Goal: Task Accomplishment & Management: Use online tool/utility

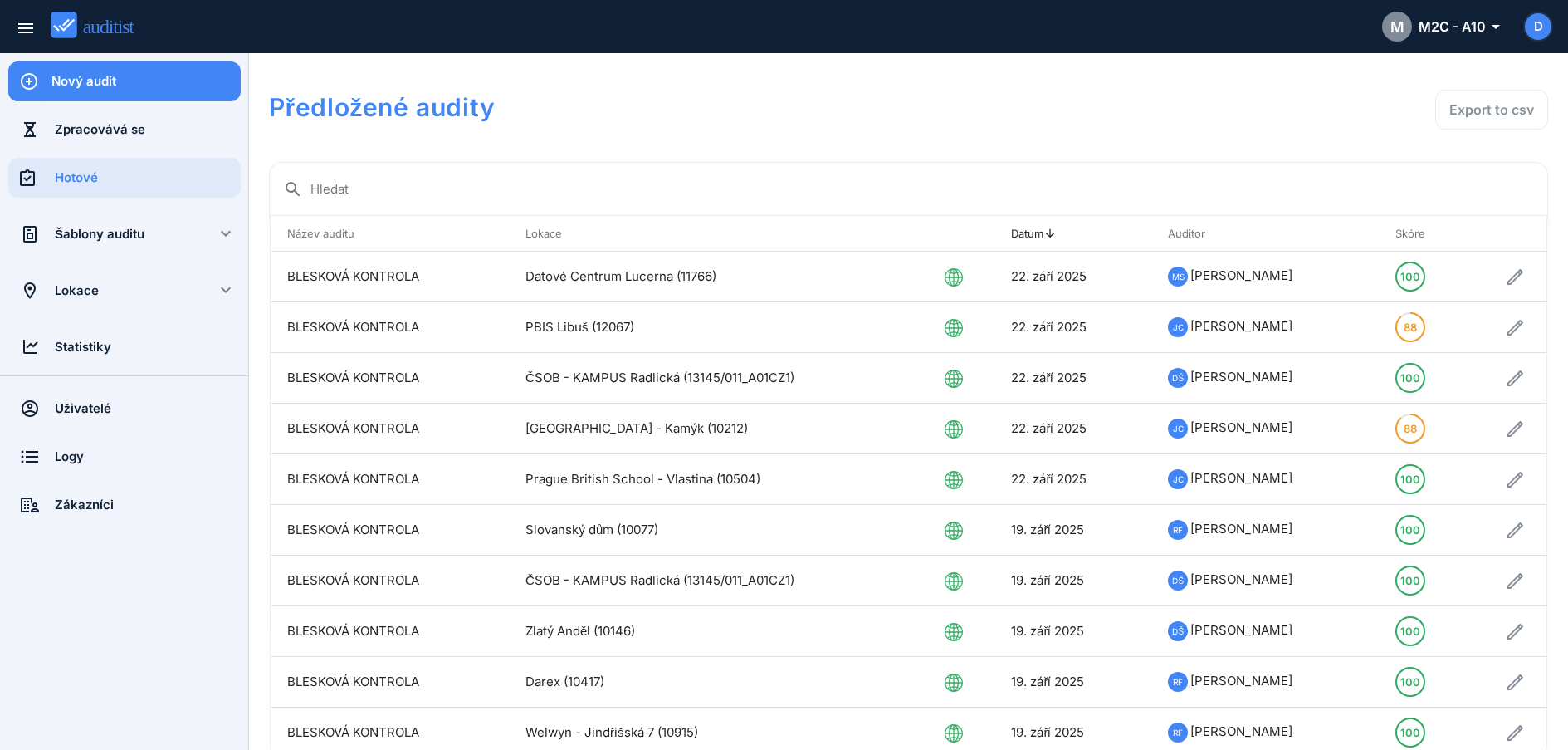
click at [119, 238] on div "Šablony auditu" at bounding box center [124, 234] width 140 height 18
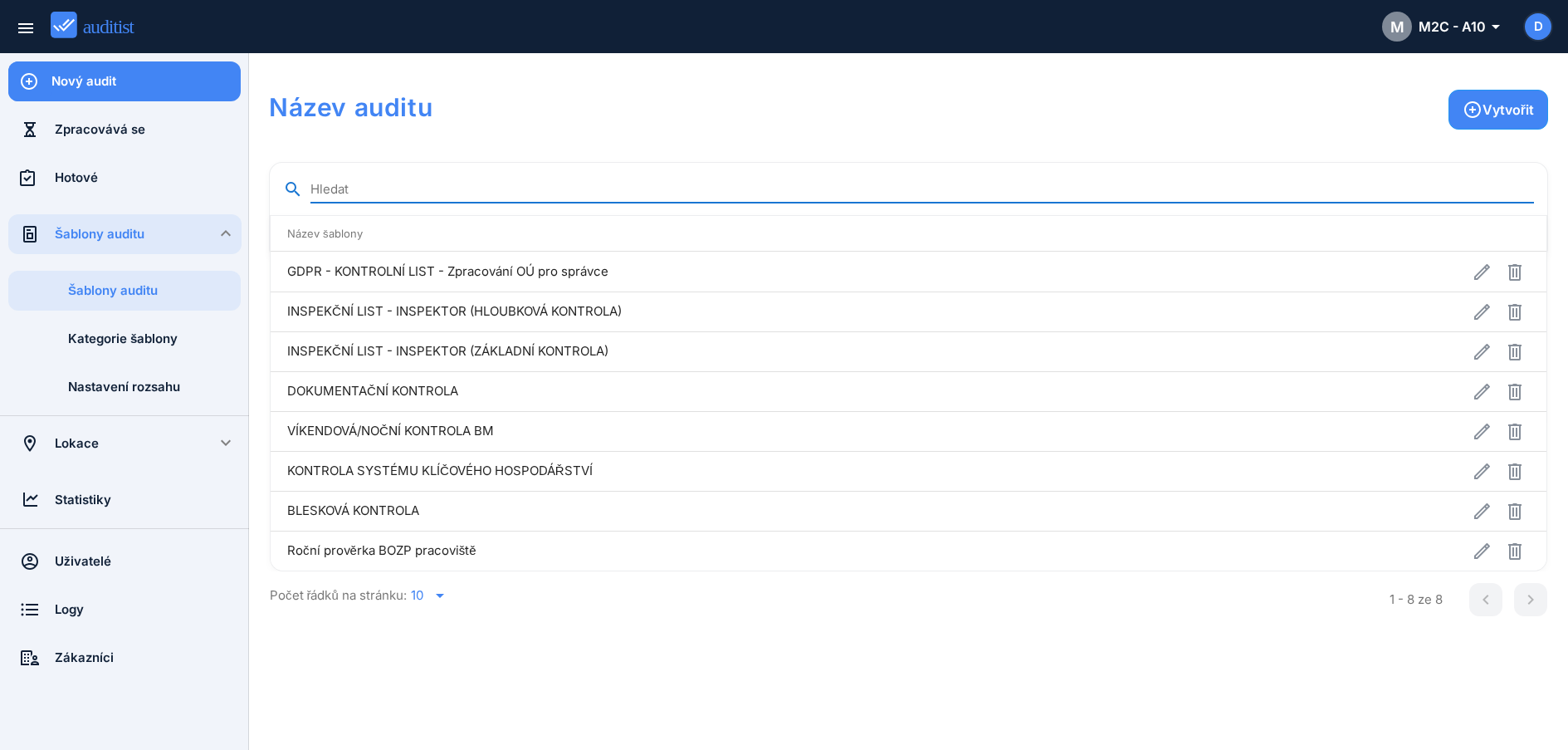
click at [369, 189] on input "Hledat" at bounding box center [923, 189] width 1224 height 27
type input "*"
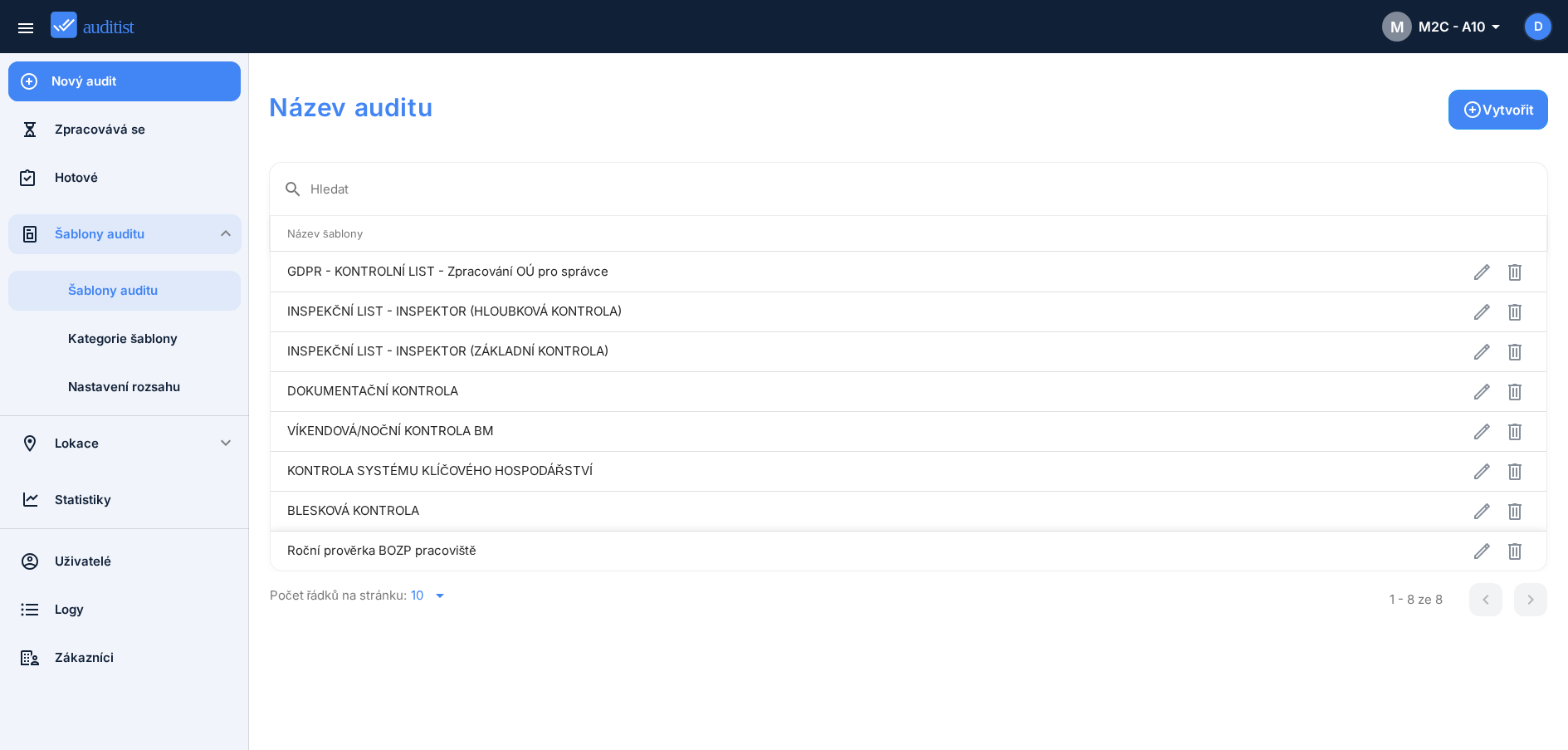
click at [494, 561] on td "Roční prověrka BOZP pracoviště" at bounding box center [776, 550] width 1011 height 40
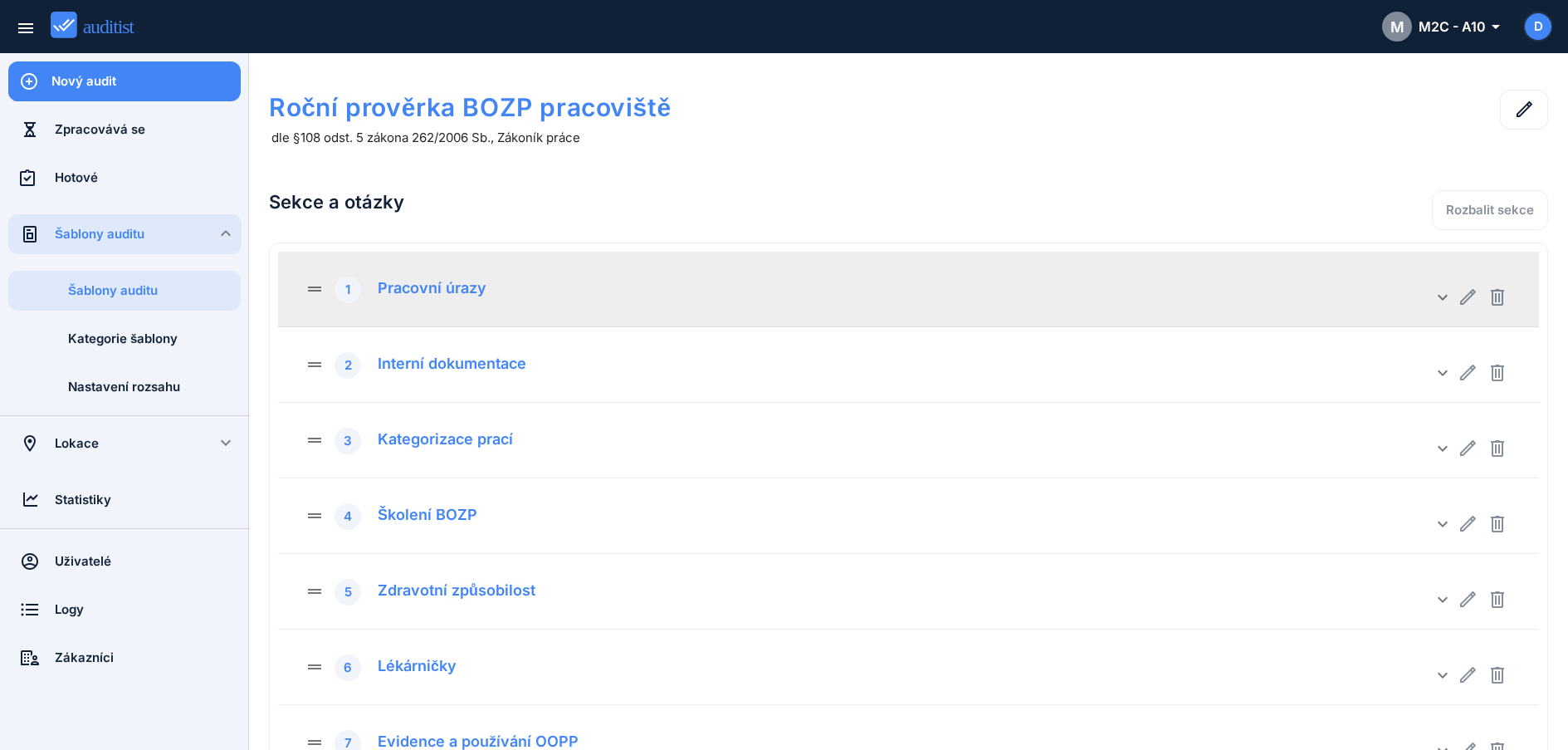
click at [411, 287] on div "Pracovní úrazy" at bounding box center [426, 285] width 122 height 23
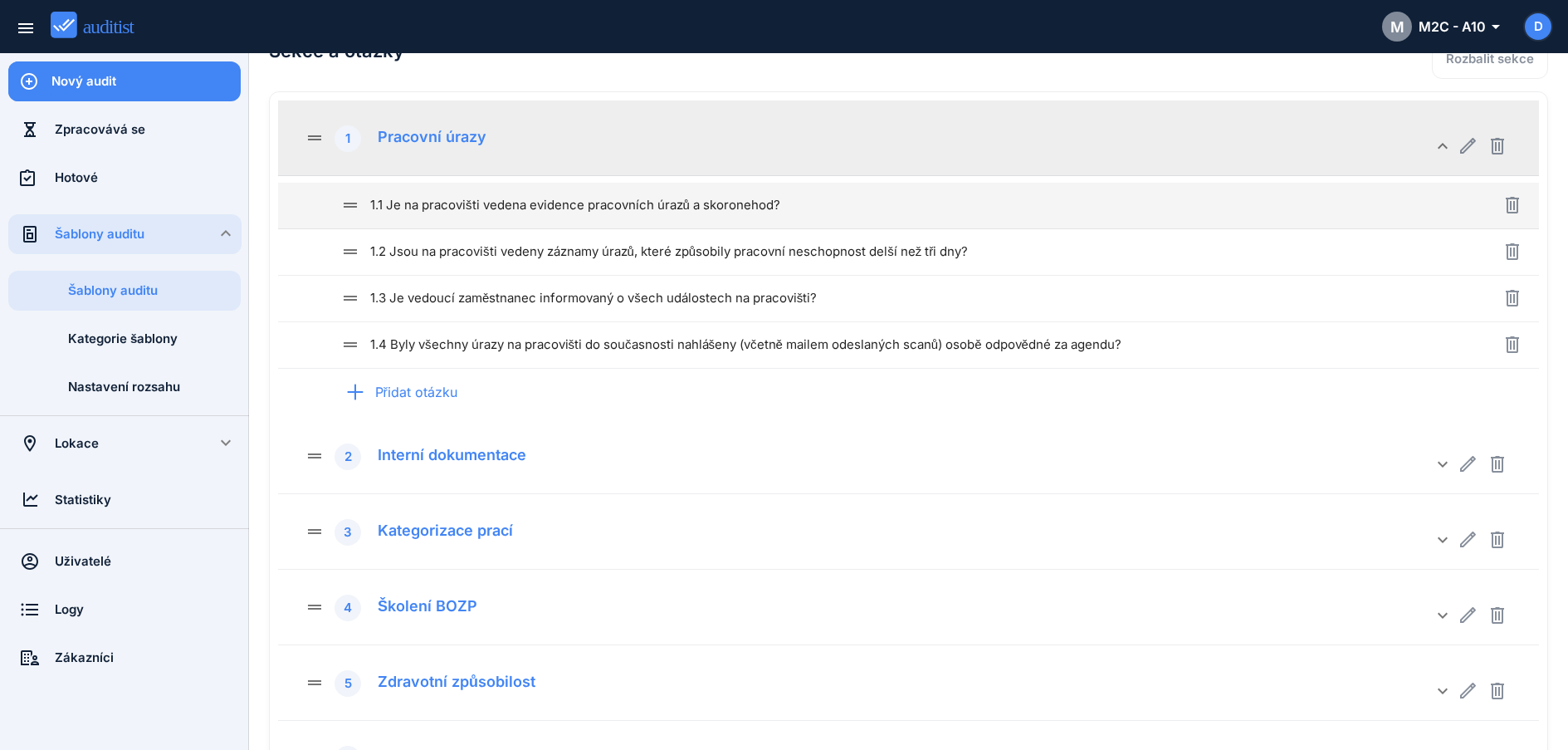
scroll to position [152, 0]
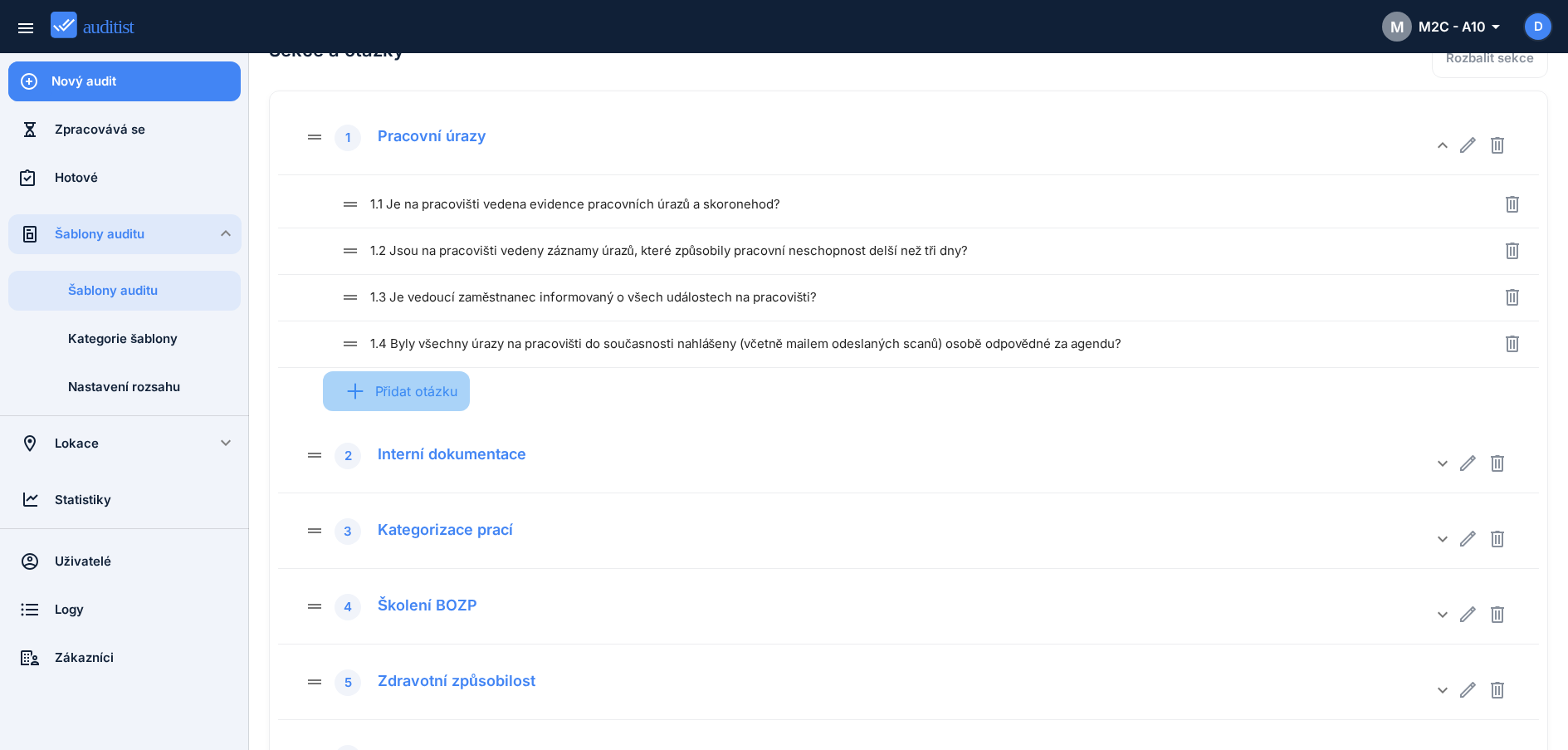
click at [417, 391] on div "Přidat otázku" at bounding box center [396, 391] width 147 height 65
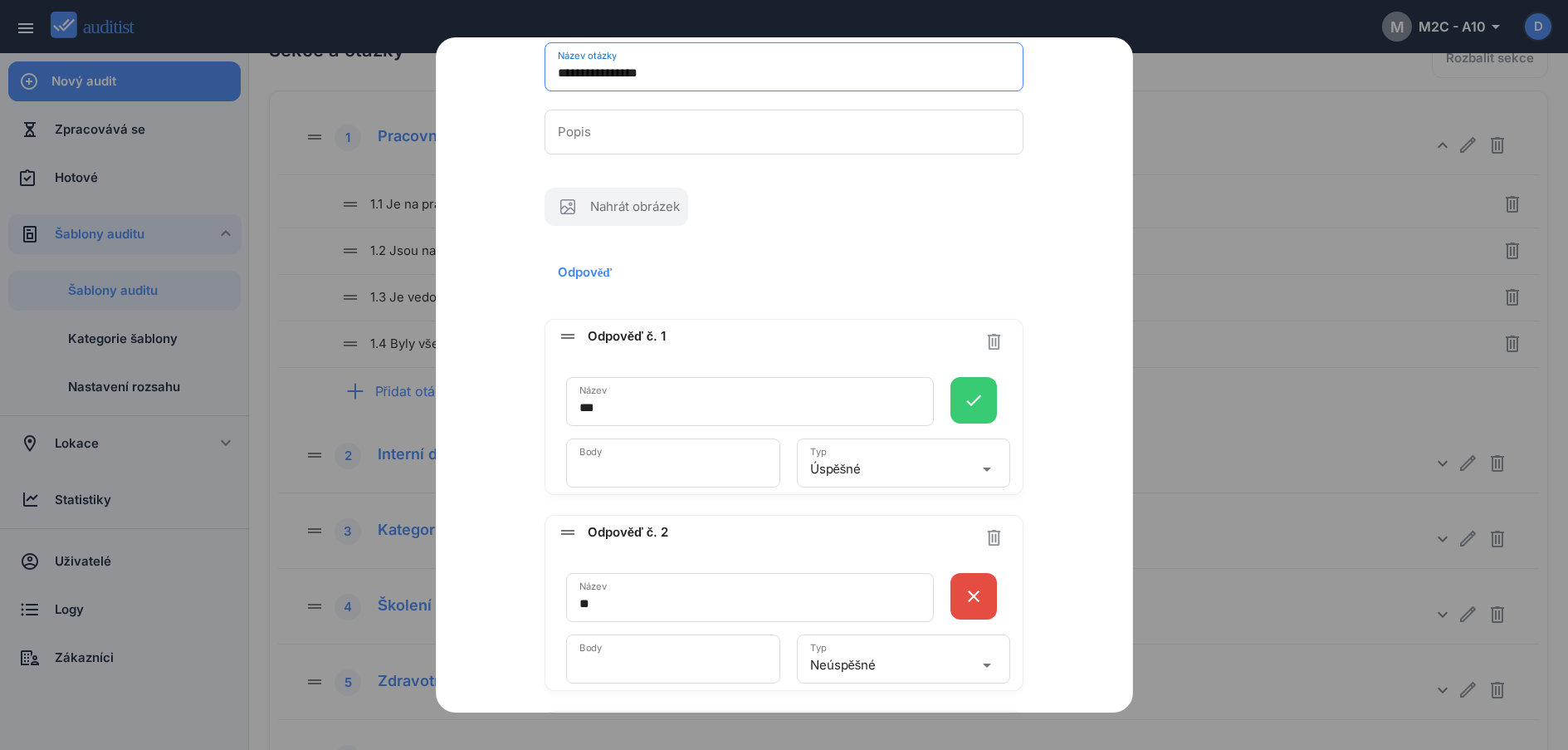
scroll to position [113, 0]
type input "**********"
click at [988, 336] on icon "button" at bounding box center [994, 339] width 12 height 16
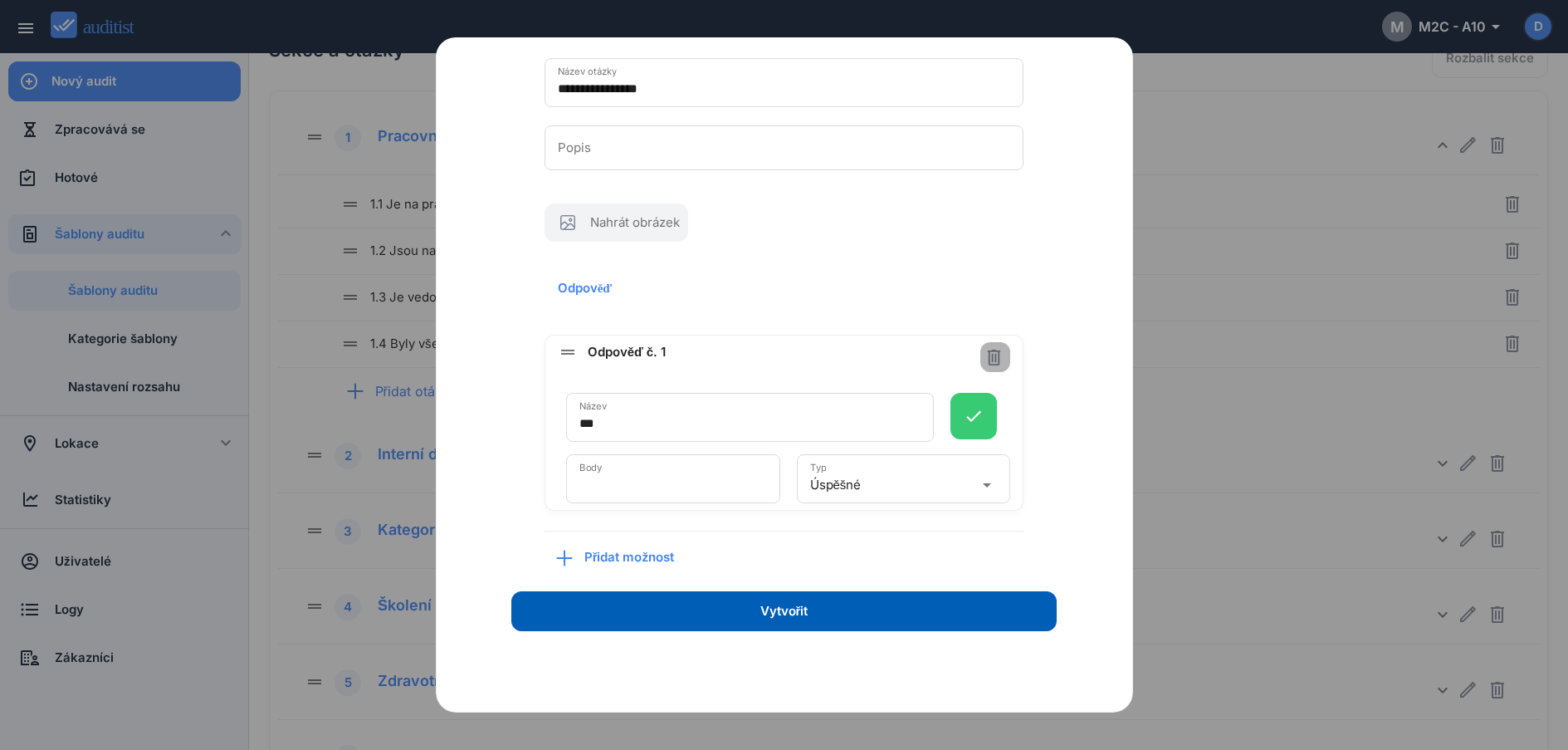
scroll to position [95, 0]
click at [984, 367] on button "button" at bounding box center [995, 356] width 29 height 29
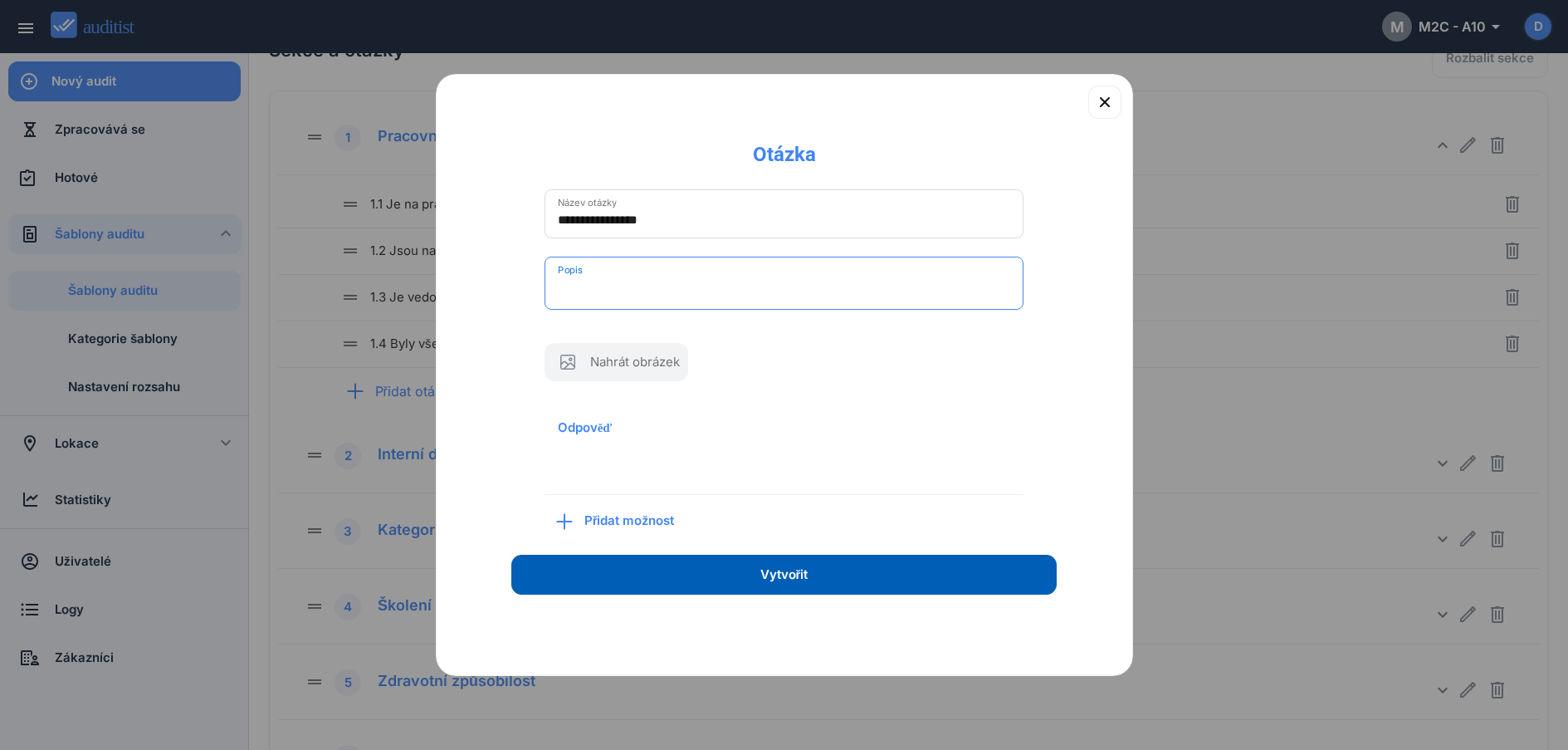
click at [631, 280] on textarea "Popis" at bounding box center [784, 287] width 453 height 27
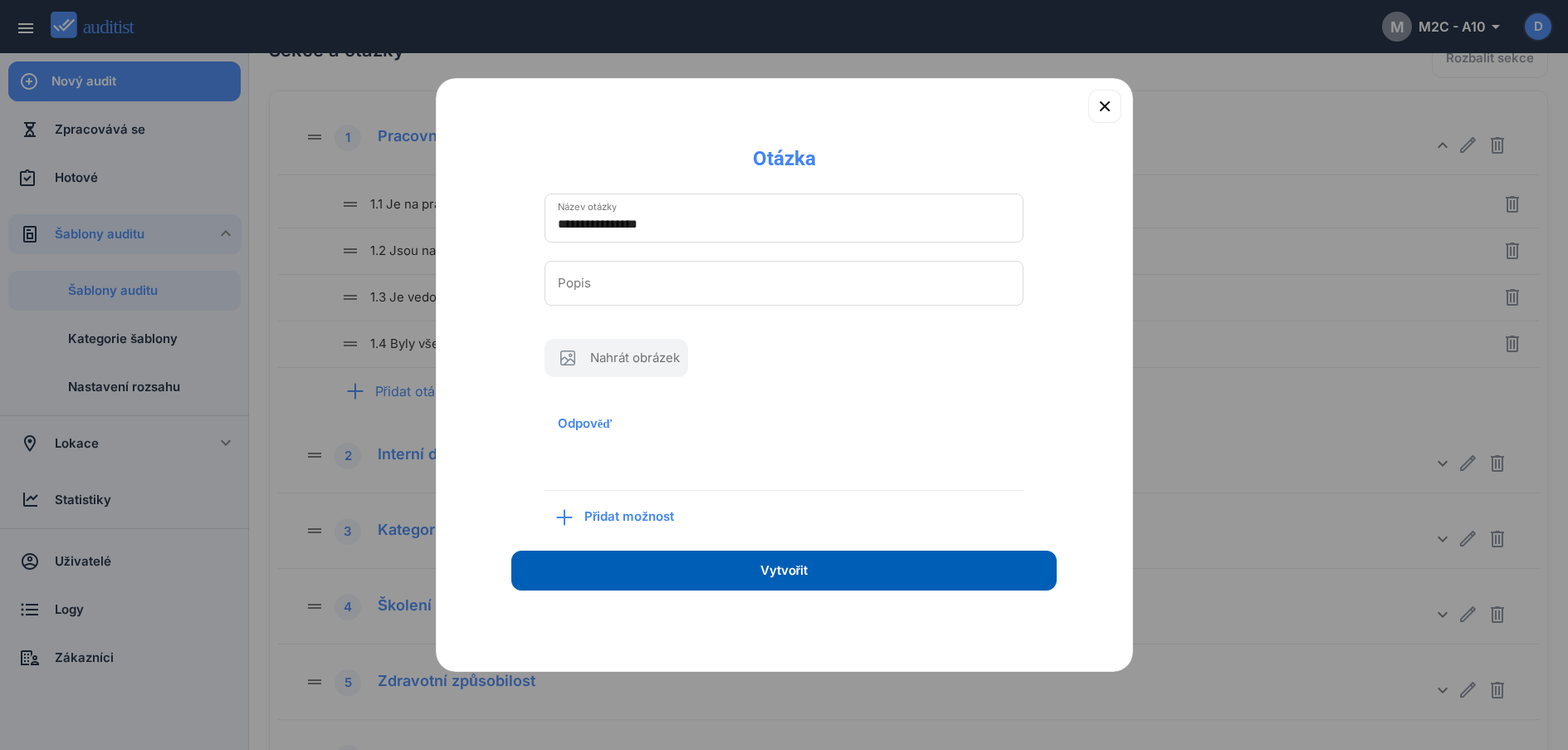
click at [614, 522] on span "Přidat možnost" at bounding box center [635, 517] width 102 height 19
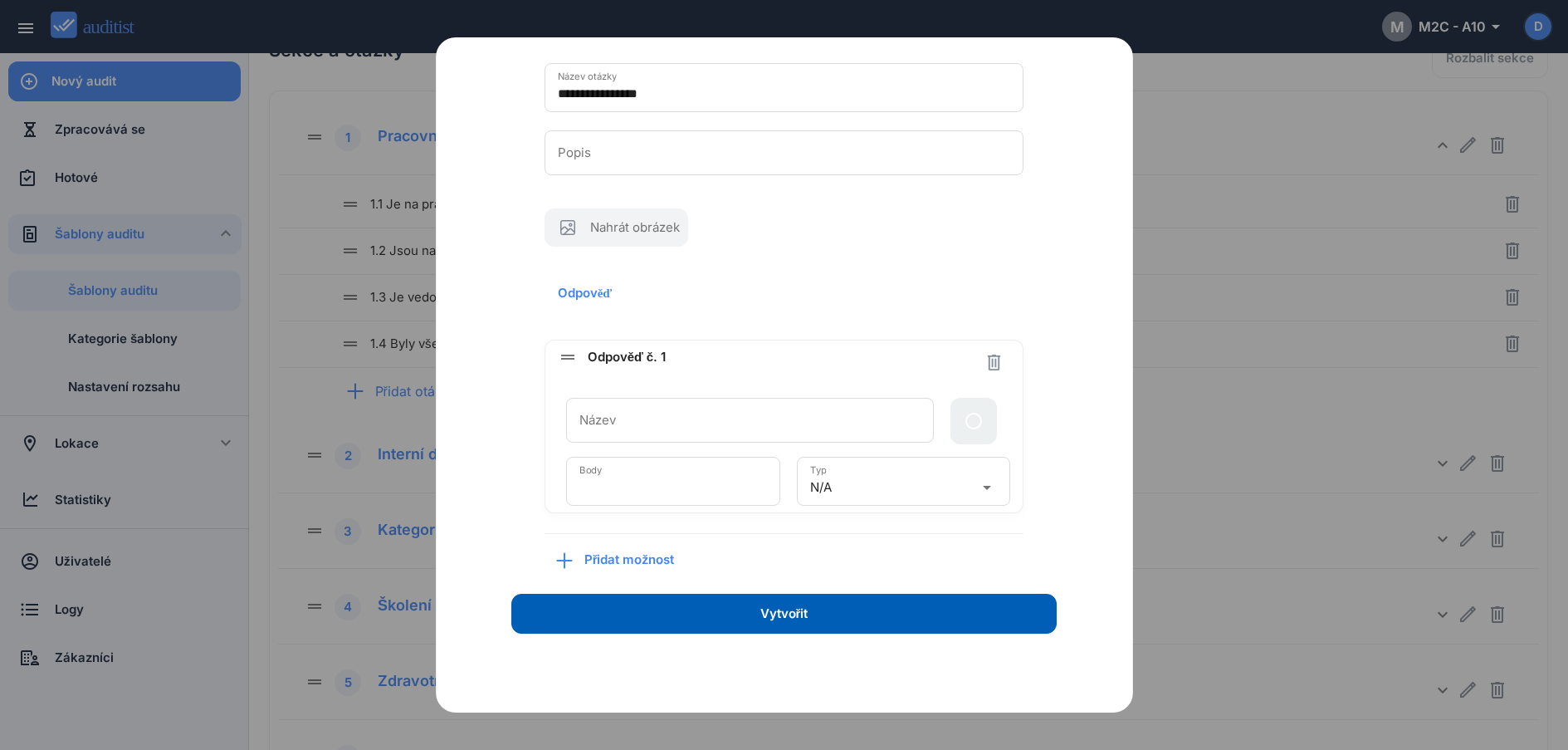
scroll to position [92, 0]
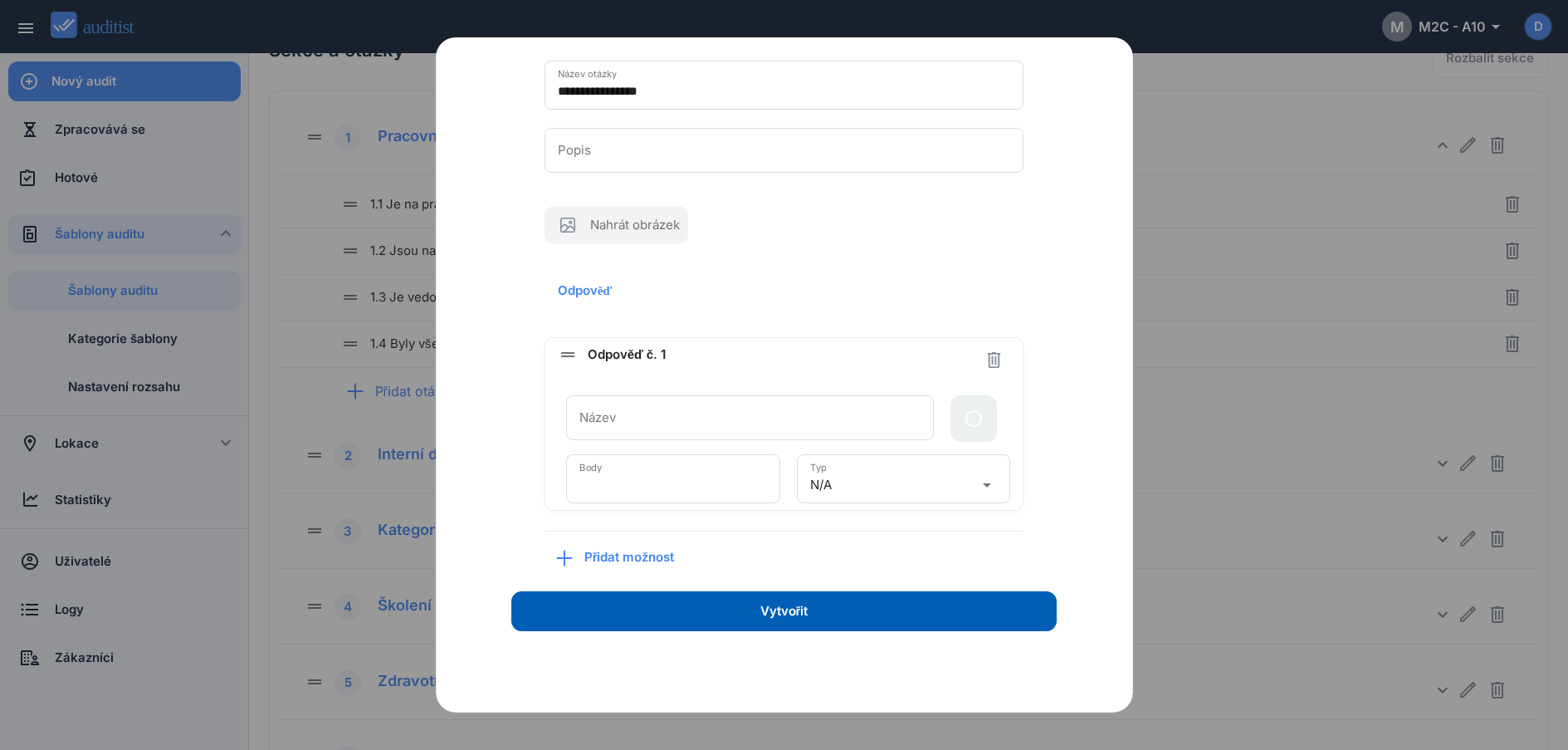
click at [906, 473] on div "N/A" at bounding box center [892, 485] width 164 height 27
click at [906, 473] on link "Úspěšné" at bounding box center [895, 482] width 207 height 40
click at [906, 473] on div "Úspěšné" at bounding box center [892, 485] width 164 height 27
click at [866, 576] on link "N/A" at bounding box center [895, 562] width 207 height 40
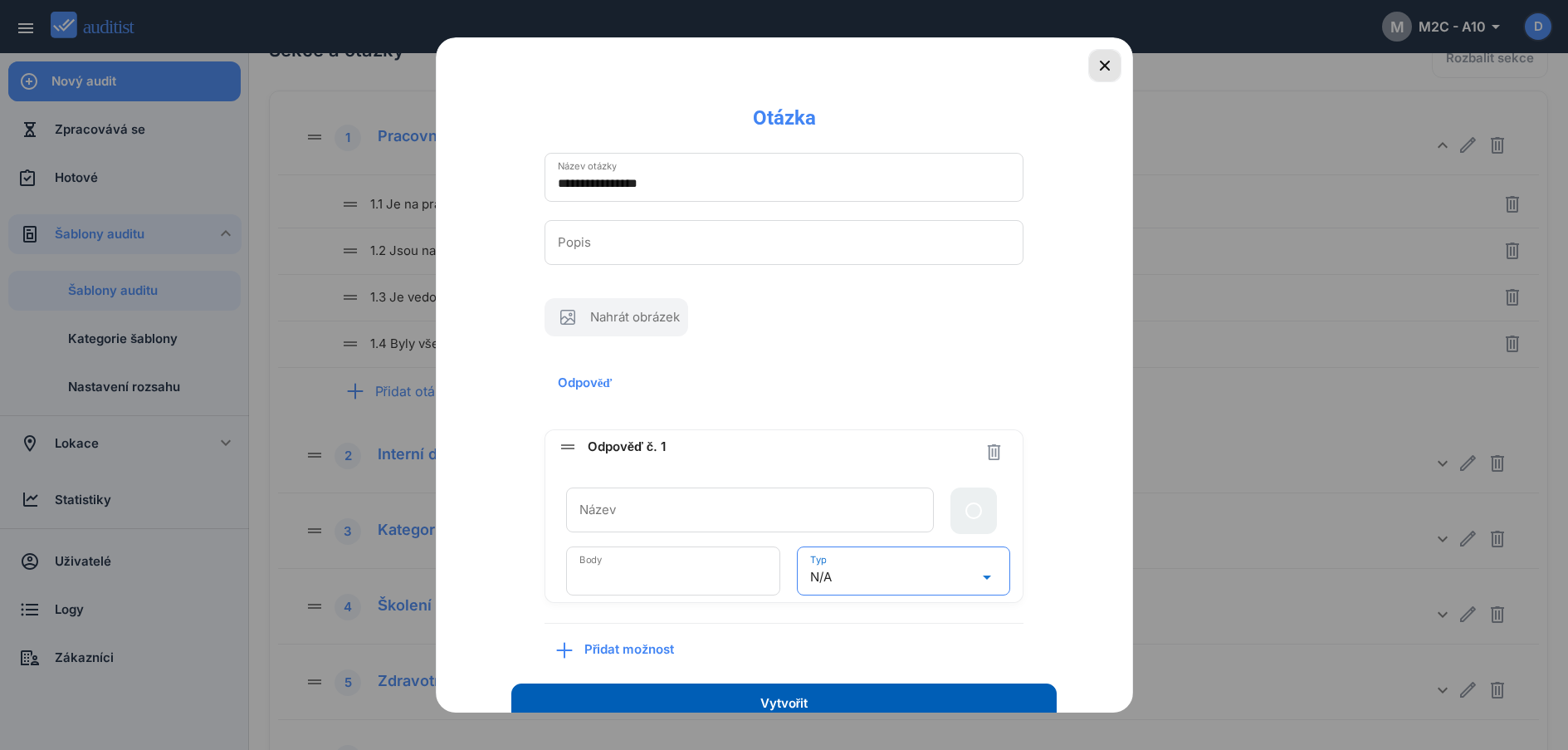
click at [1096, 58] on icon "button" at bounding box center [1104, 66] width 20 height 20
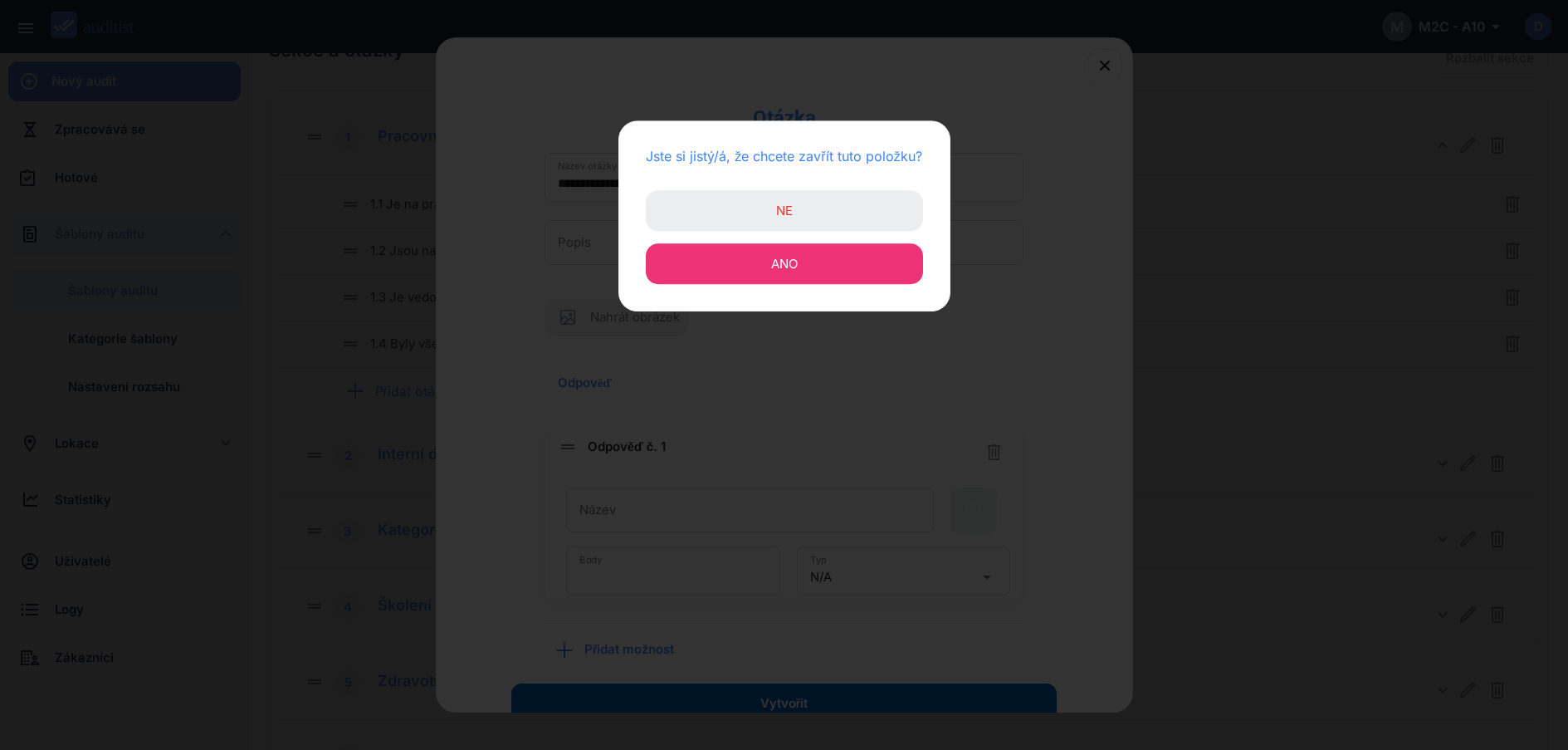
click at [792, 269] on span "Ano" at bounding box center [785, 263] width 27 height 16
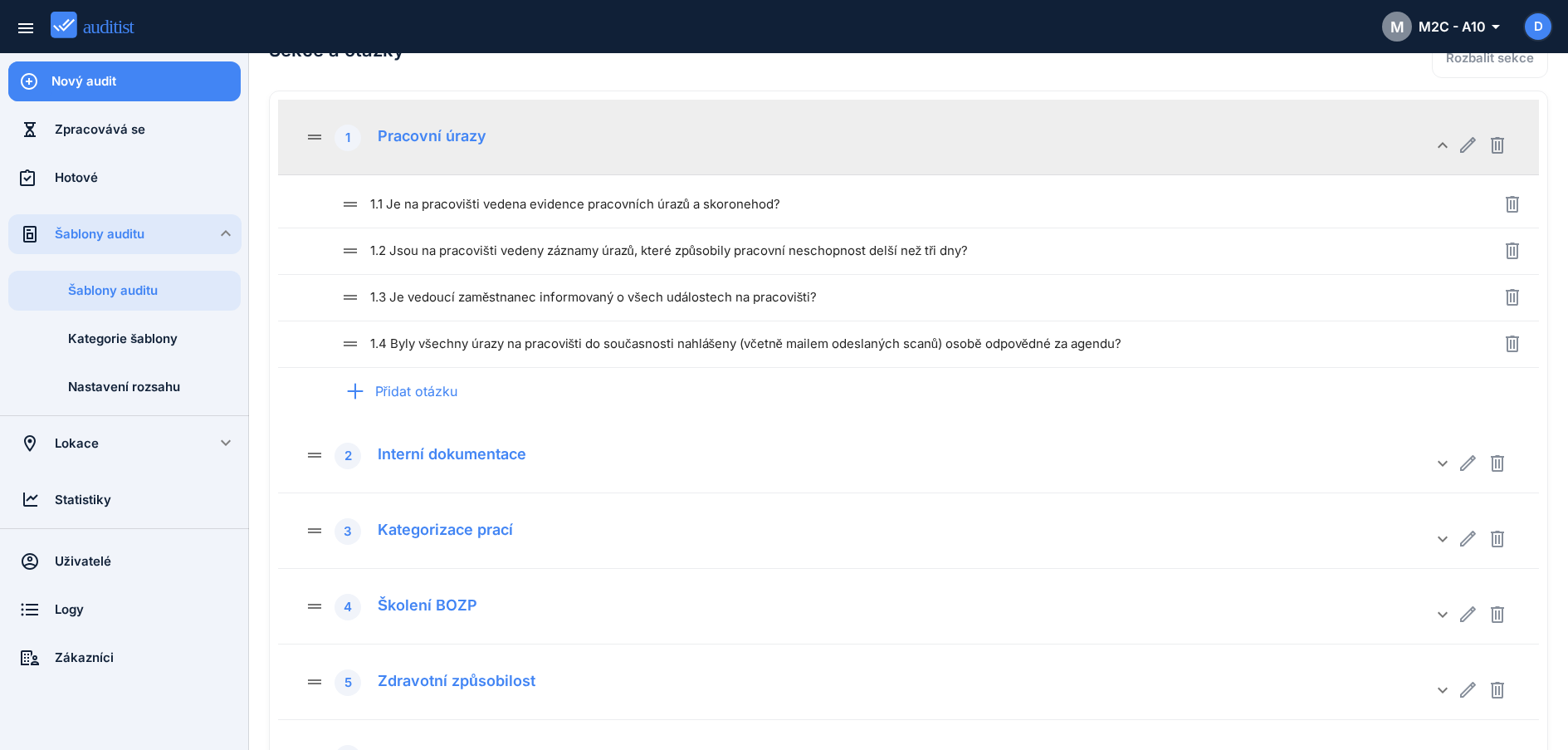
click at [482, 132] on div "Pracovní úrazy" at bounding box center [426, 133] width 122 height 23
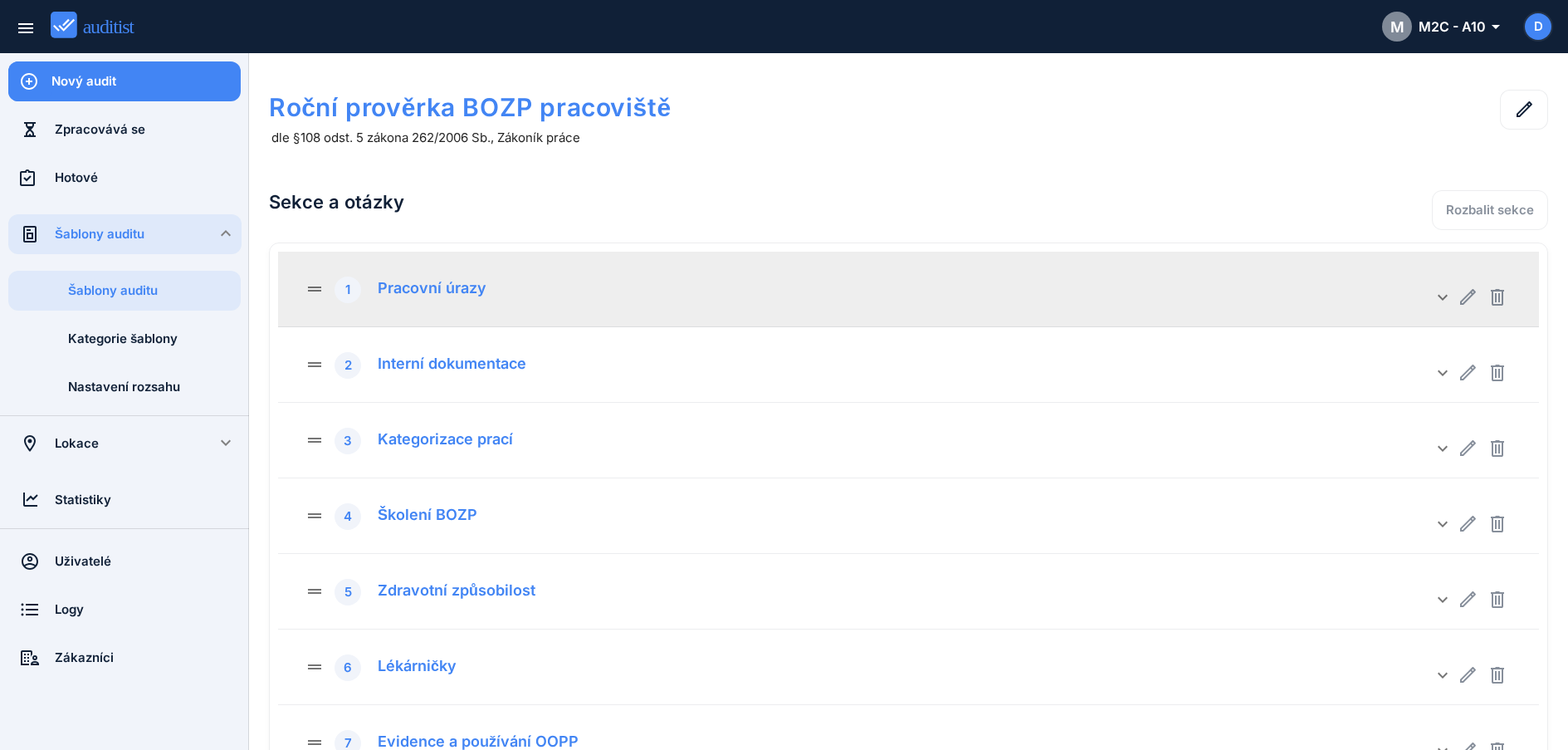
click at [548, 297] on div "drag_handle 1 Pracovní úrazy" at bounding box center [869, 288] width 1128 height 29
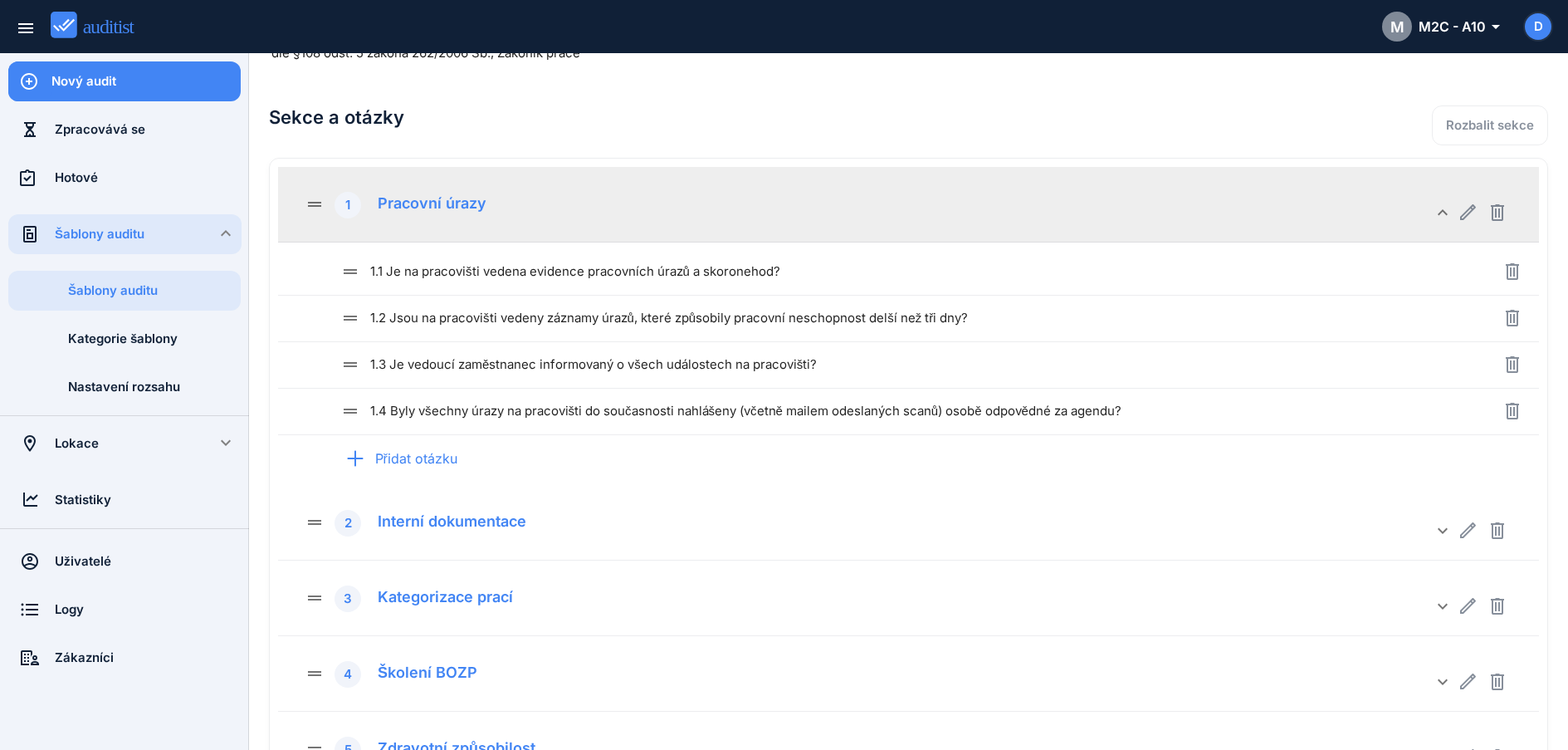
scroll to position [86, 0]
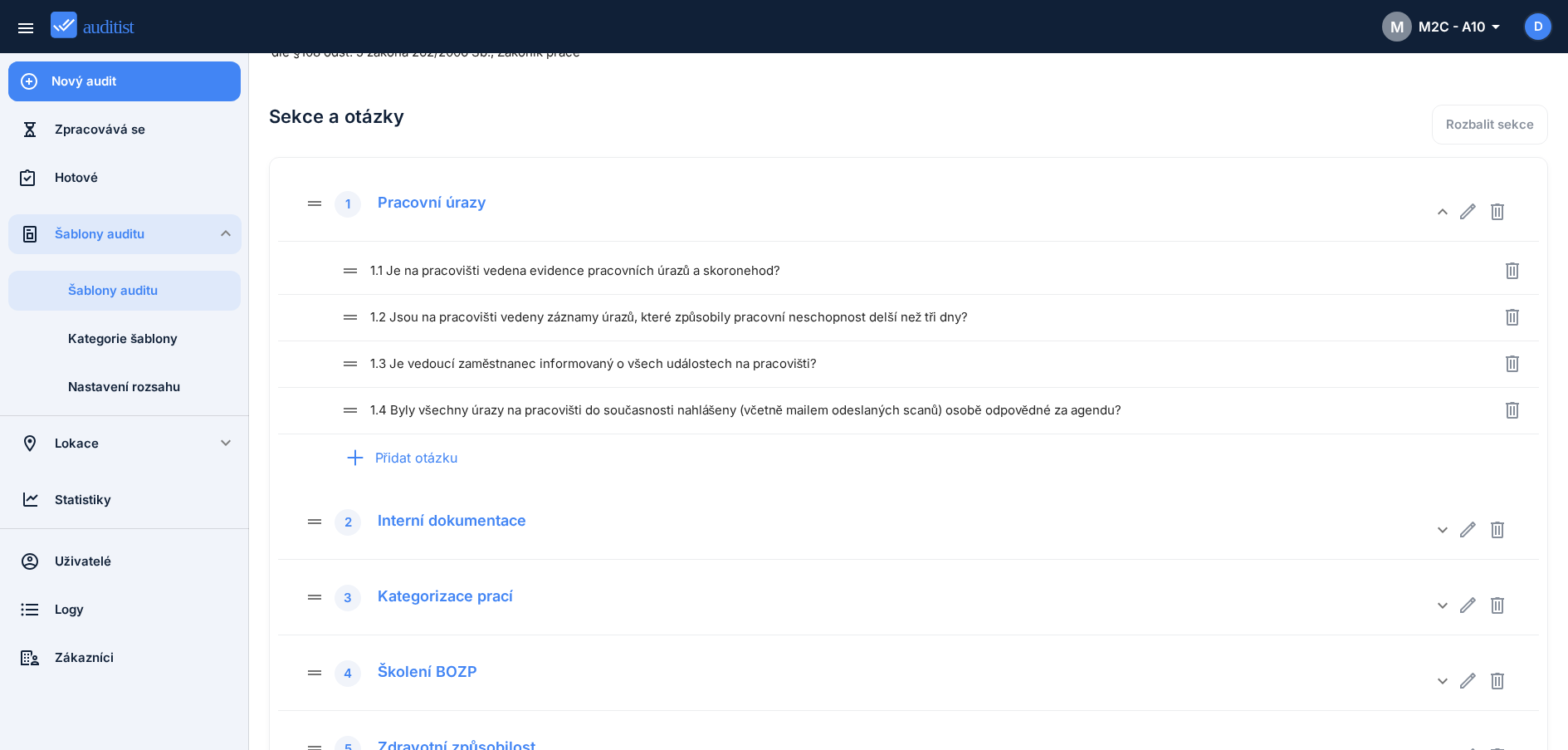
click at [424, 88] on h2 "Sekce a otázky" at bounding box center [653, 116] width 768 height 56
click at [417, 463] on div "Přidat otázku" at bounding box center [396, 457] width 147 height 65
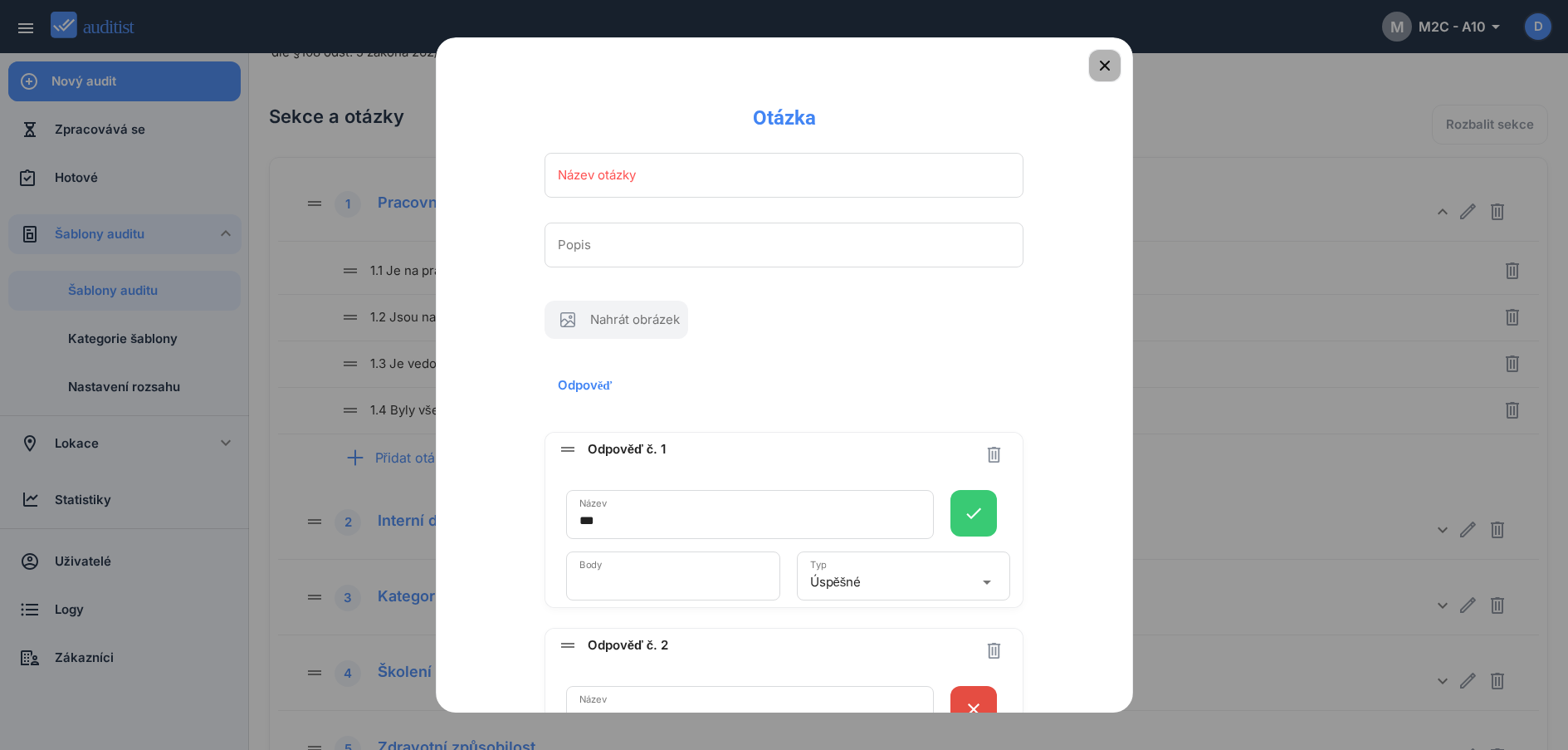
click at [1105, 66] on div "button" at bounding box center [1104, 66] width 33 height 20
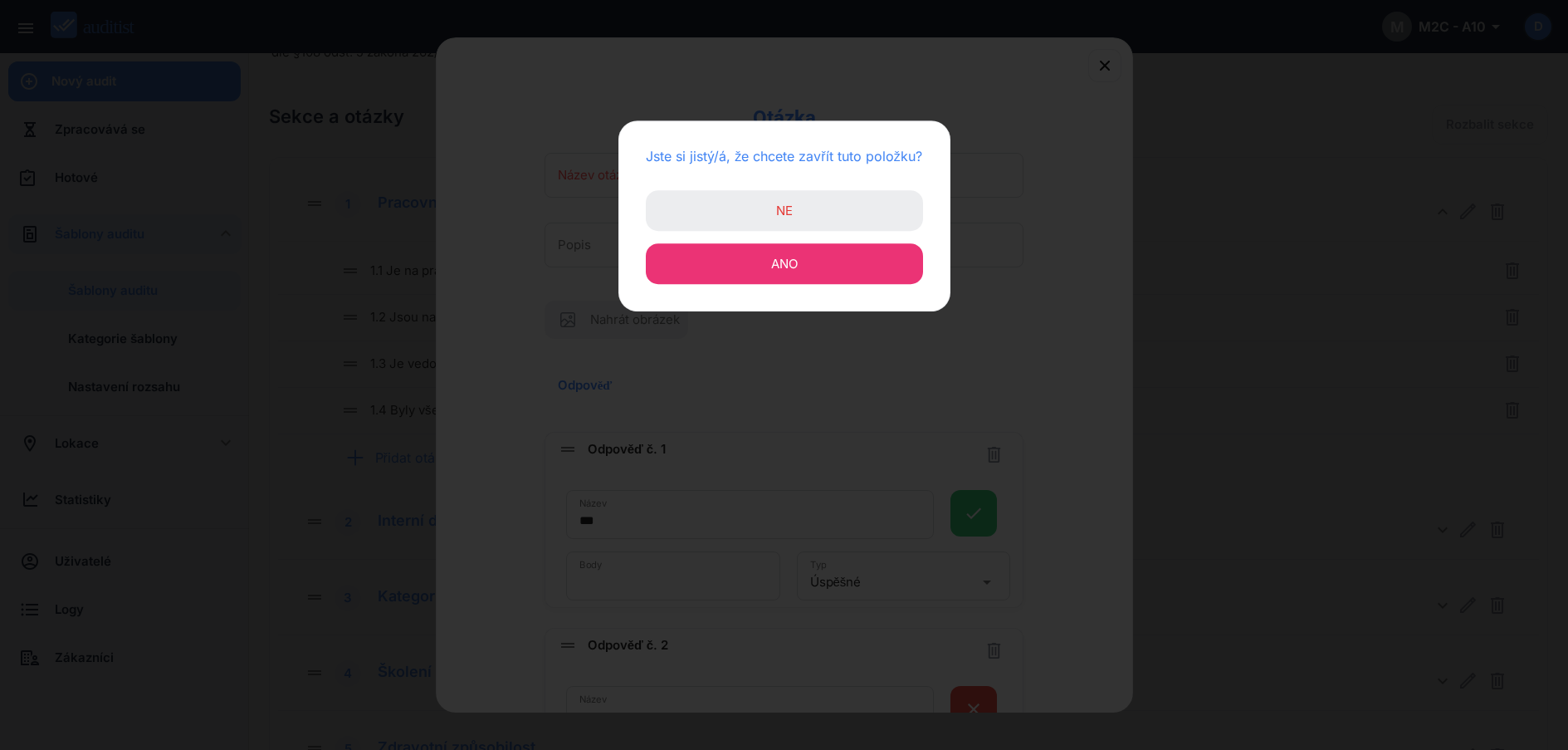
click at [813, 273] on button "Ano" at bounding box center [785, 263] width 277 height 41
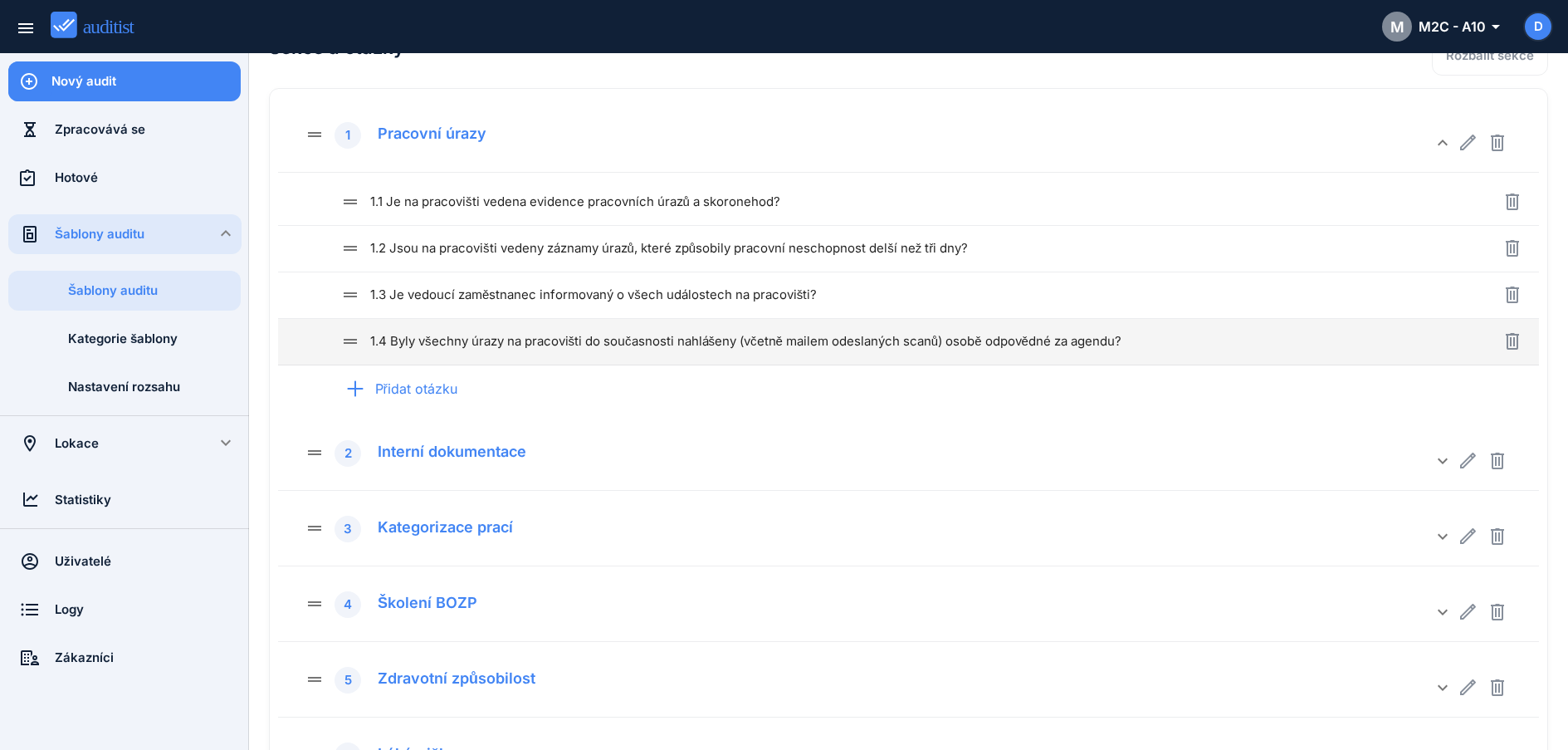
scroll to position [154, 0]
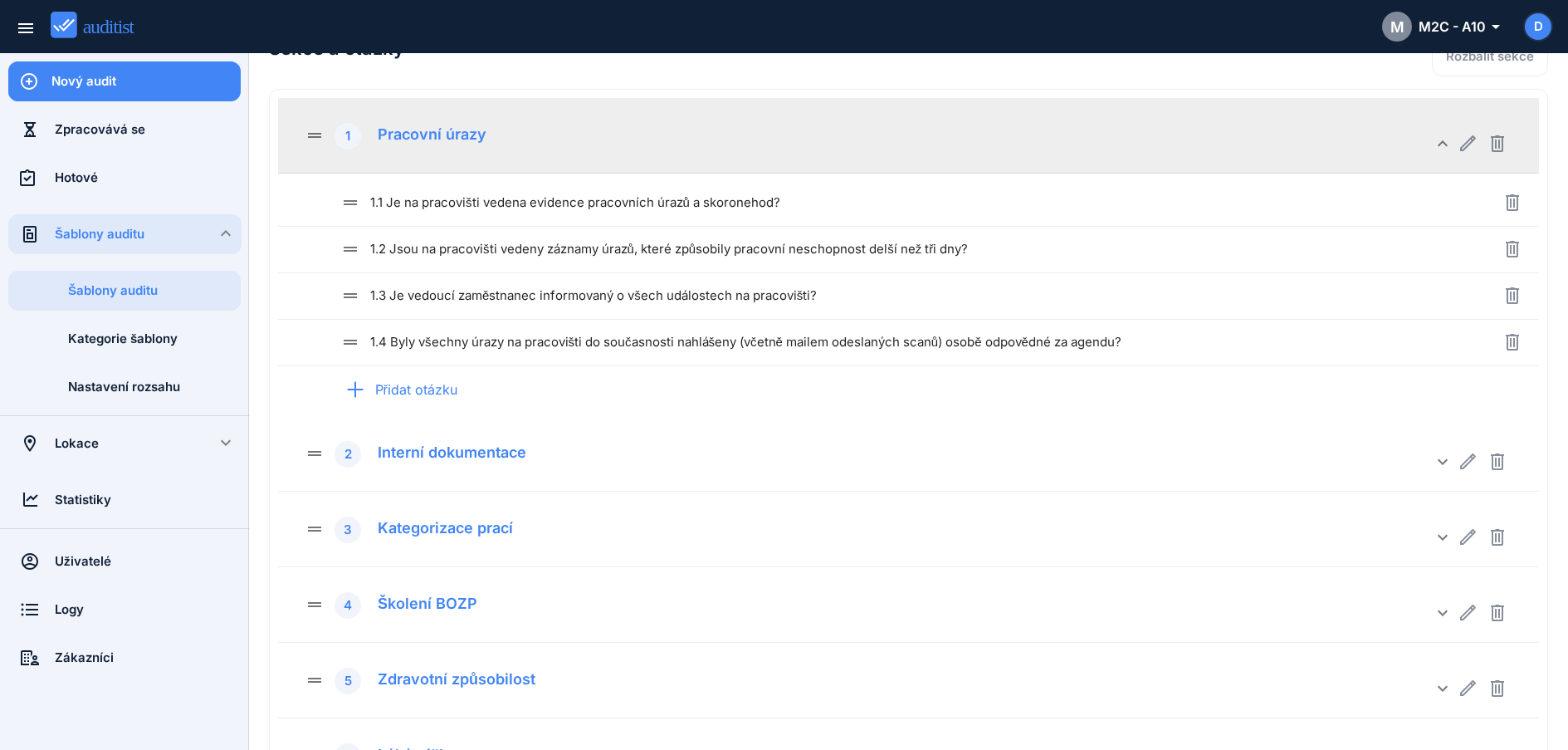
click at [474, 131] on div "Pracovní úrazy" at bounding box center [426, 132] width 122 height 23
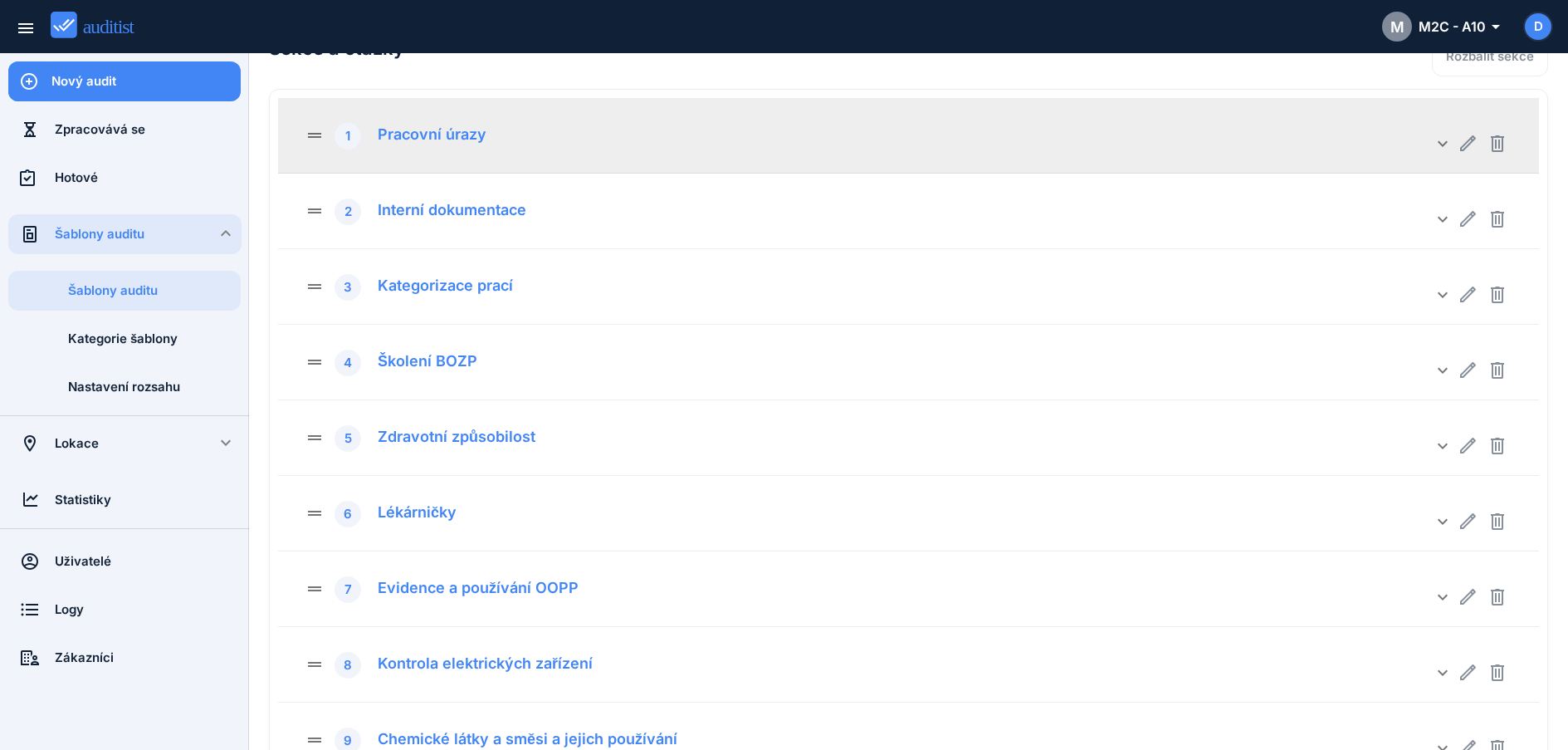
click at [471, 141] on div "Pracovní úrazy" at bounding box center [426, 132] width 122 height 23
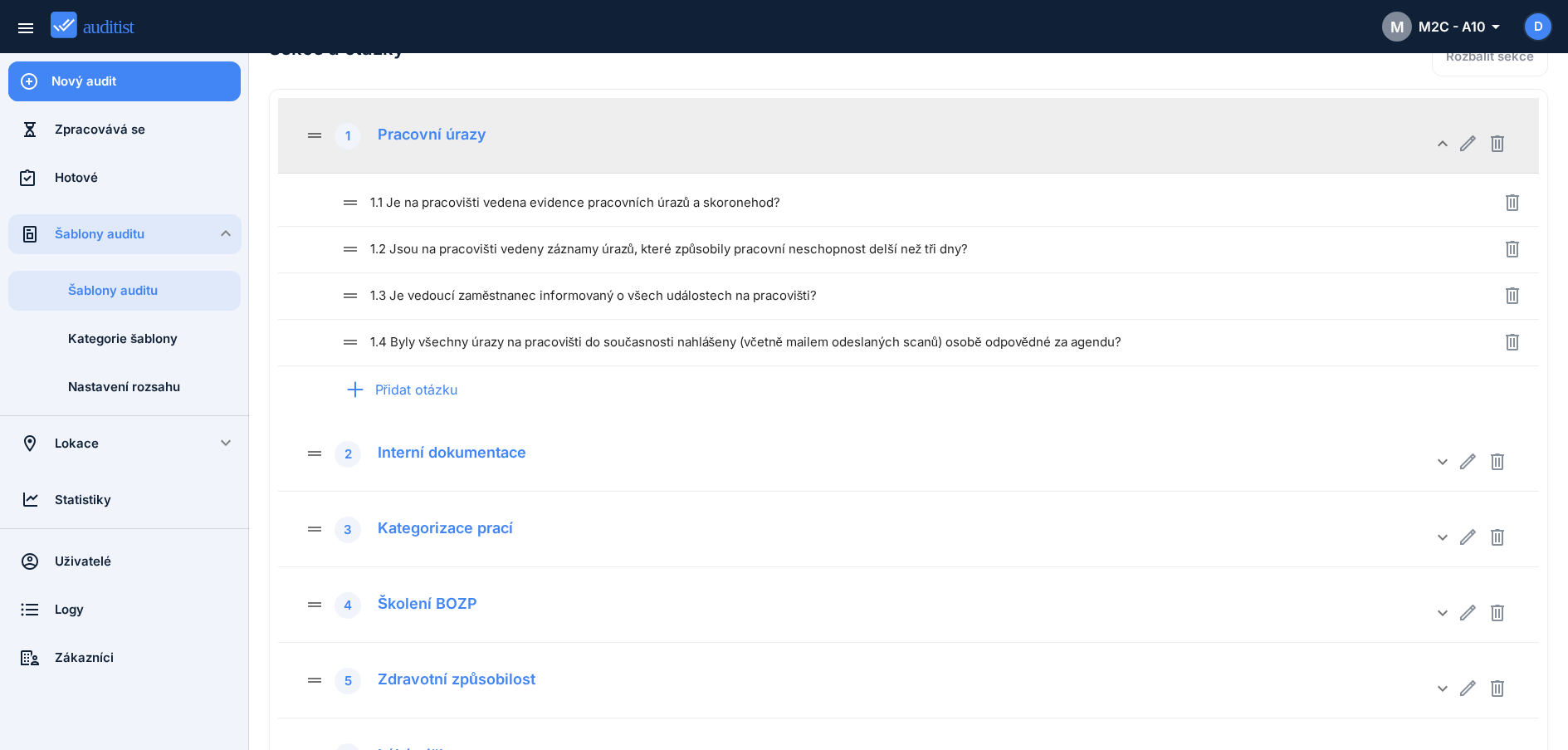
click at [480, 142] on div "Pracovní úrazy" at bounding box center [426, 132] width 122 height 23
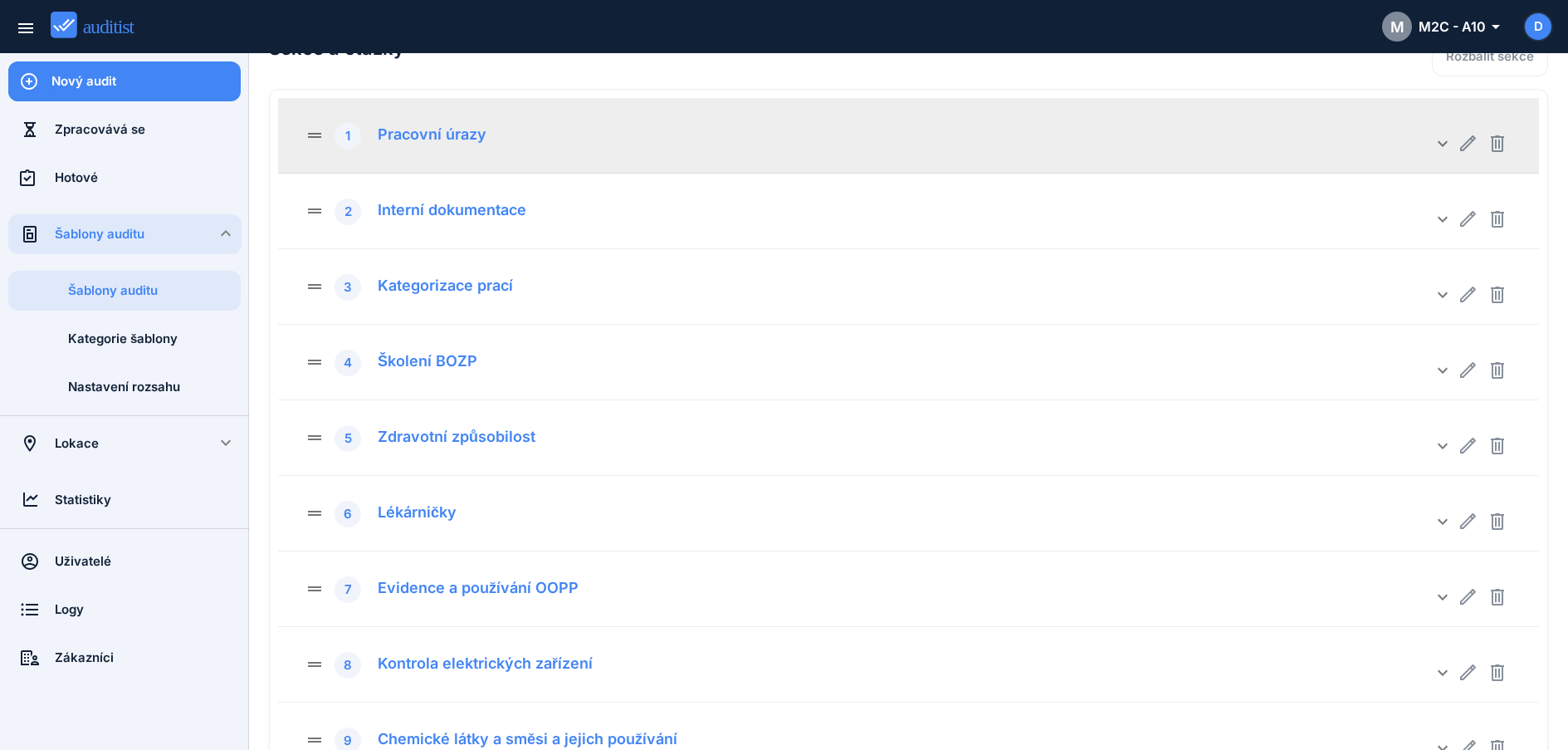
scroll to position [0, 0]
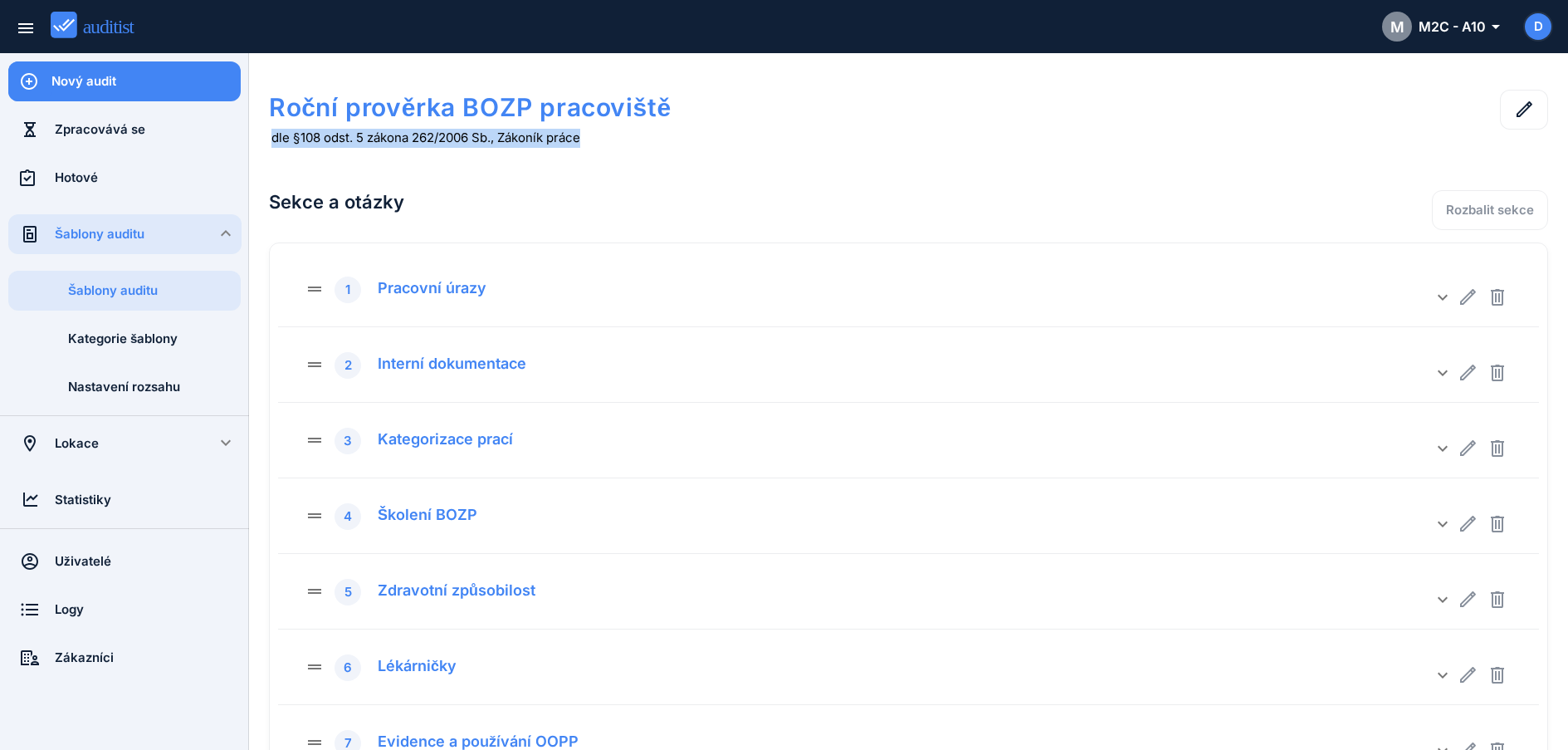
drag, startPoint x: 270, startPoint y: 141, endPoint x: 614, endPoint y: 134, distance: 344.1
click at [614, 134] on div "Roční prověrka BOZP pracoviště dle §108 odst. 5 zákona 262/2006 Sb., Zákoník pr…" at bounding box center [653, 117] width 768 height 88
click at [678, 171] on div "Roční prověrka BOZP pracoviště dle §108 odst. 5 zákona 262/2006 Sb., Zákoník pr…" at bounding box center [908, 585] width 1279 height 1024
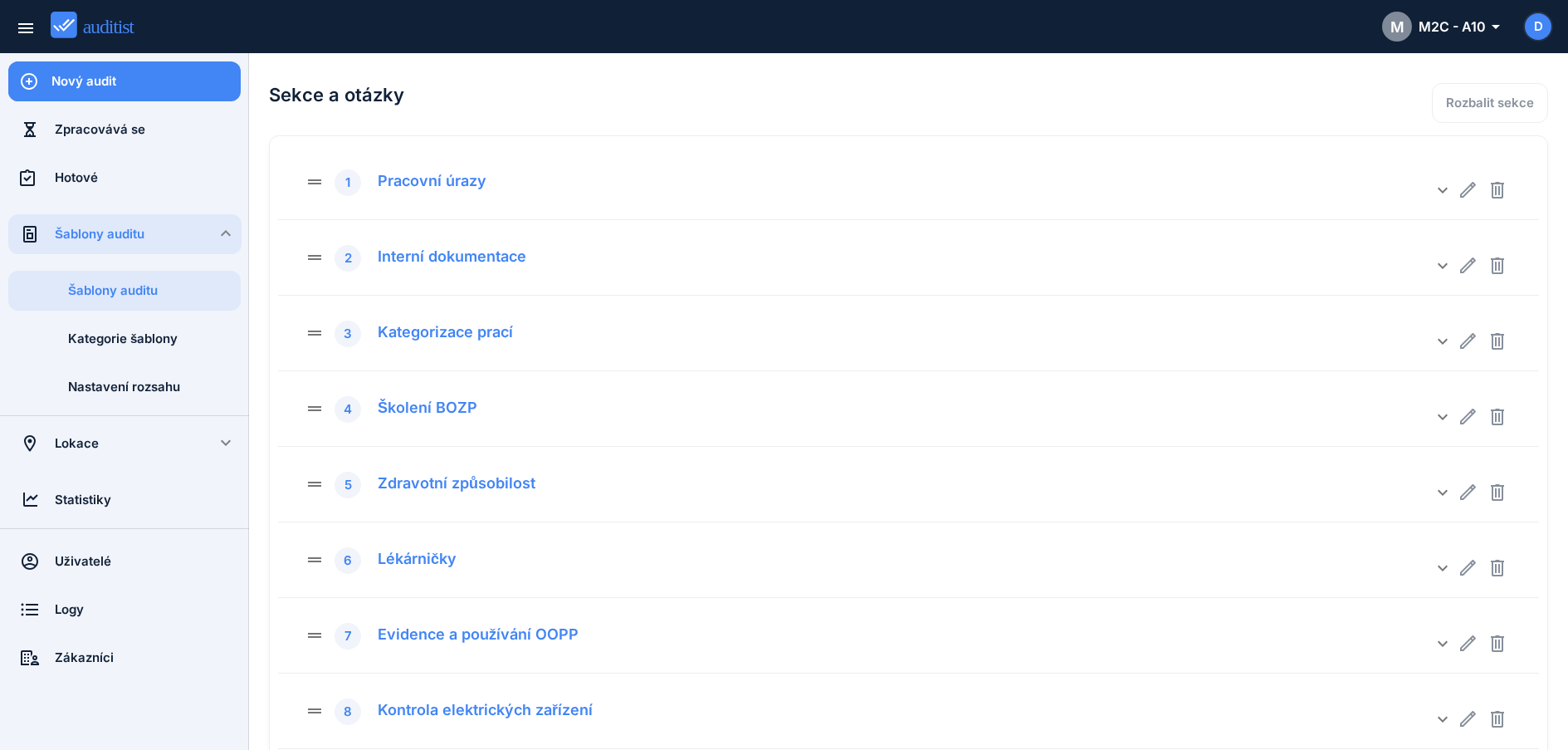
scroll to position [103, 0]
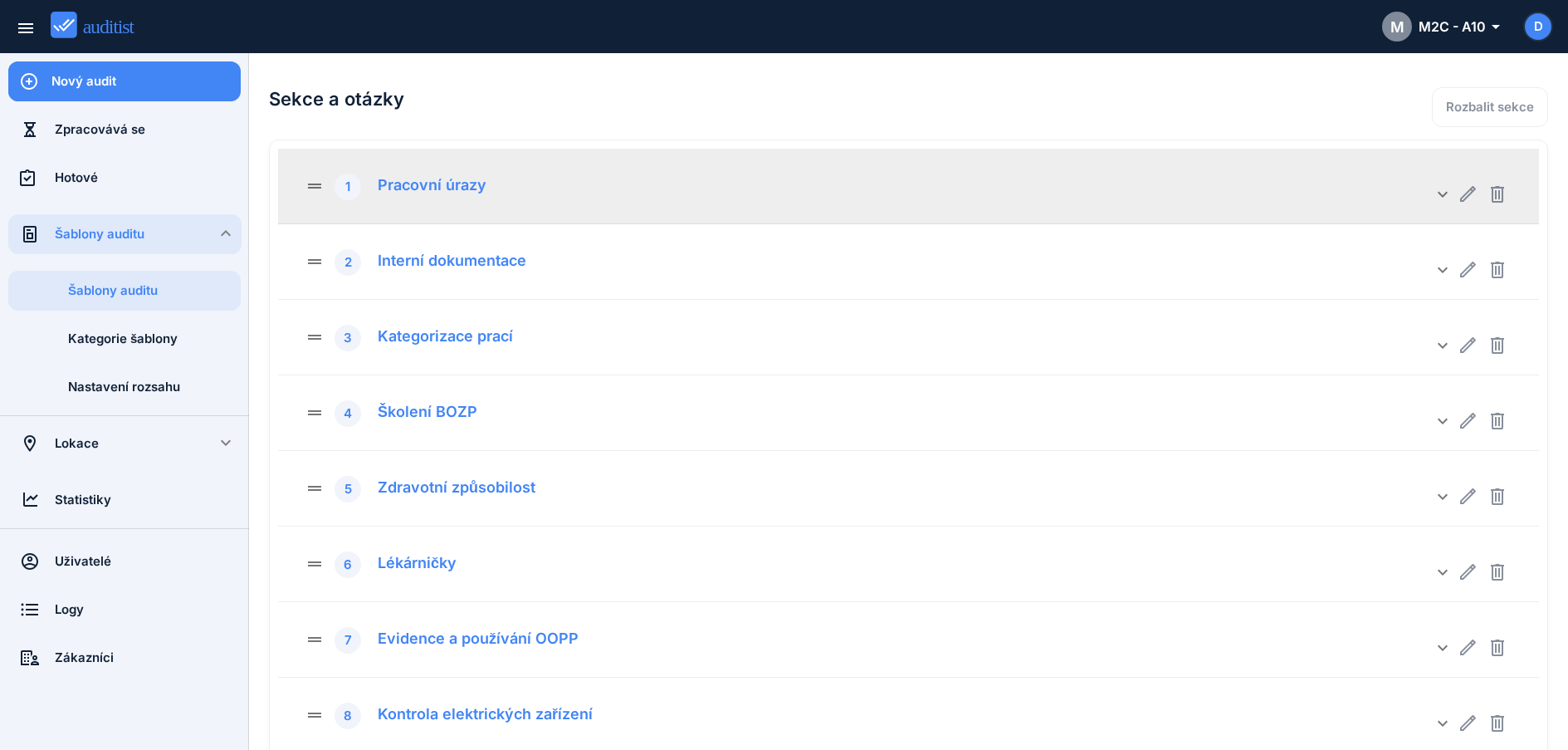
click at [510, 198] on div "drag_handle 1 Pracovní úrazy" at bounding box center [869, 185] width 1128 height 29
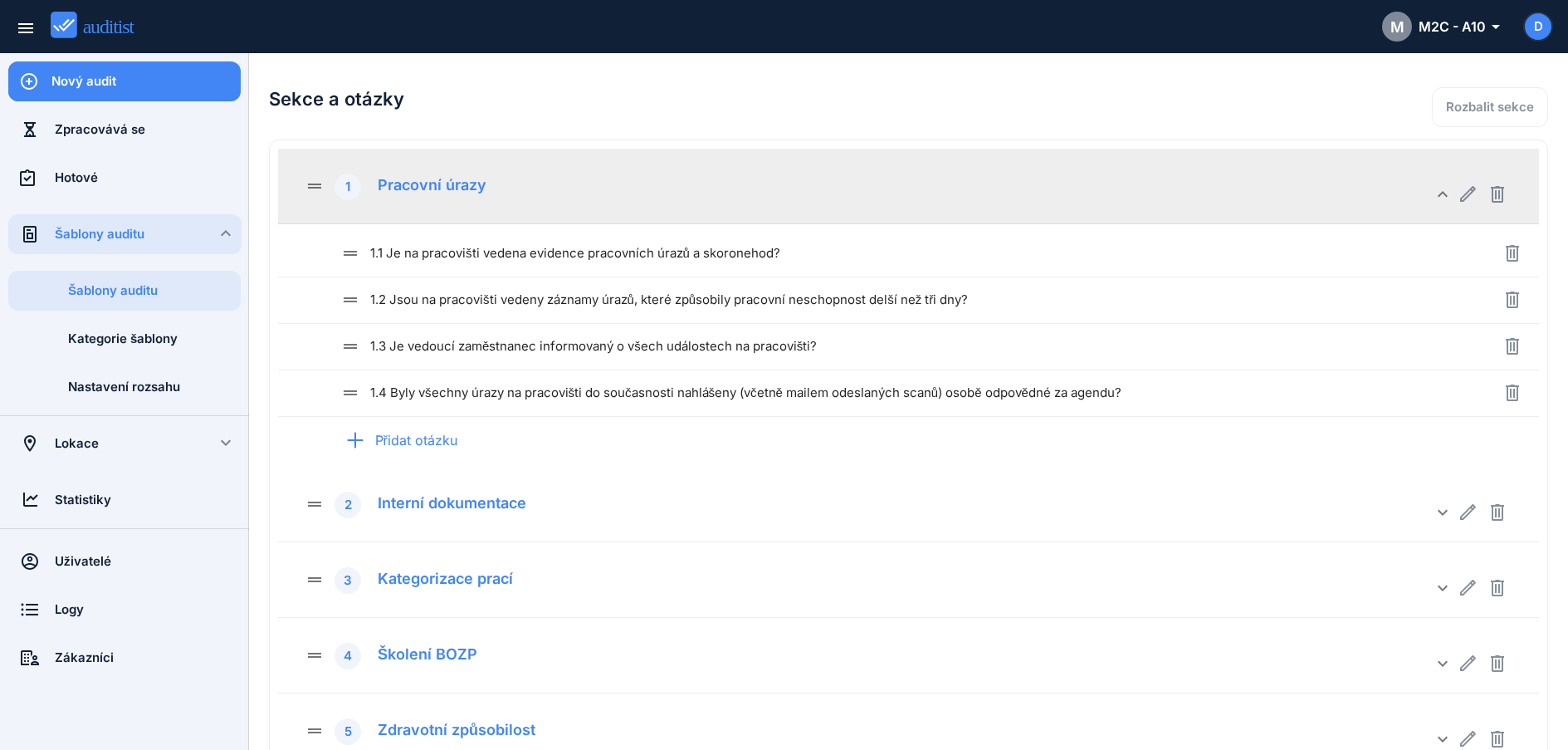
click at [488, 186] on div "drag_handle 1 Pracovní úrazy" at bounding box center [869, 185] width 1128 height 29
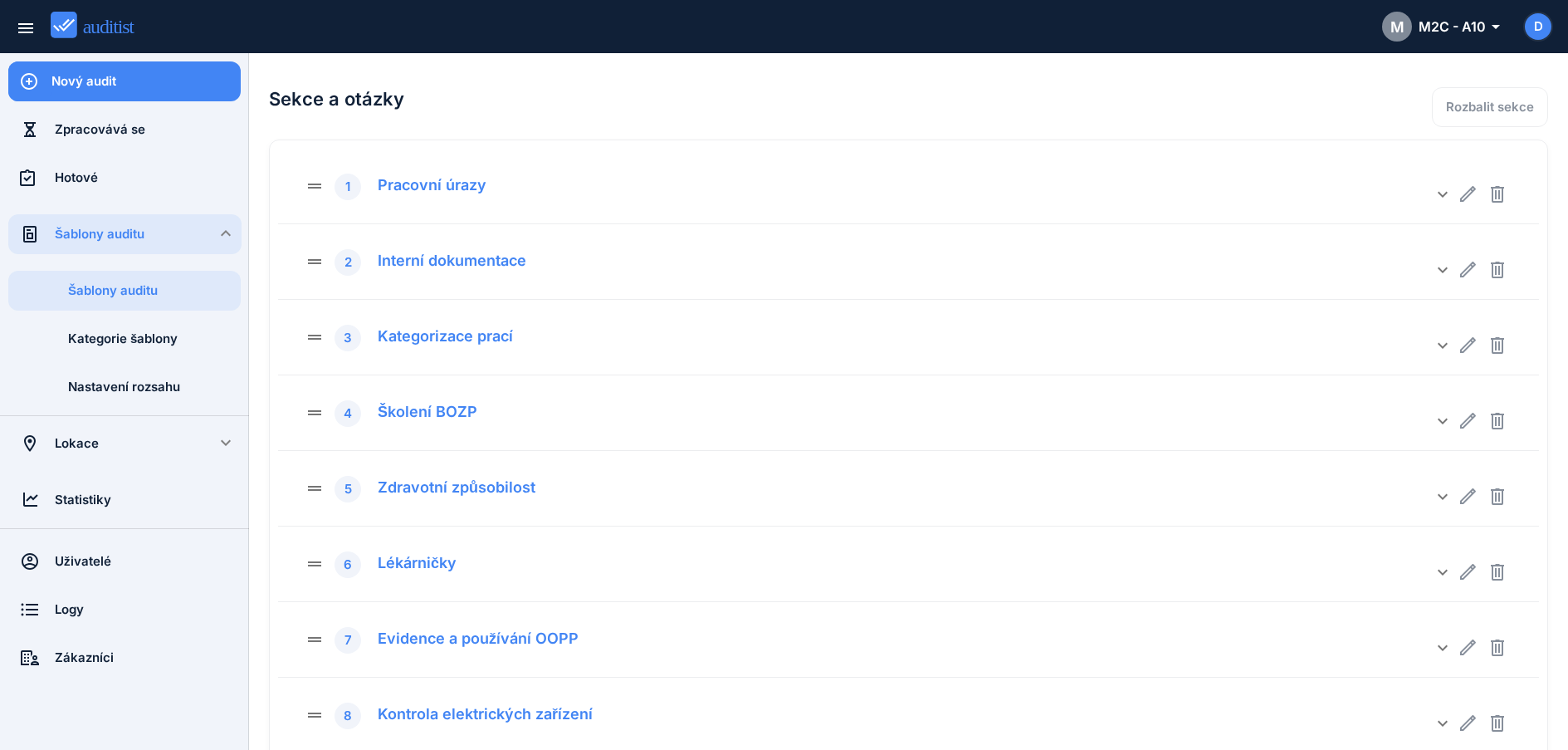
click at [434, 102] on h2 "Sekce a otázky" at bounding box center [653, 98] width 768 height 56
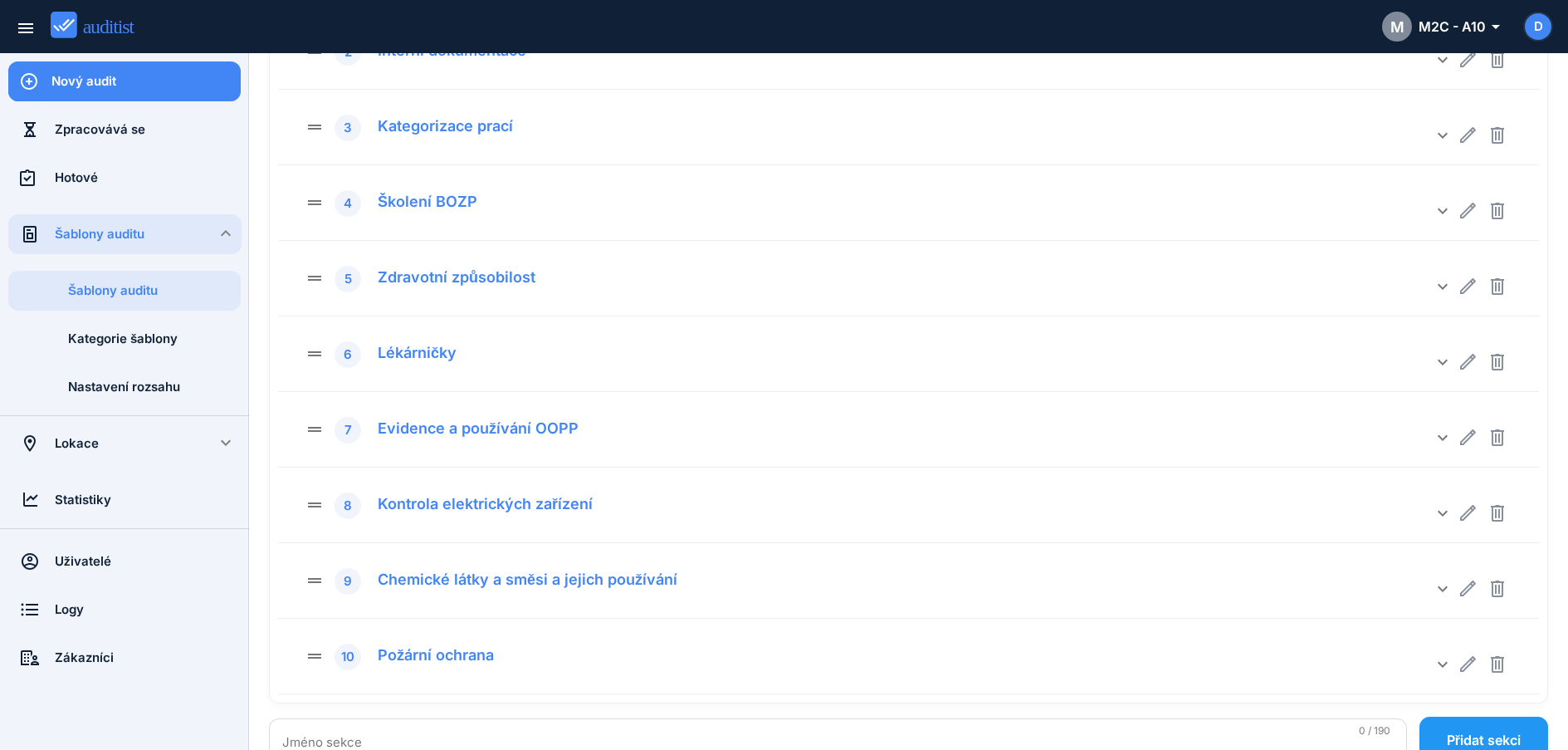
scroll to position [357, 0]
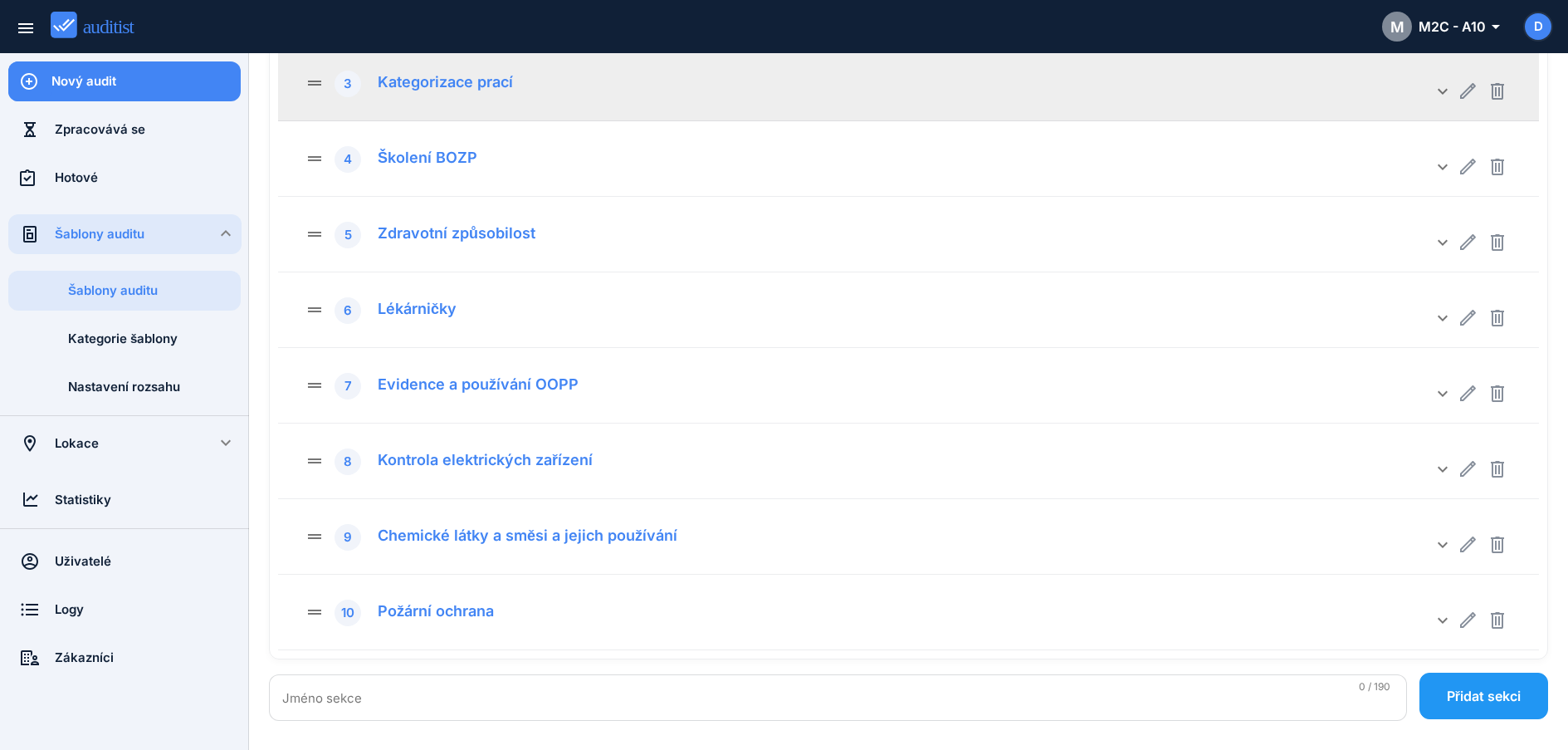
click at [446, 59] on div "drag_handle 3 Kategorizace prací keyboard_arrow_down" at bounding box center [908, 83] width 1261 height 75
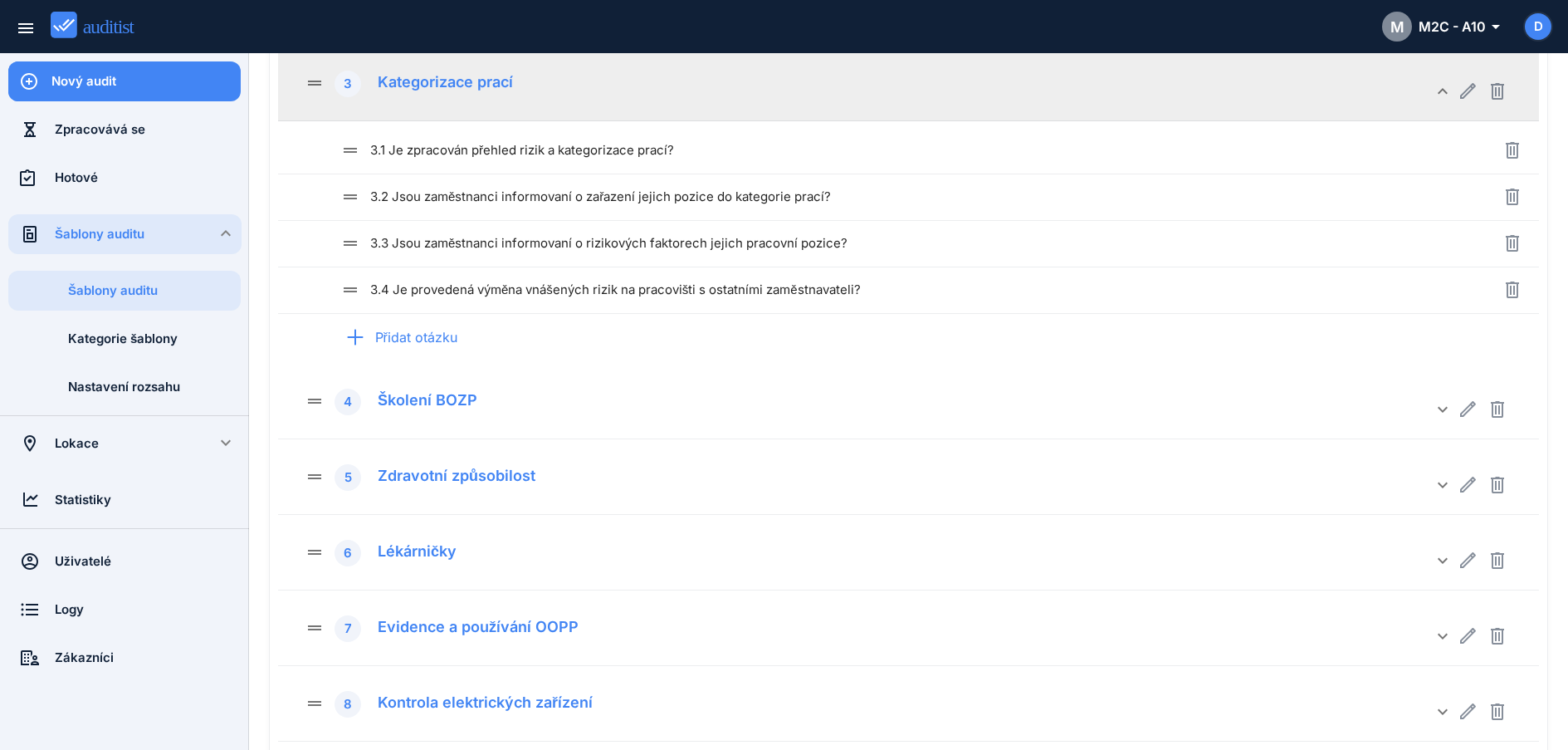
click at [481, 93] on div "drag_handle 3 Kategorizace prací" at bounding box center [869, 83] width 1128 height 29
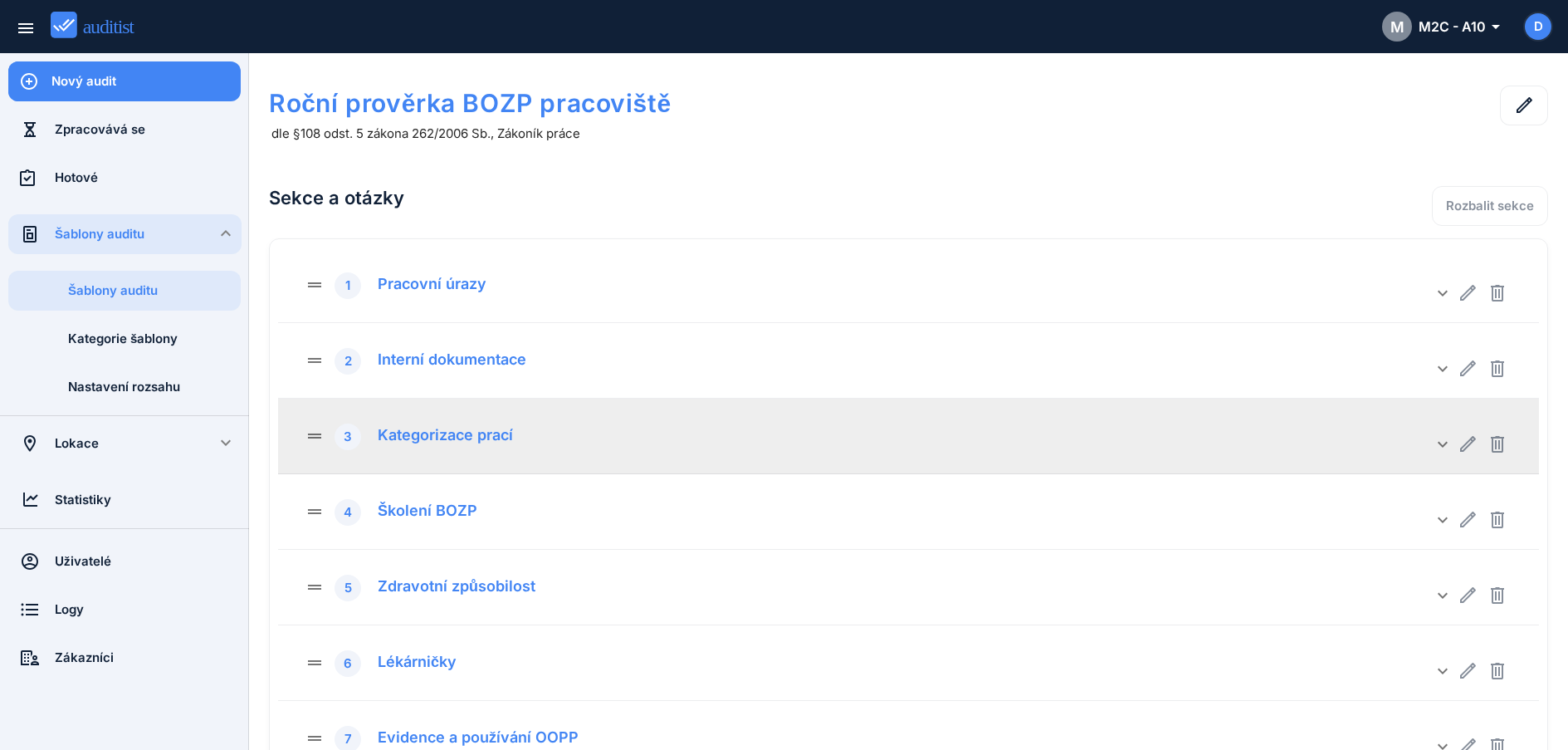
scroll to position [3, 0]
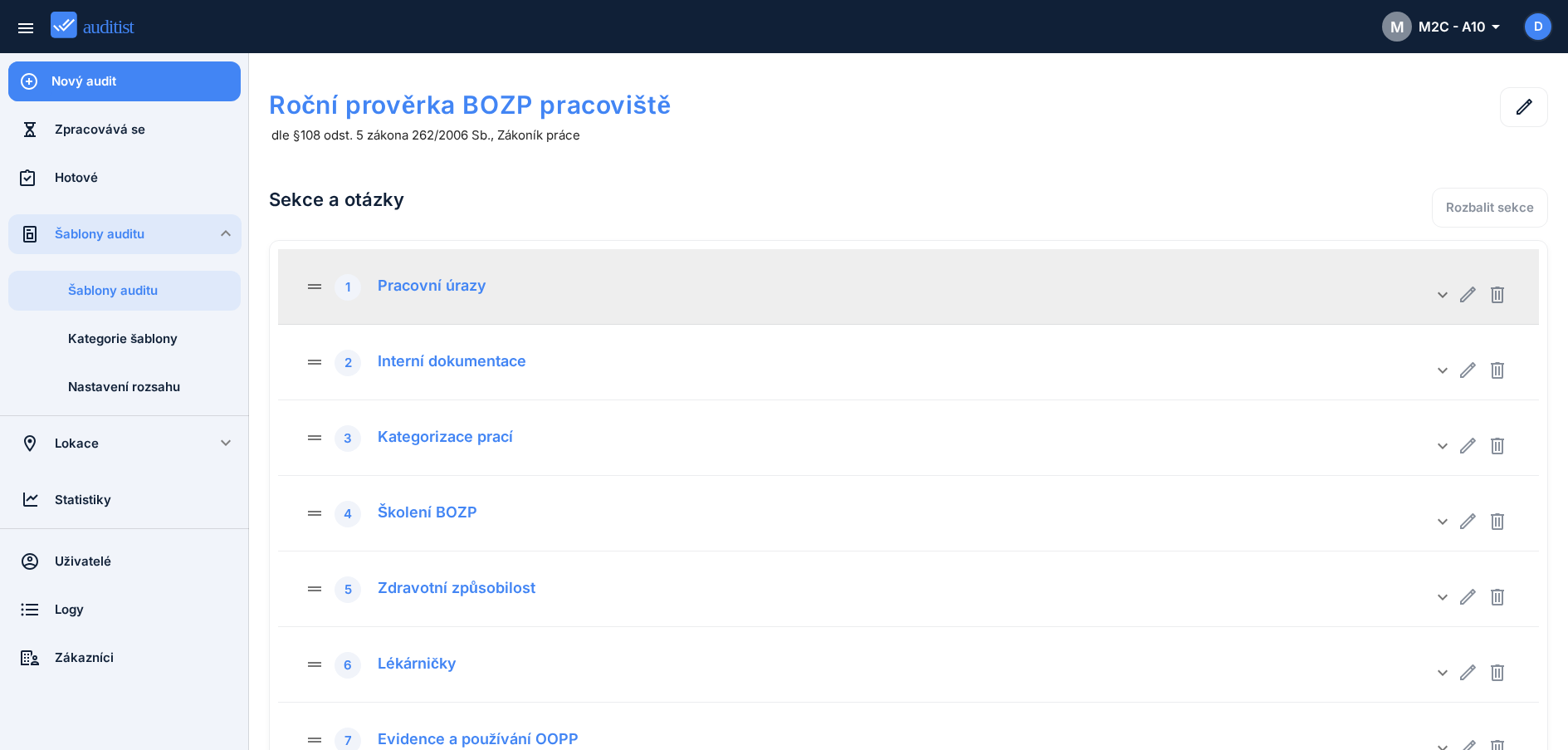
click at [452, 297] on div "drag_handle 1 Pracovní úrazy" at bounding box center [869, 286] width 1128 height 29
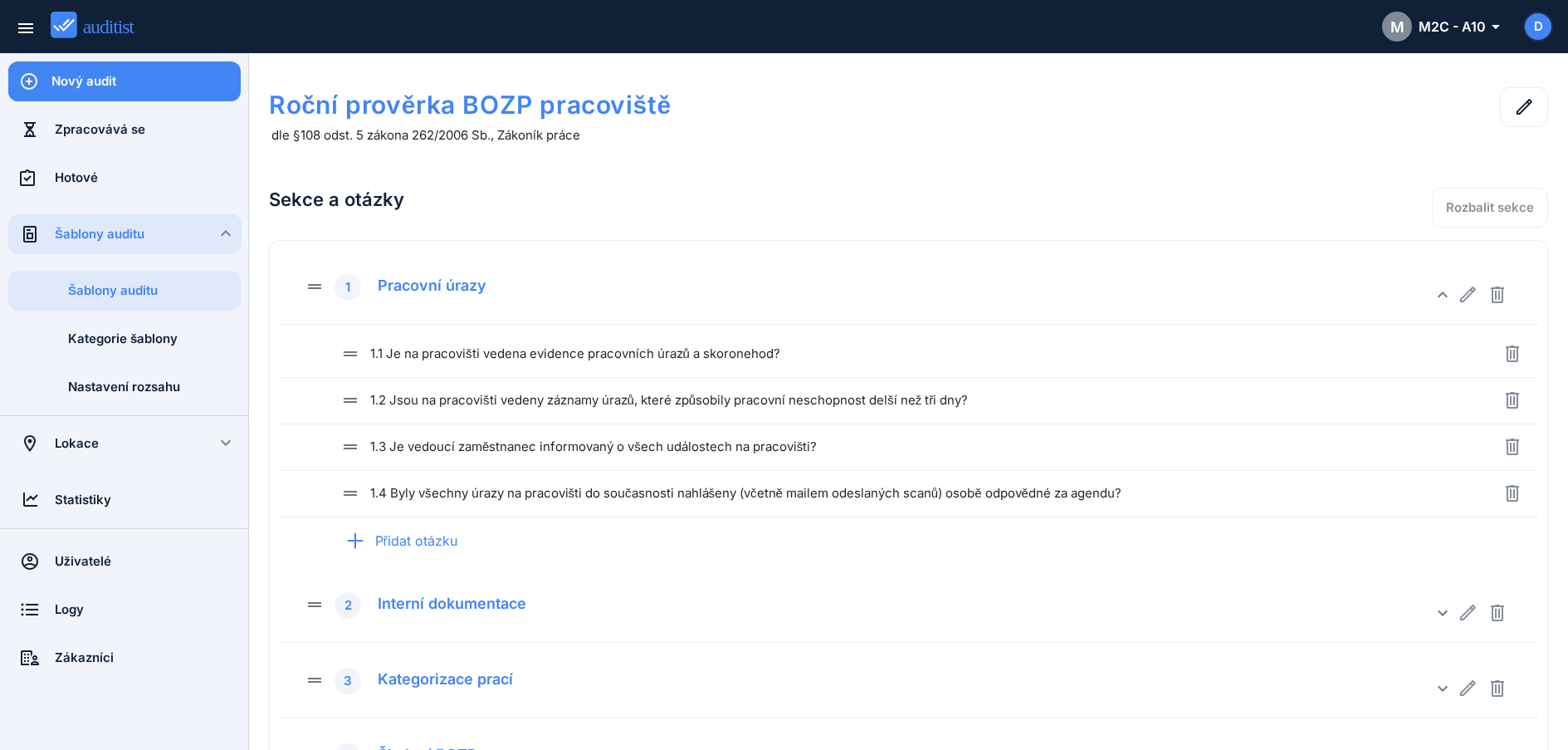
click at [430, 173] on h2 "Sekce a otázky" at bounding box center [653, 199] width 768 height 56
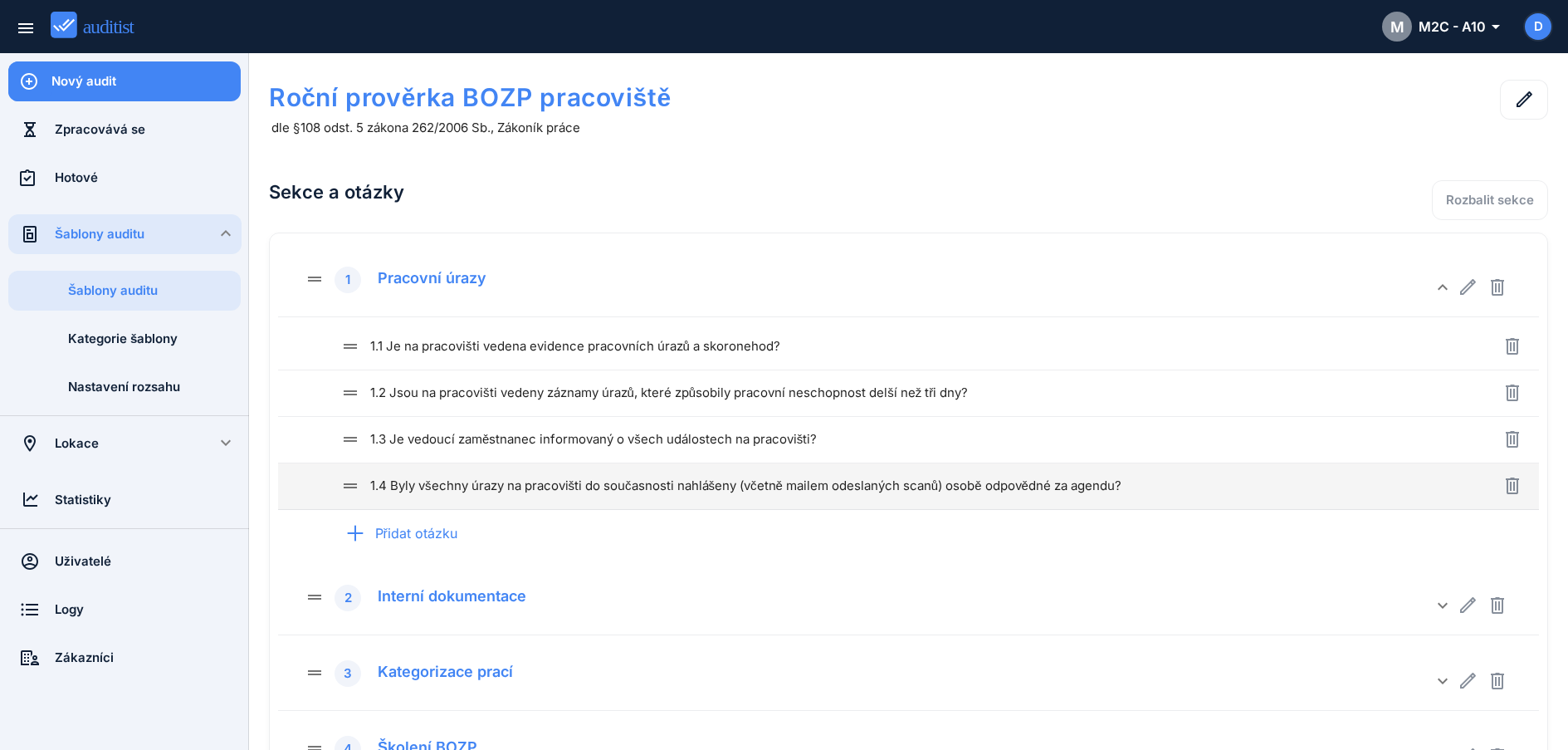
scroll to position [0, 0]
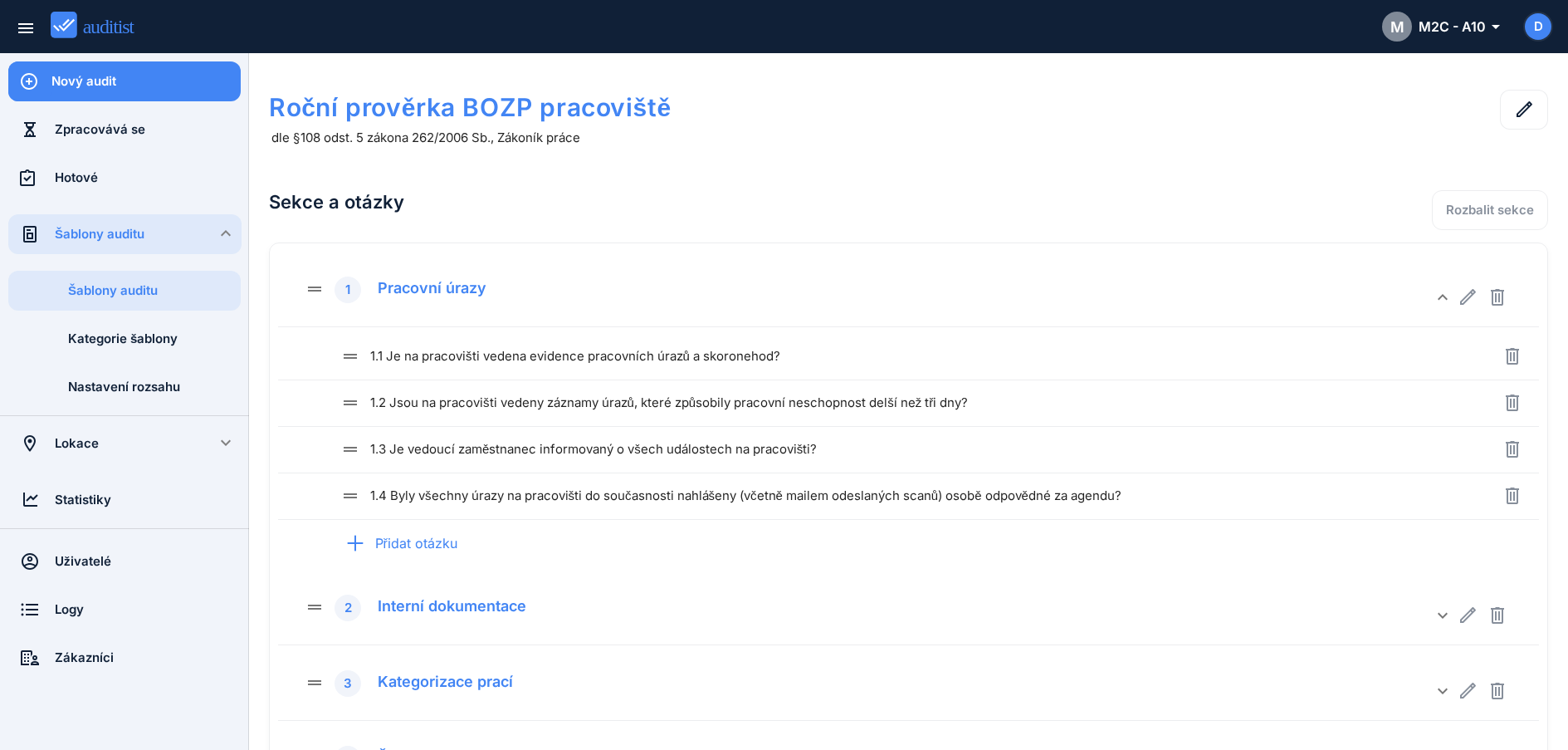
click at [988, 154] on div "Roční prověrka BOZP pracoviště dle §108 odst. 5 zákona 262/2006 Sb., Zákoník pr…" at bounding box center [653, 117] width 768 height 88
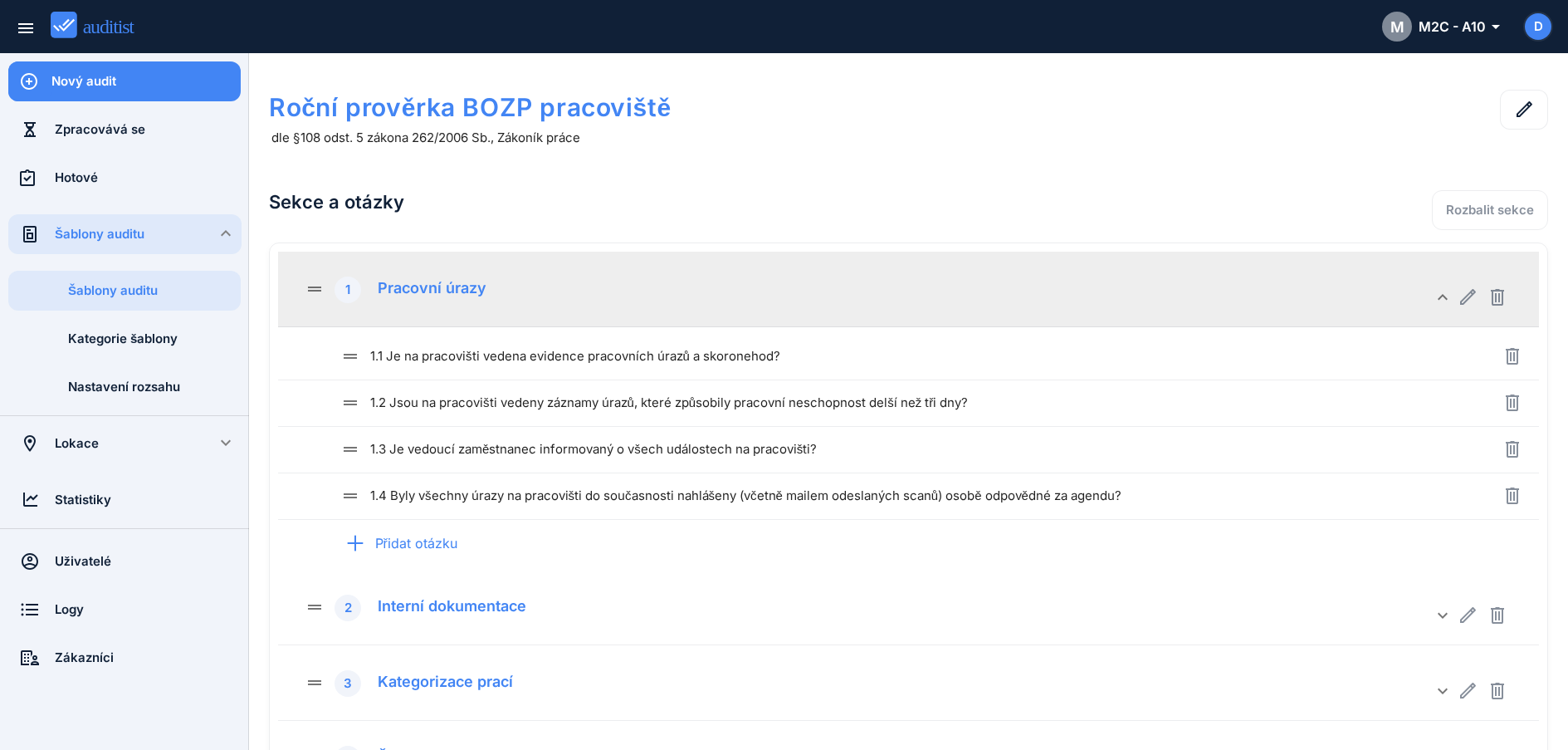
click at [428, 292] on div "Pracovní úrazy" at bounding box center [426, 285] width 122 height 23
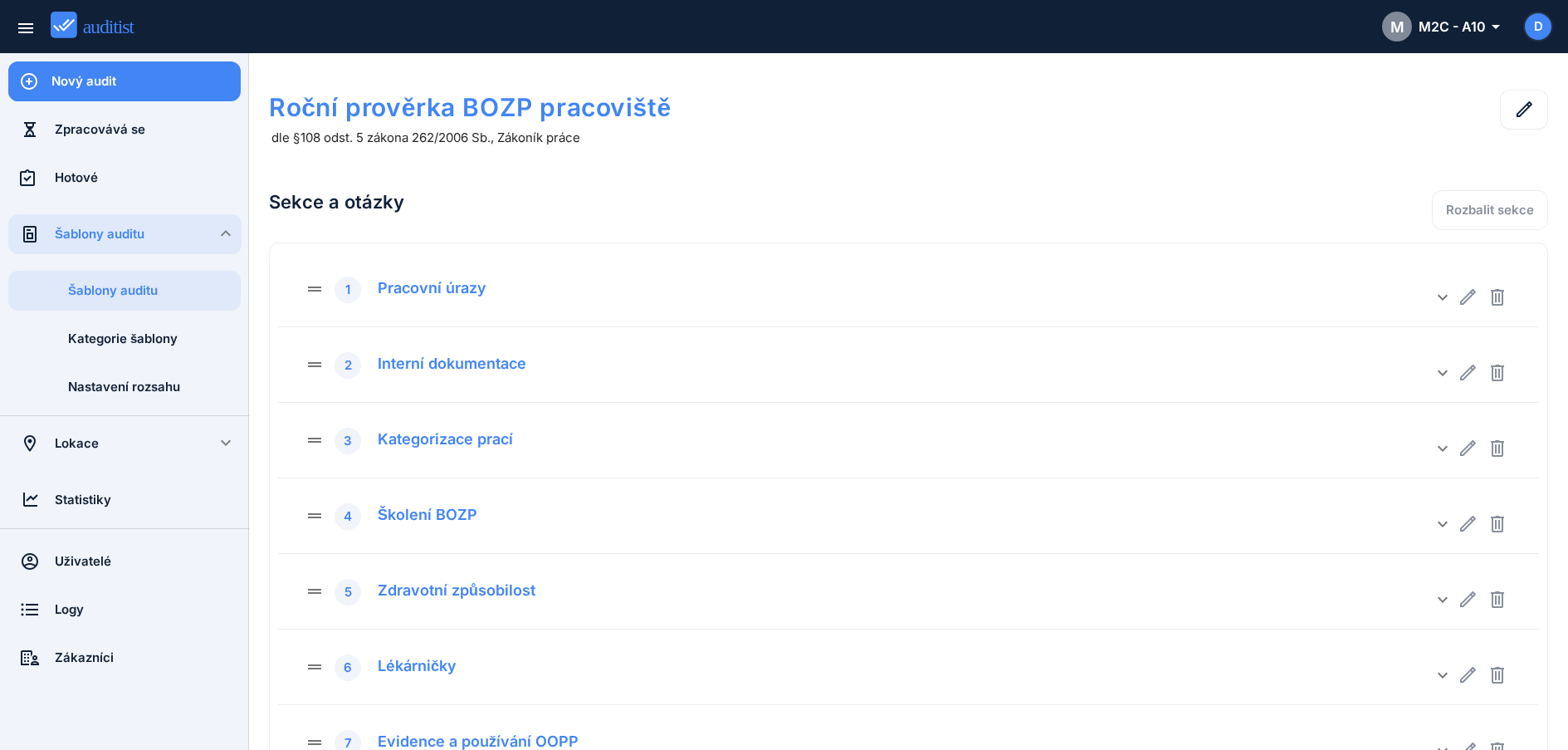
click at [135, 236] on div "Šablony auditu" at bounding box center [148, 234] width 187 height 18
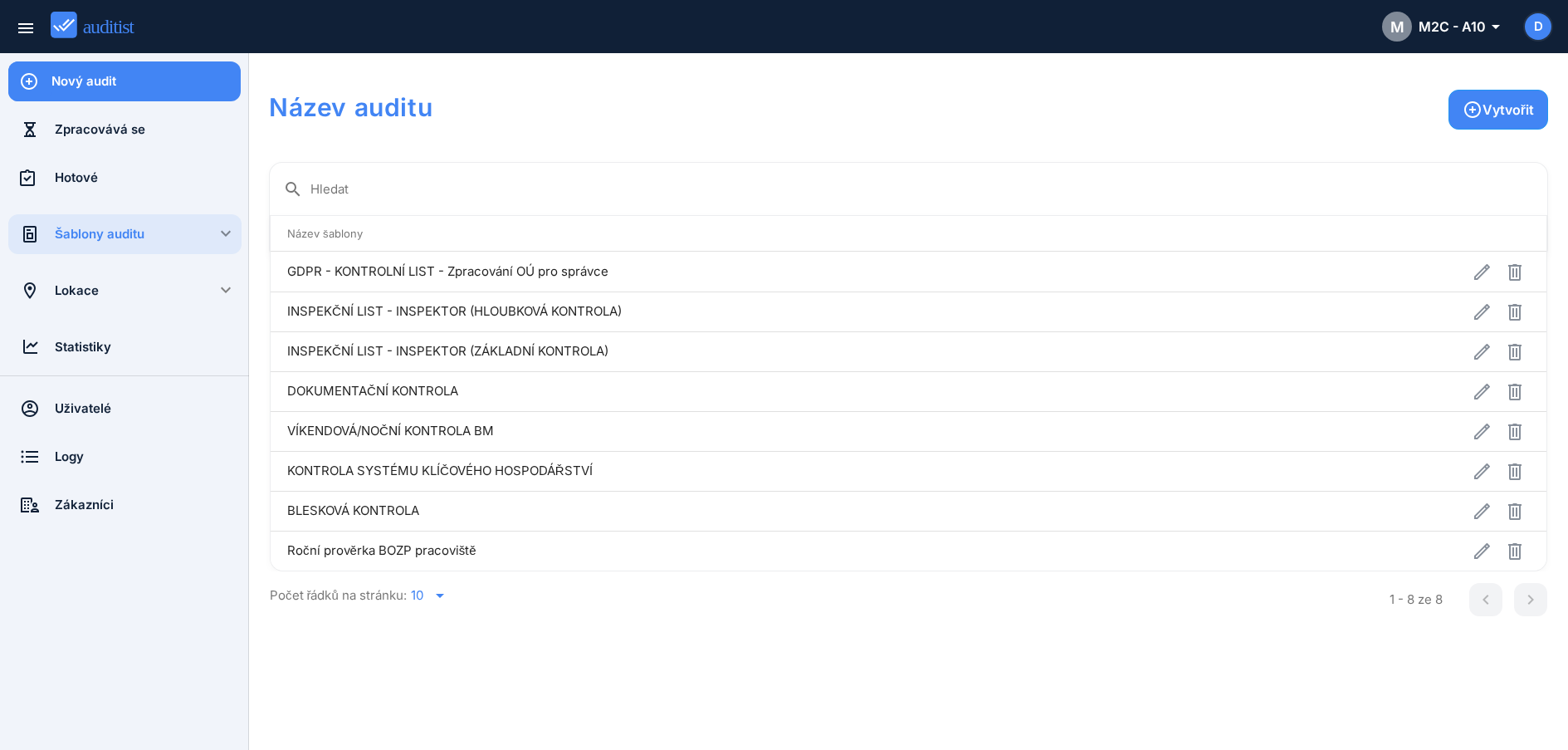
click at [810, 99] on div "Vytvořit" at bounding box center [990, 119] width 1116 height 60
click at [610, 125] on div "Vytvořit" at bounding box center [990, 119] width 1116 height 60
click at [111, 236] on div "Šablony auditu" at bounding box center [148, 234] width 187 height 18
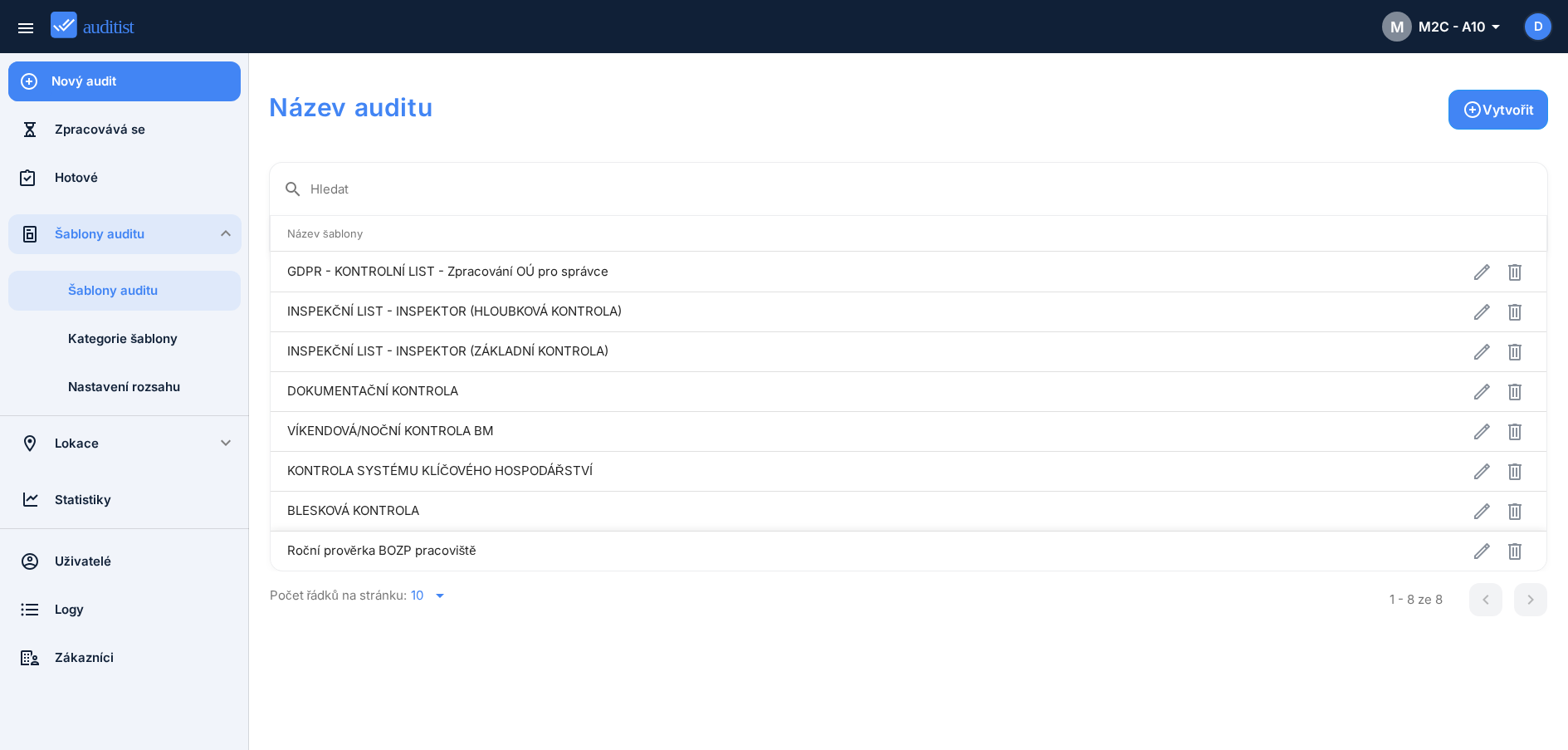
click at [358, 549] on td "Roční prověrka BOZP pracoviště" at bounding box center [776, 550] width 1011 height 40
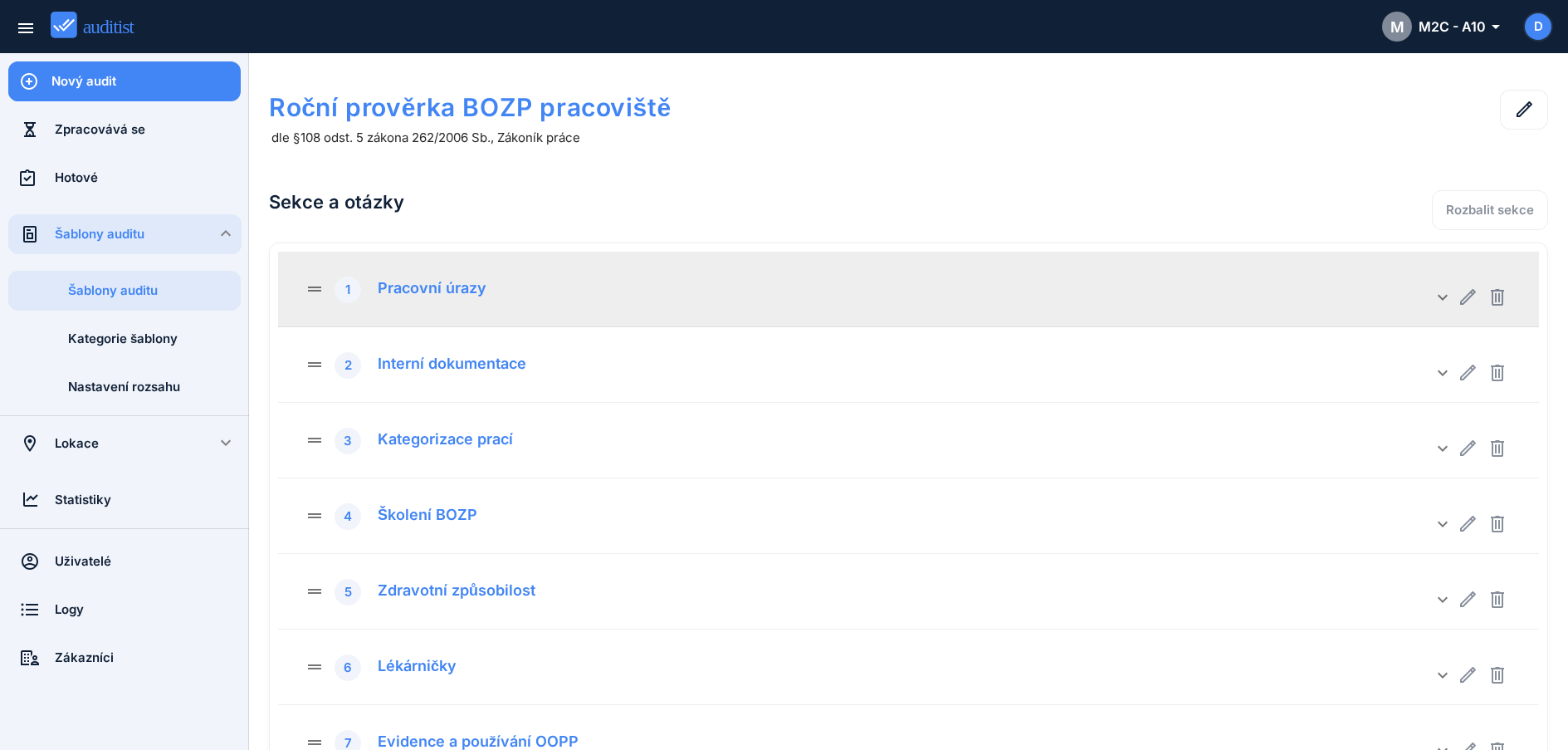
click at [506, 285] on div "drag_handle 1 Pracovní úrazy" at bounding box center [869, 288] width 1128 height 29
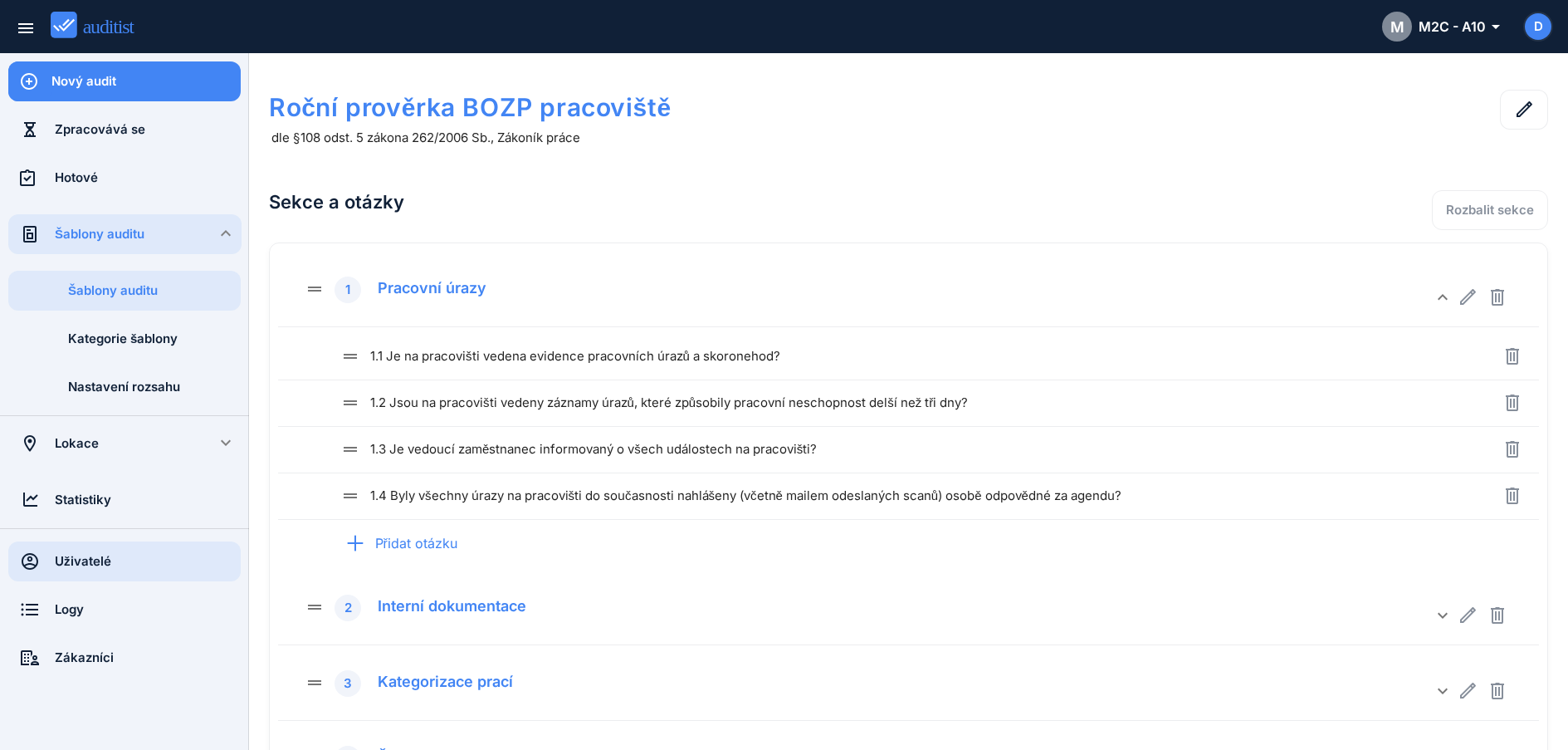
click at [89, 558] on div "Uživatelé" at bounding box center [148, 561] width 186 height 18
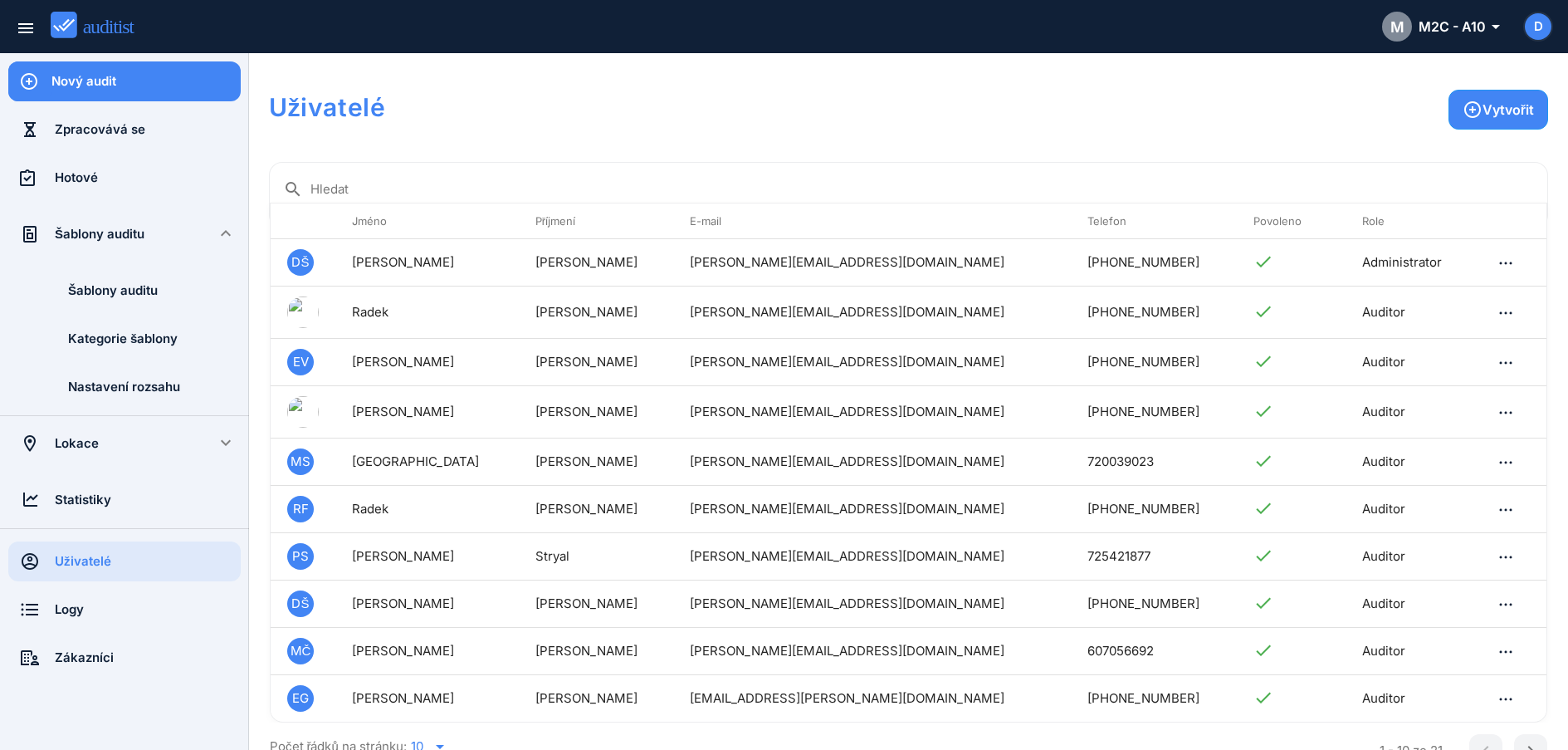
click at [496, 173] on div "search Hledat" at bounding box center [908, 184] width 1252 height 36
click at [458, 183] on input "Hledat" at bounding box center [923, 189] width 1224 height 27
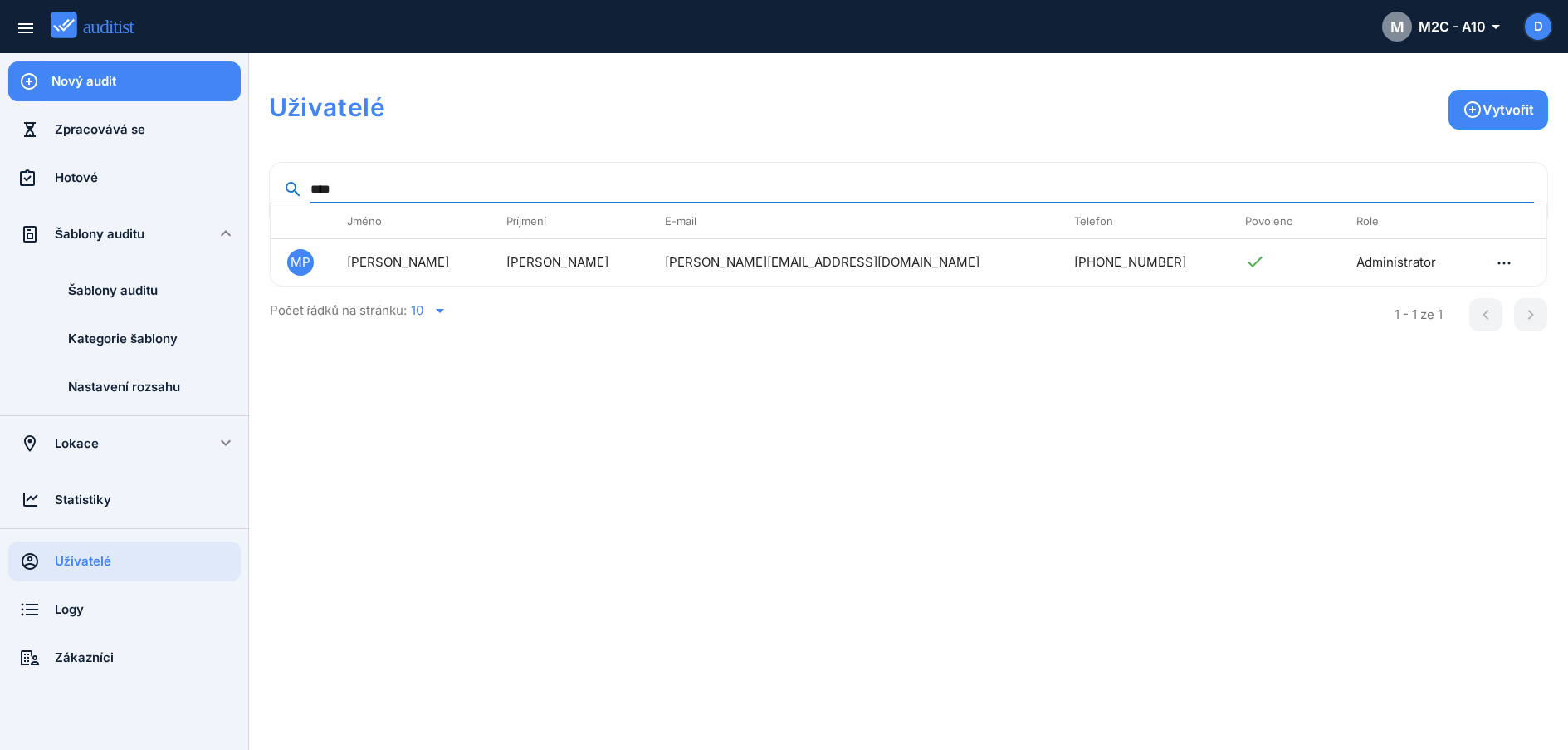
type input "****"
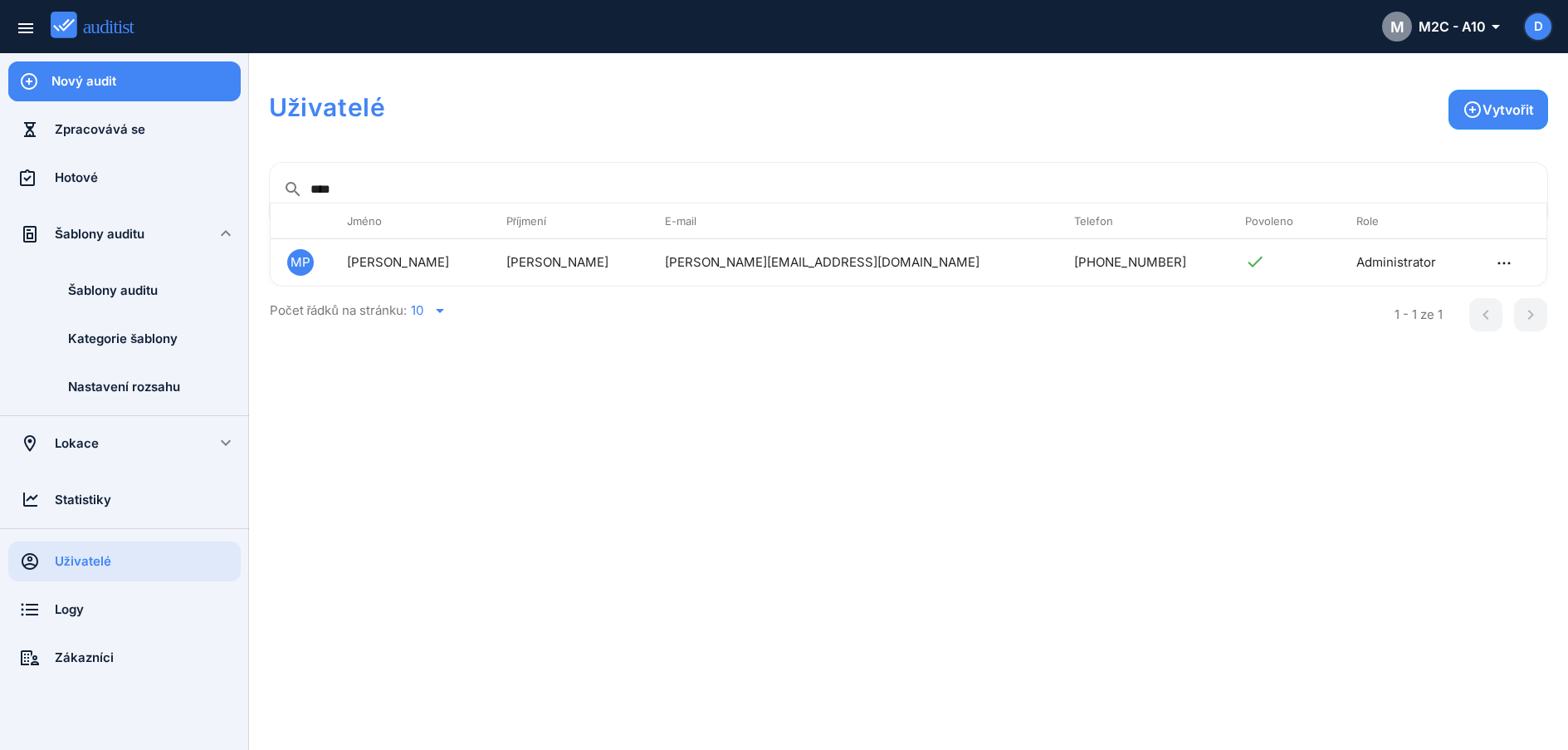
click at [105, 239] on div "Šablony auditu" at bounding box center [124, 234] width 140 height 18
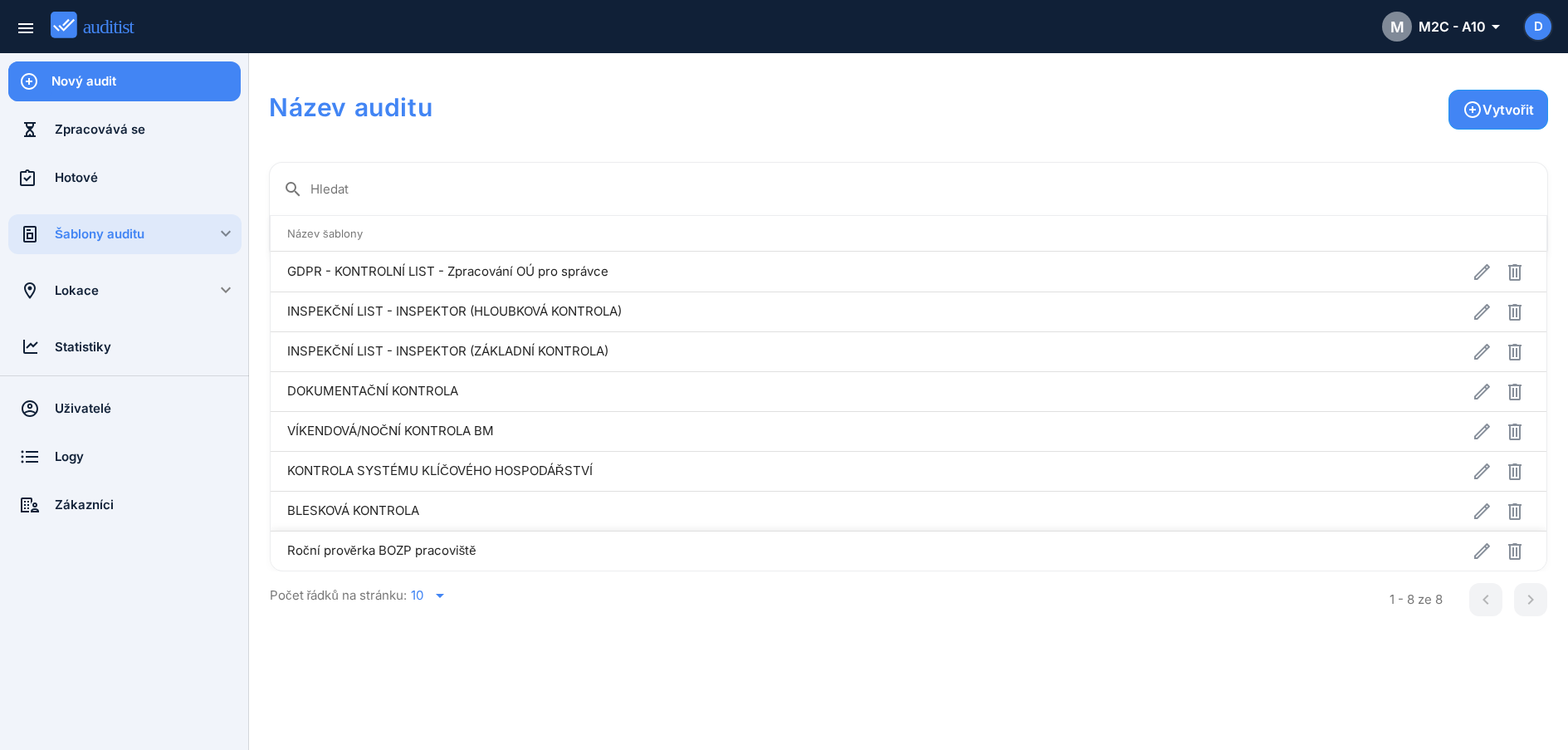
click at [385, 561] on td "Roční prověrka BOZP pracoviště" at bounding box center [776, 550] width 1011 height 40
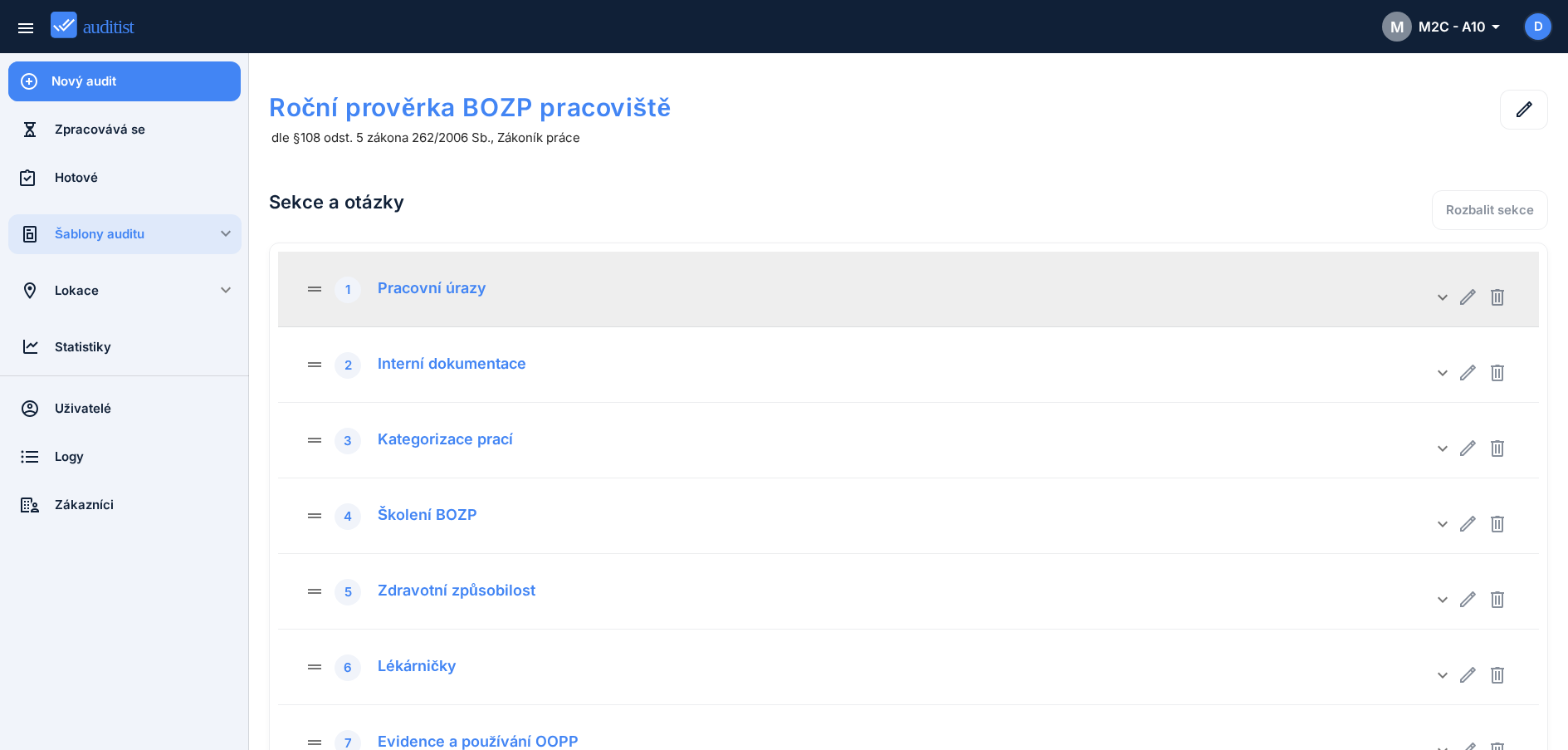
click at [435, 287] on div "Pracovní úrazy" at bounding box center [426, 285] width 122 height 23
click at [479, 292] on div "Pracovní úrazy" at bounding box center [426, 285] width 122 height 23
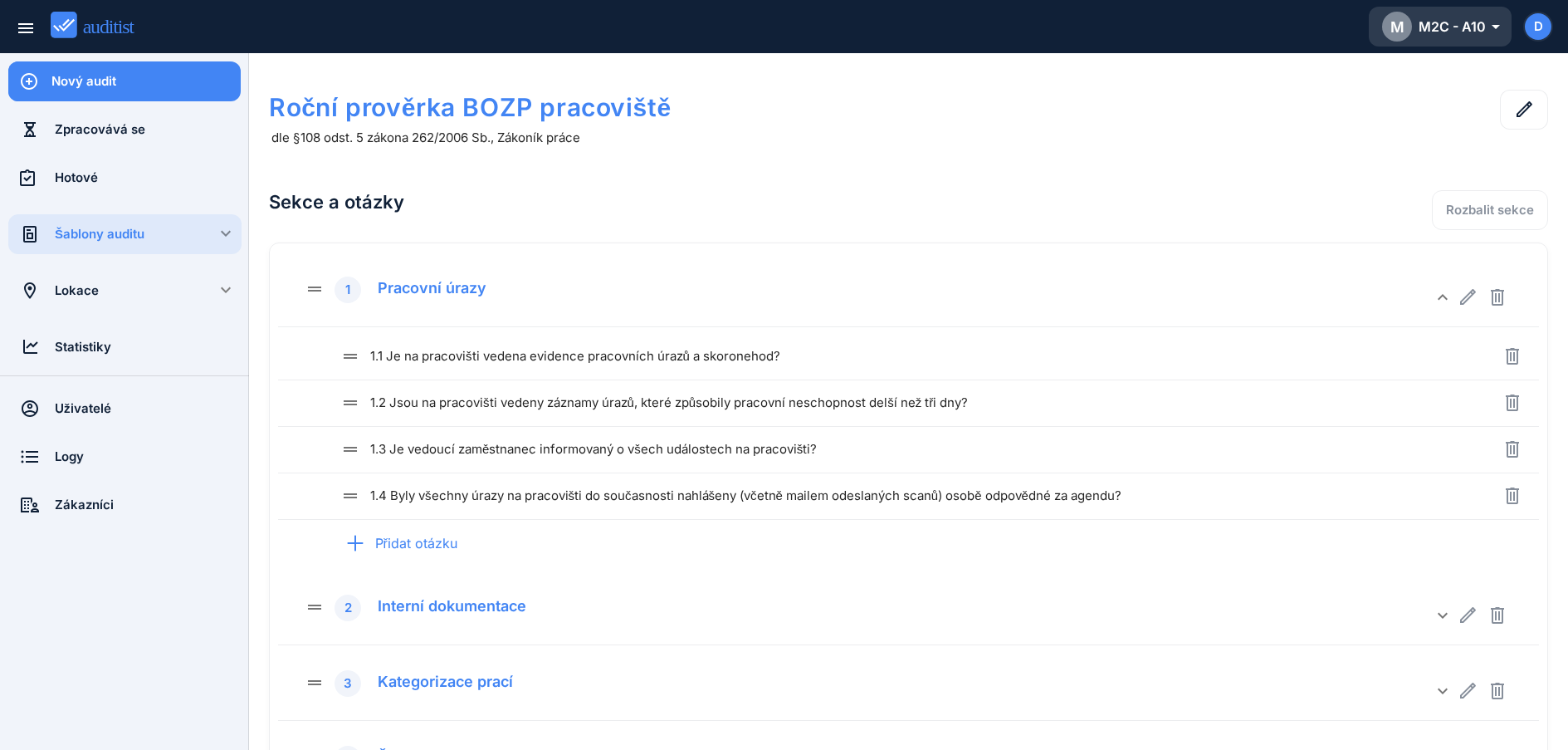
click at [1428, 35] on div "M M2C - A10 arrow_drop_down_outlined" at bounding box center [1441, 26] width 116 height 29
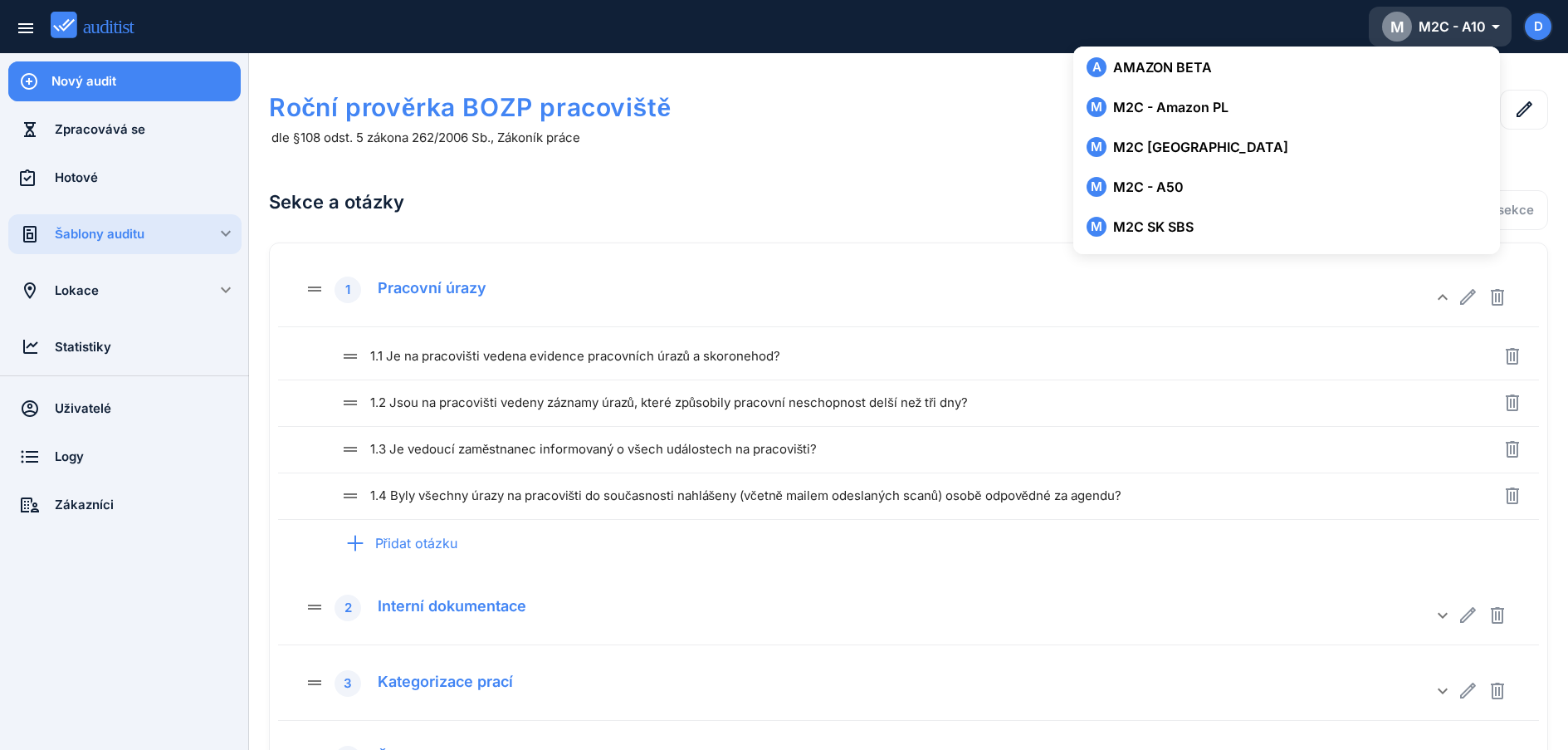
scroll to position [250, 0]
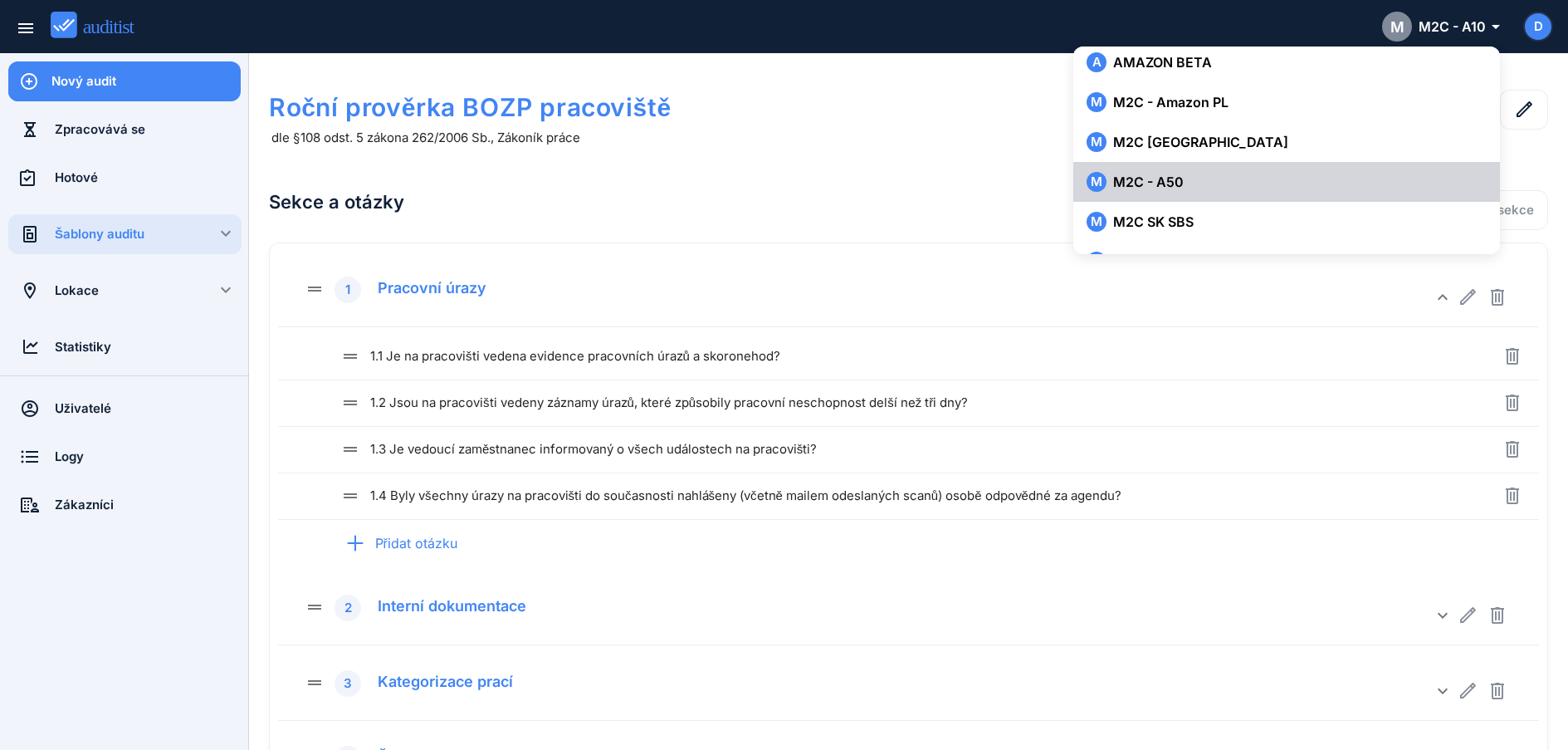
click at [1174, 174] on div "M M2C - A50" at bounding box center [1287, 182] width 400 height 20
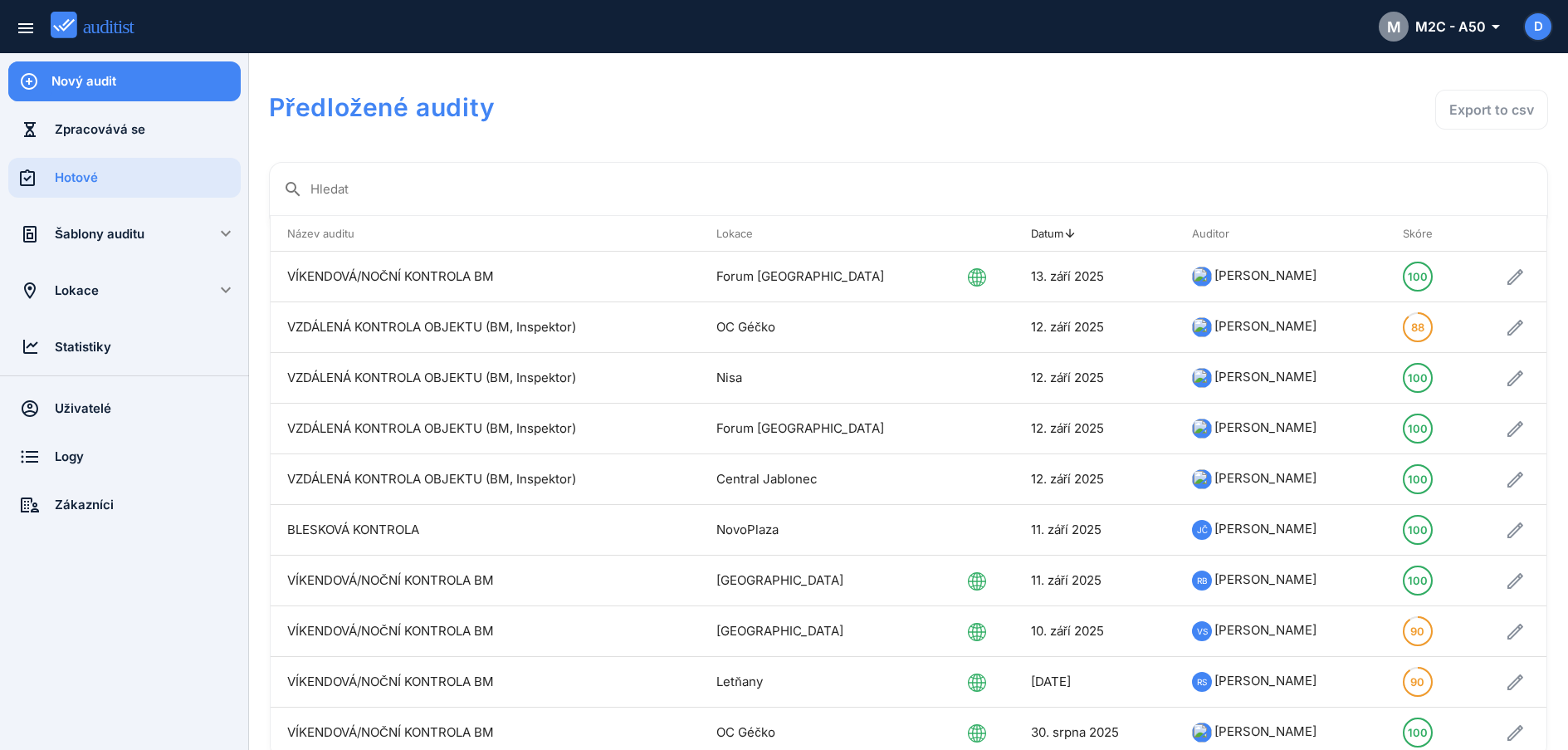
click at [113, 242] on div "Šablony auditu" at bounding box center [124, 234] width 140 height 18
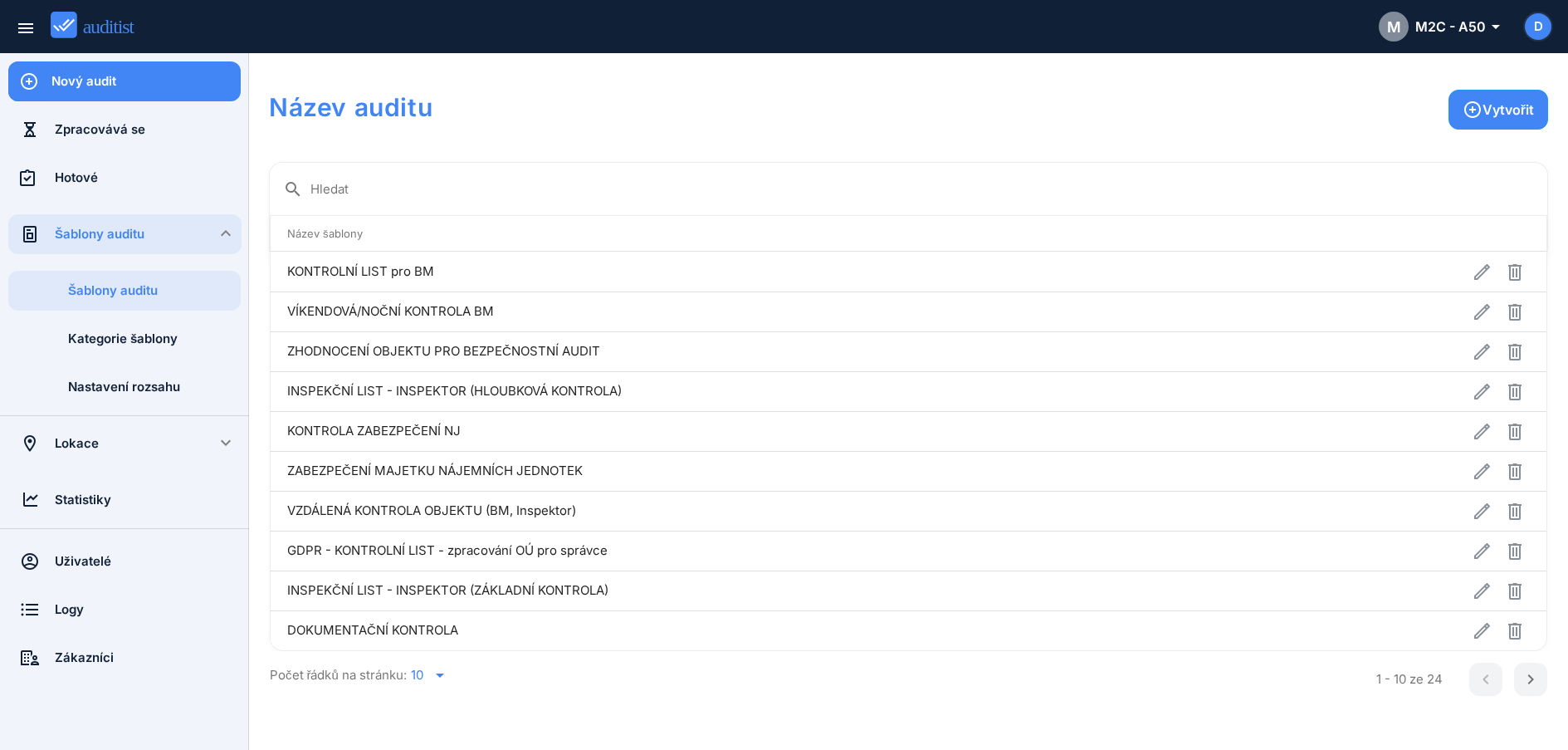
click at [408, 200] on input "Hledat" at bounding box center [923, 189] width 1224 height 27
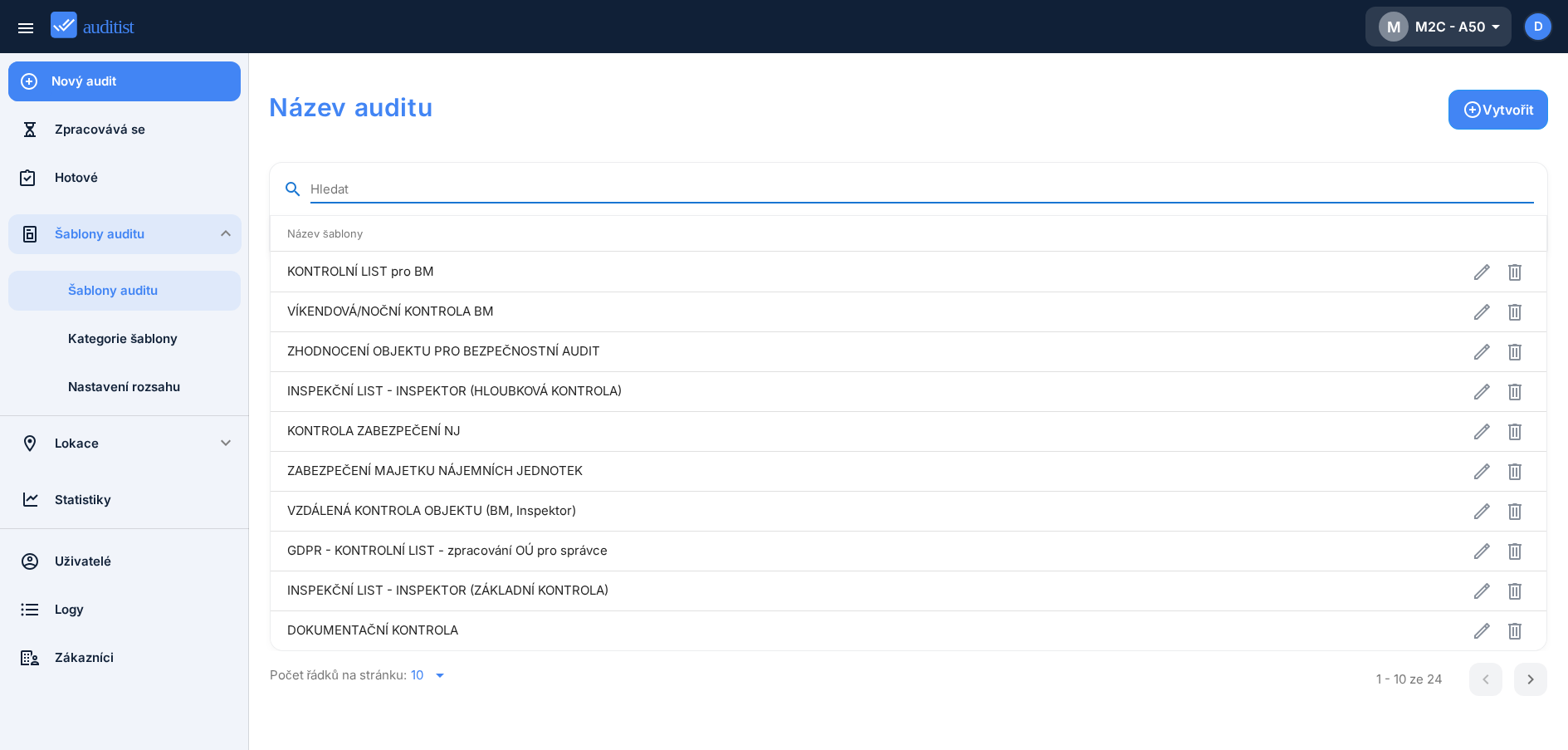
click at [1474, 24] on div "M M2C - A50 arrow_drop_down_outlined" at bounding box center [1439, 26] width 120 height 29
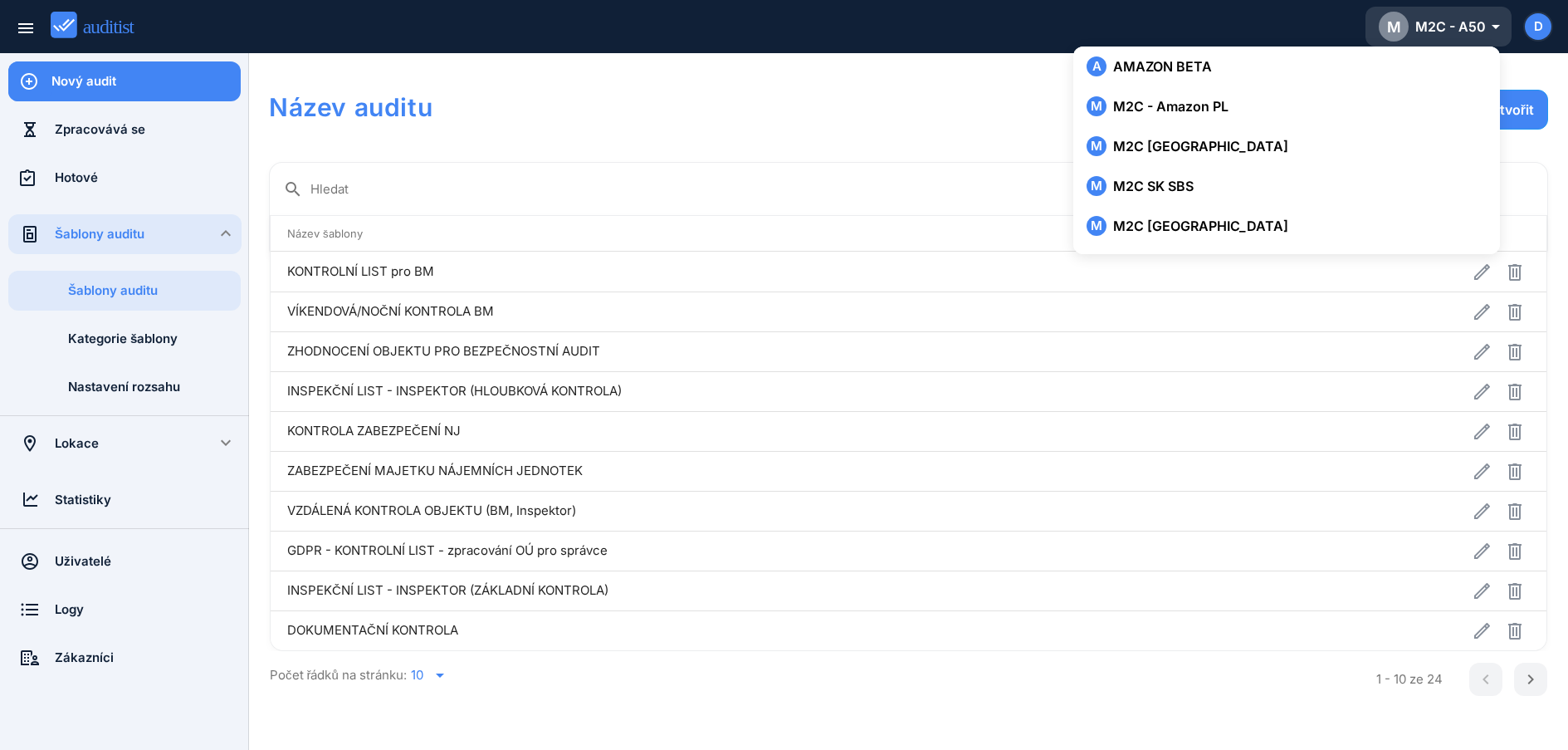
scroll to position [246, 0]
click at [584, 110] on div "Vytvořit" at bounding box center [990, 119] width 1116 height 60
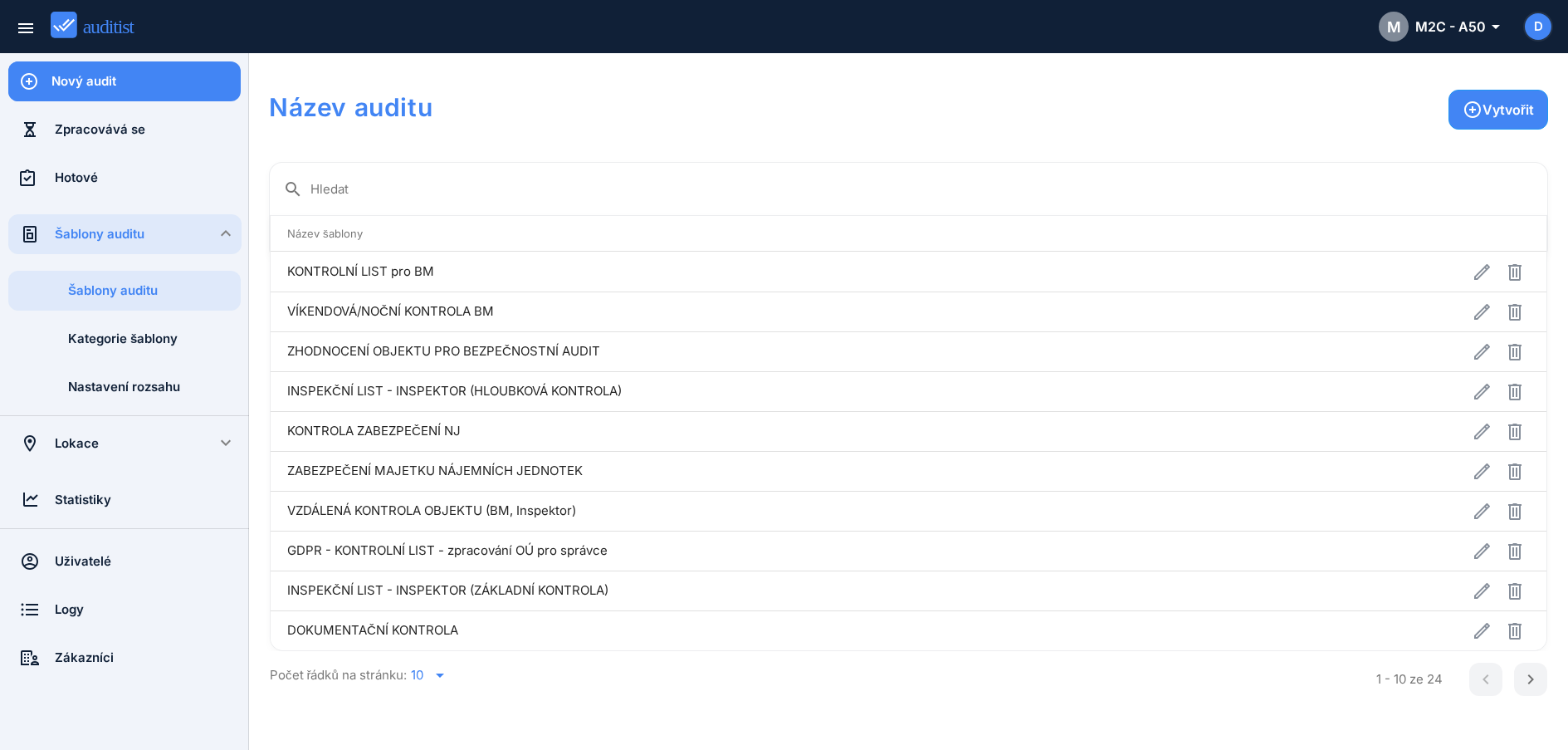
click at [436, 202] on input "Hledat" at bounding box center [923, 189] width 1224 height 27
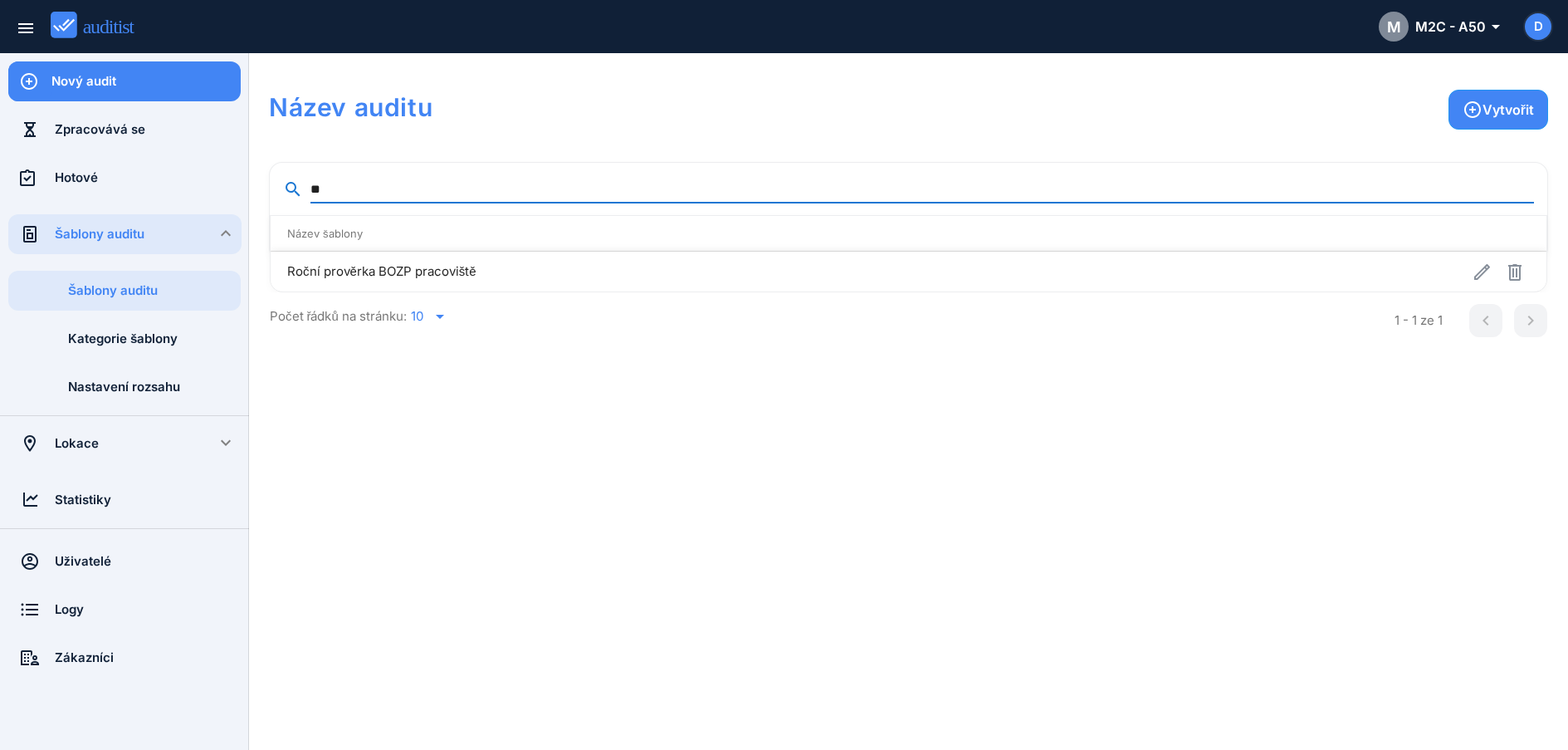
type input "**"
click at [514, 279] on td "Roční prověrka BOZP pracoviště" at bounding box center [716, 272] width 889 height 40
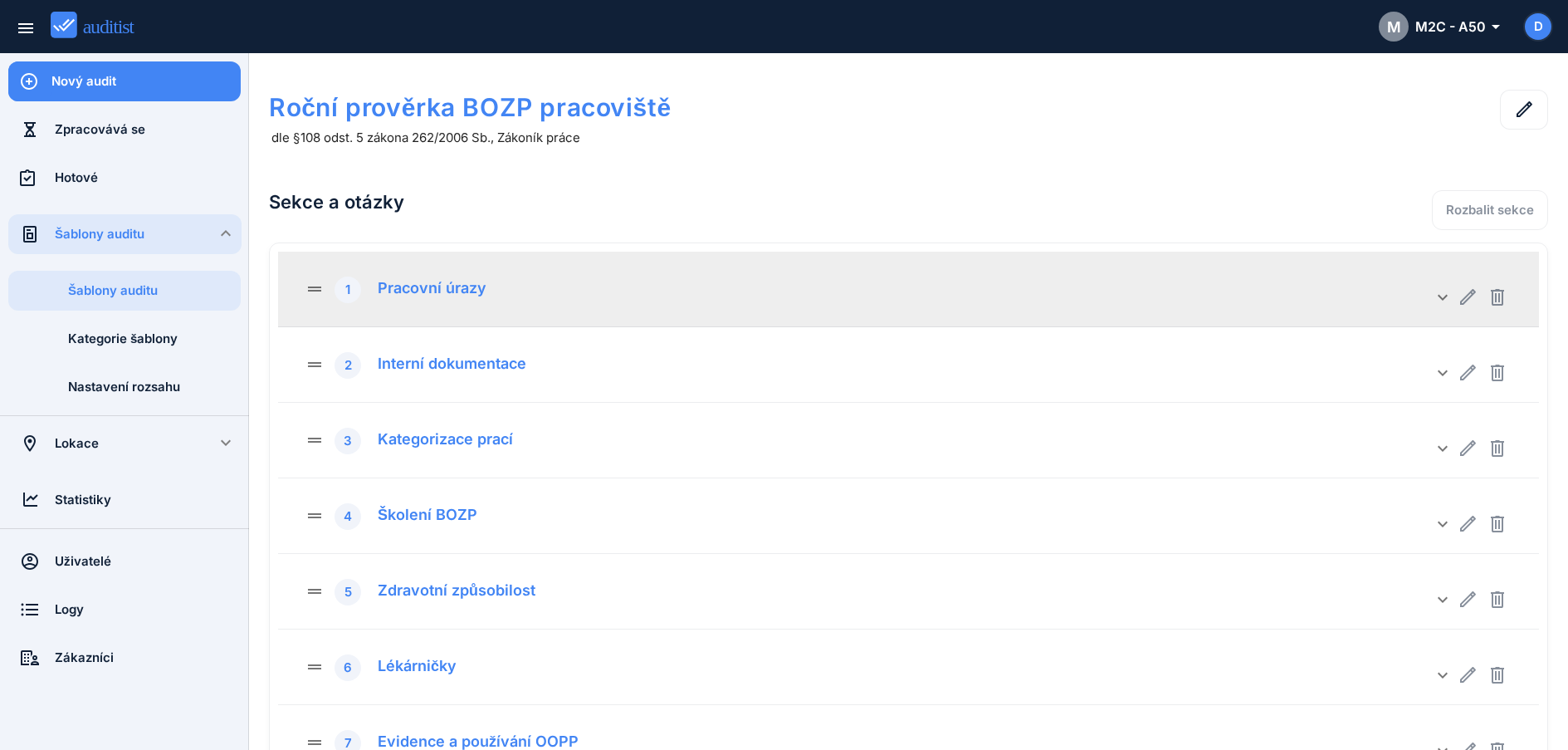
click at [485, 285] on div "Pracovní úrazy" at bounding box center [426, 285] width 122 height 23
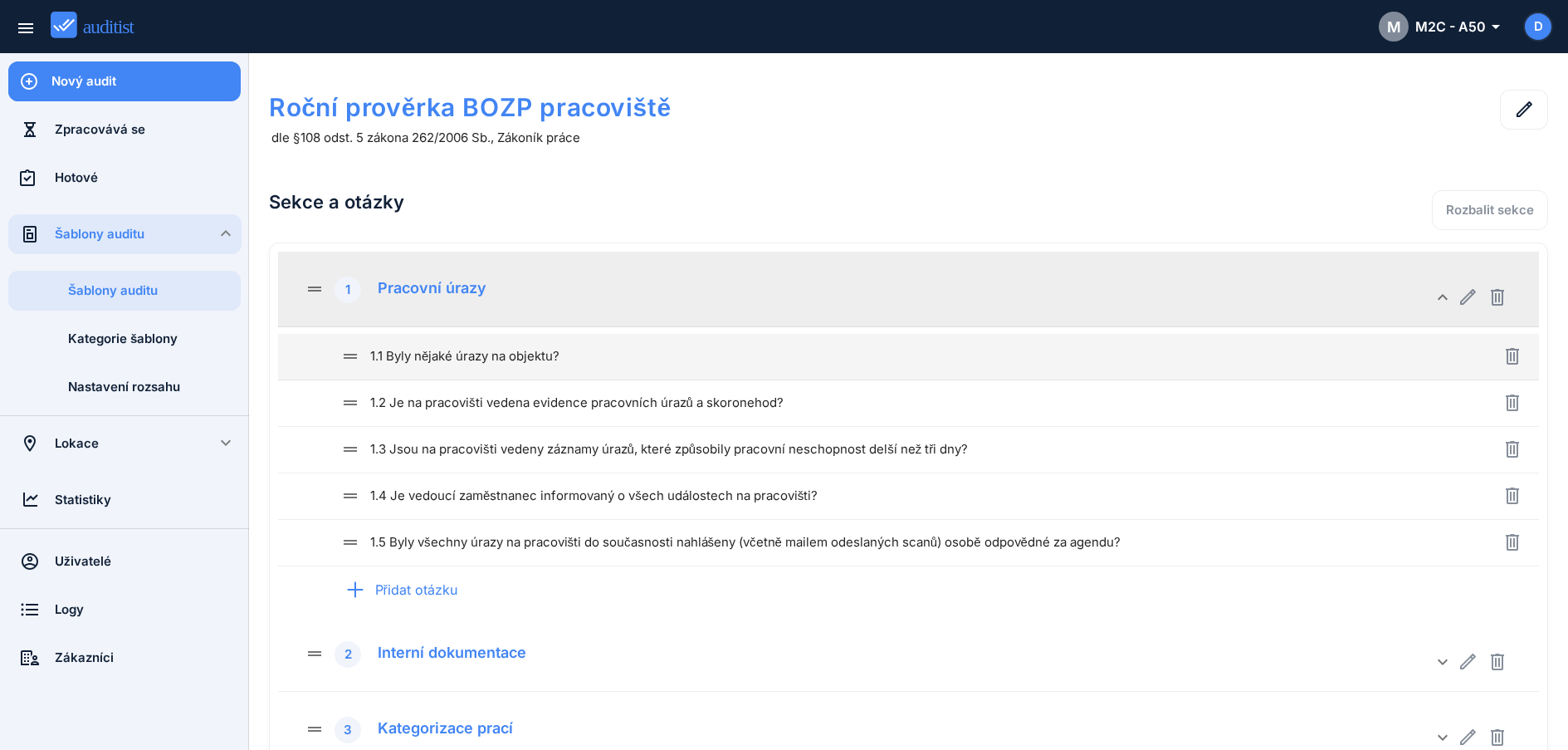
click at [528, 358] on div "drag_handle 1.1 Byly nějaké úrazy na objektu?" at bounding box center [892, 356] width 1105 height 20
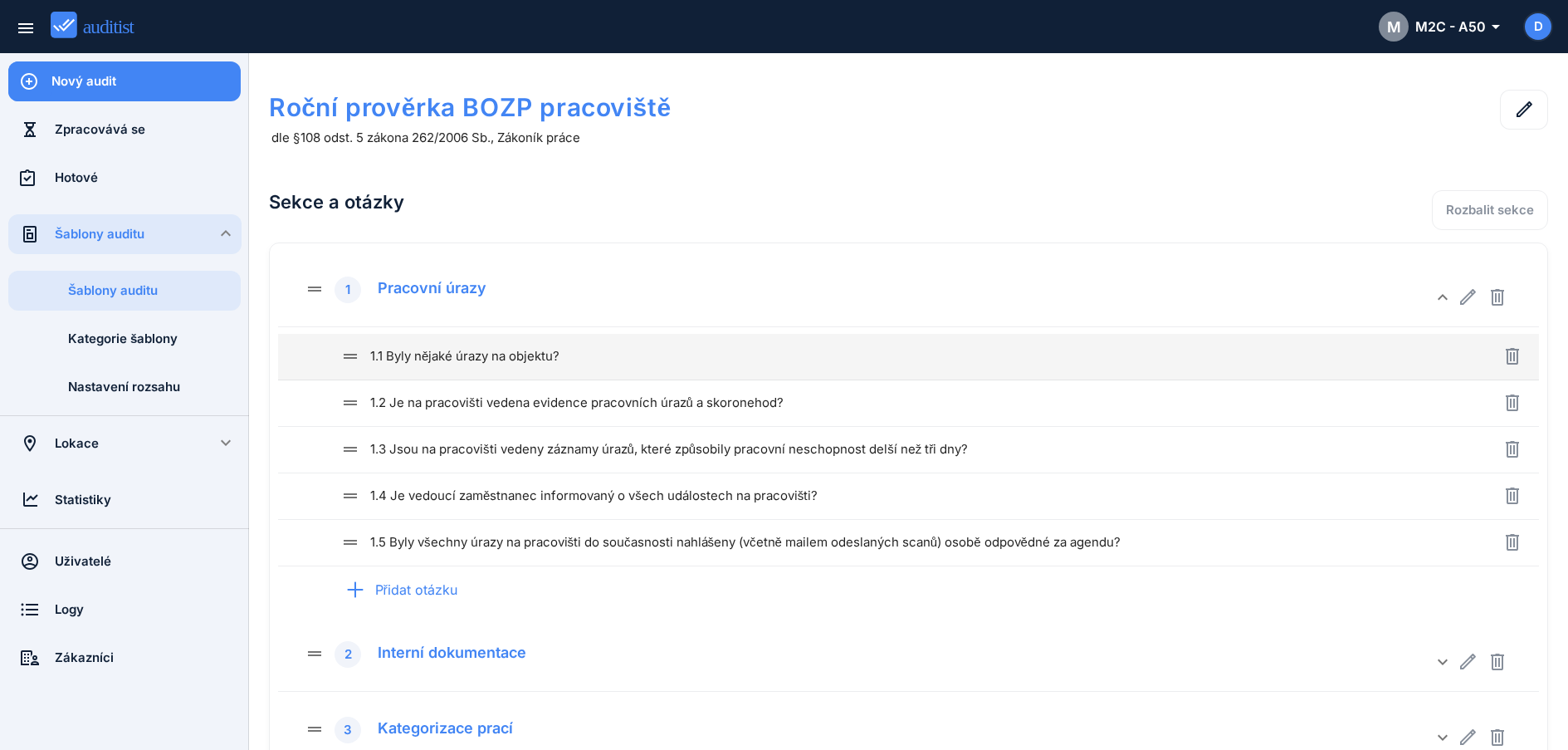
type input "**********"
type textarea "**********"
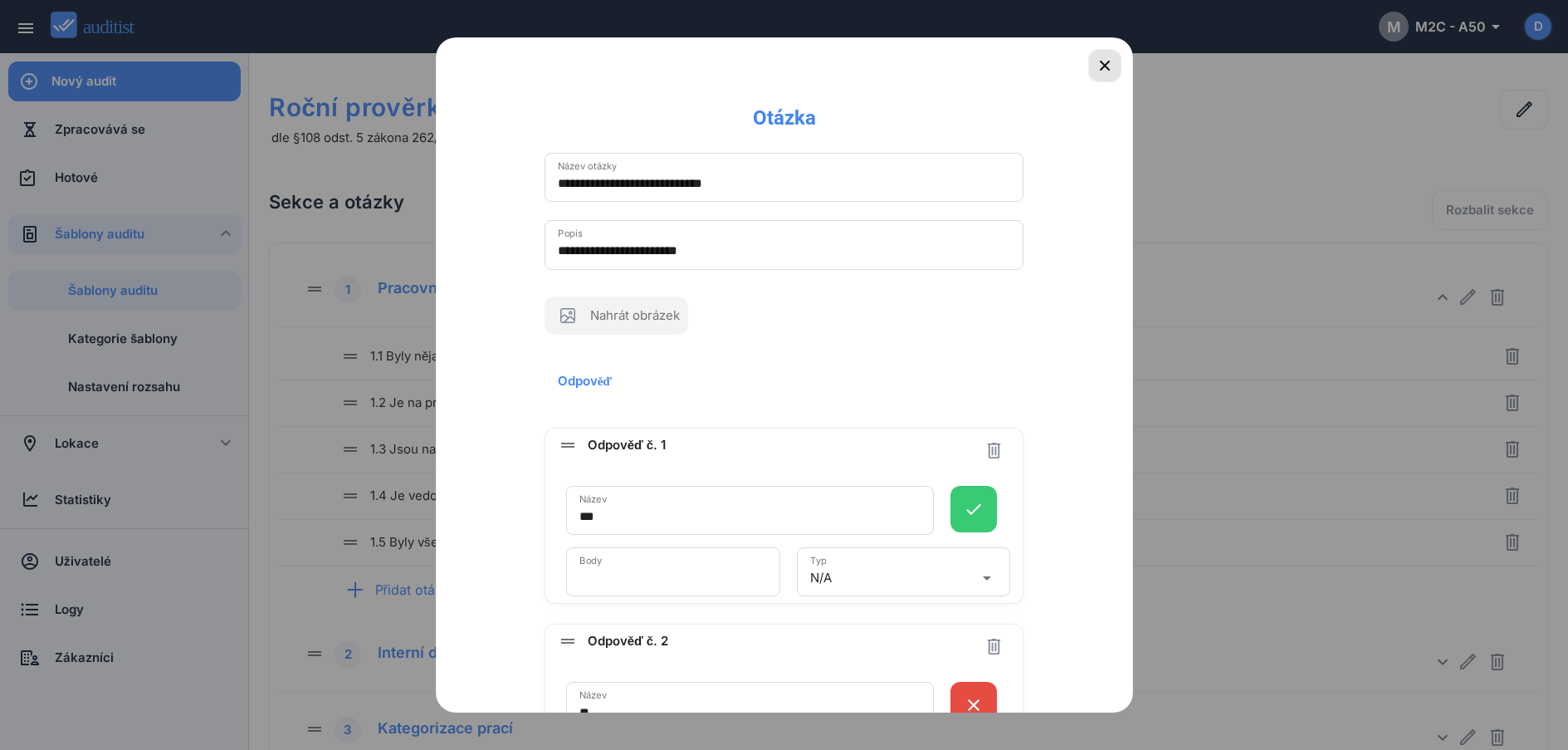
click at [1095, 70] on icon "button" at bounding box center [1104, 66] width 20 height 20
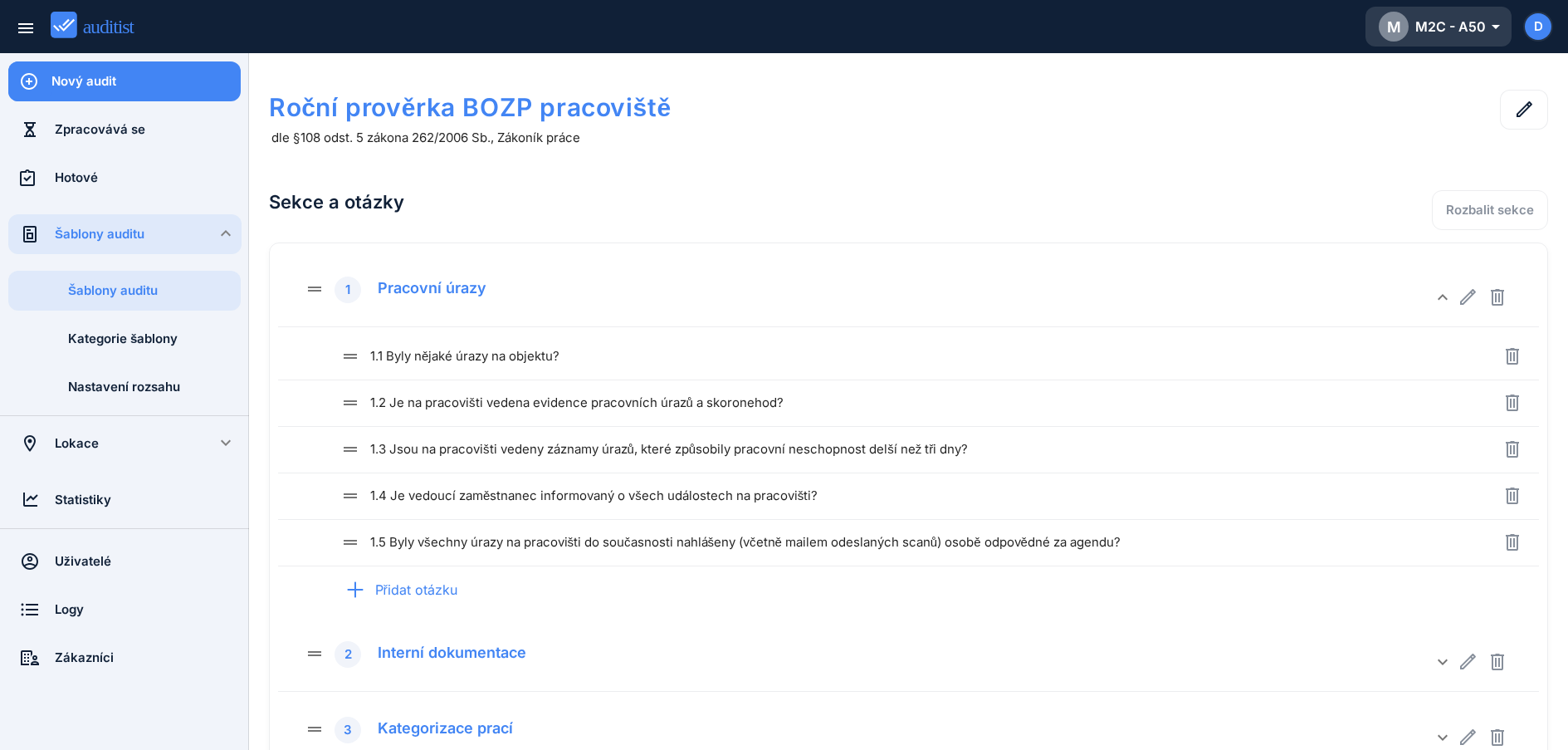
click at [1471, 34] on div "M M2C - A50 arrow_drop_down_outlined" at bounding box center [1439, 26] width 120 height 29
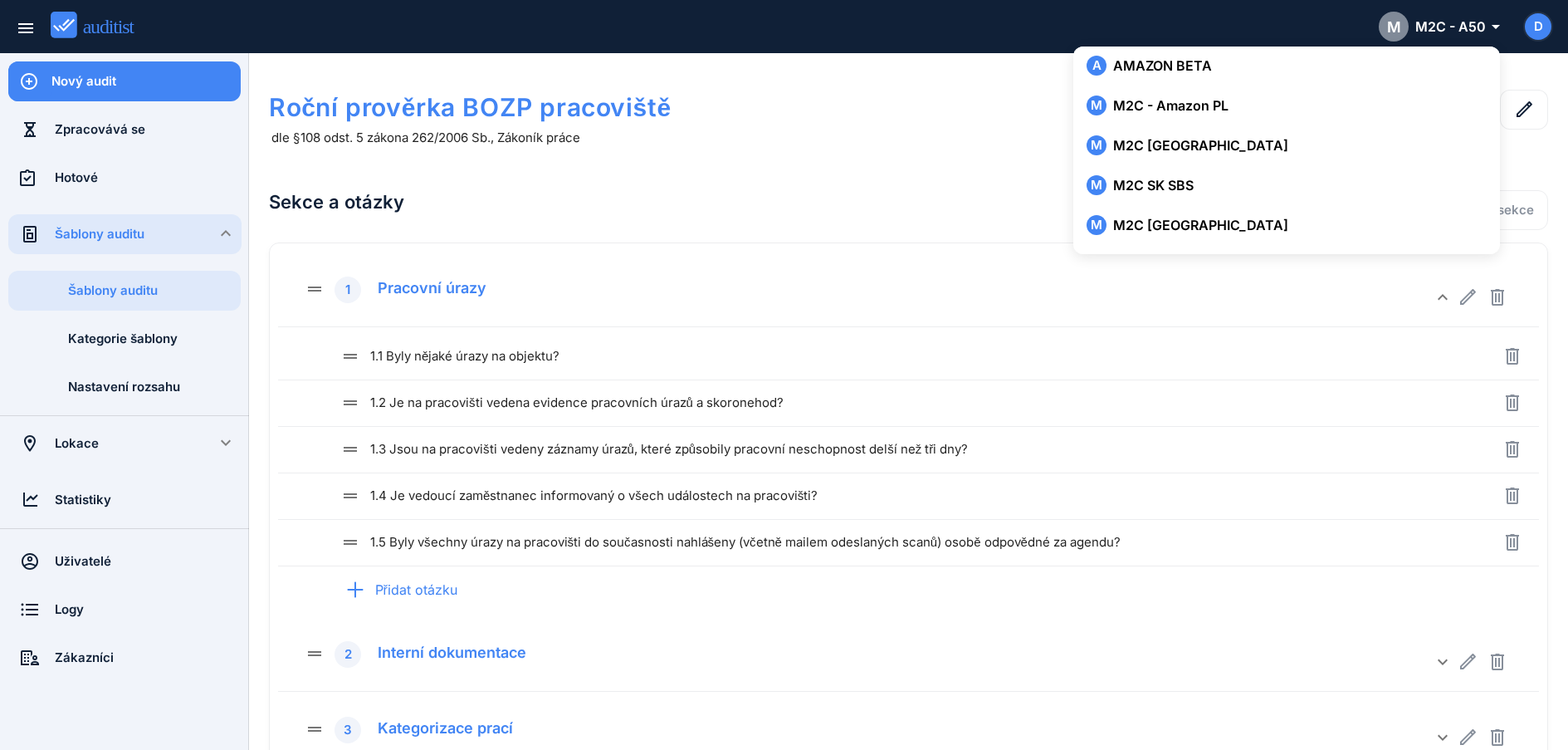
click at [748, 178] on h2 "Sekce a otázky" at bounding box center [653, 202] width 768 height 56
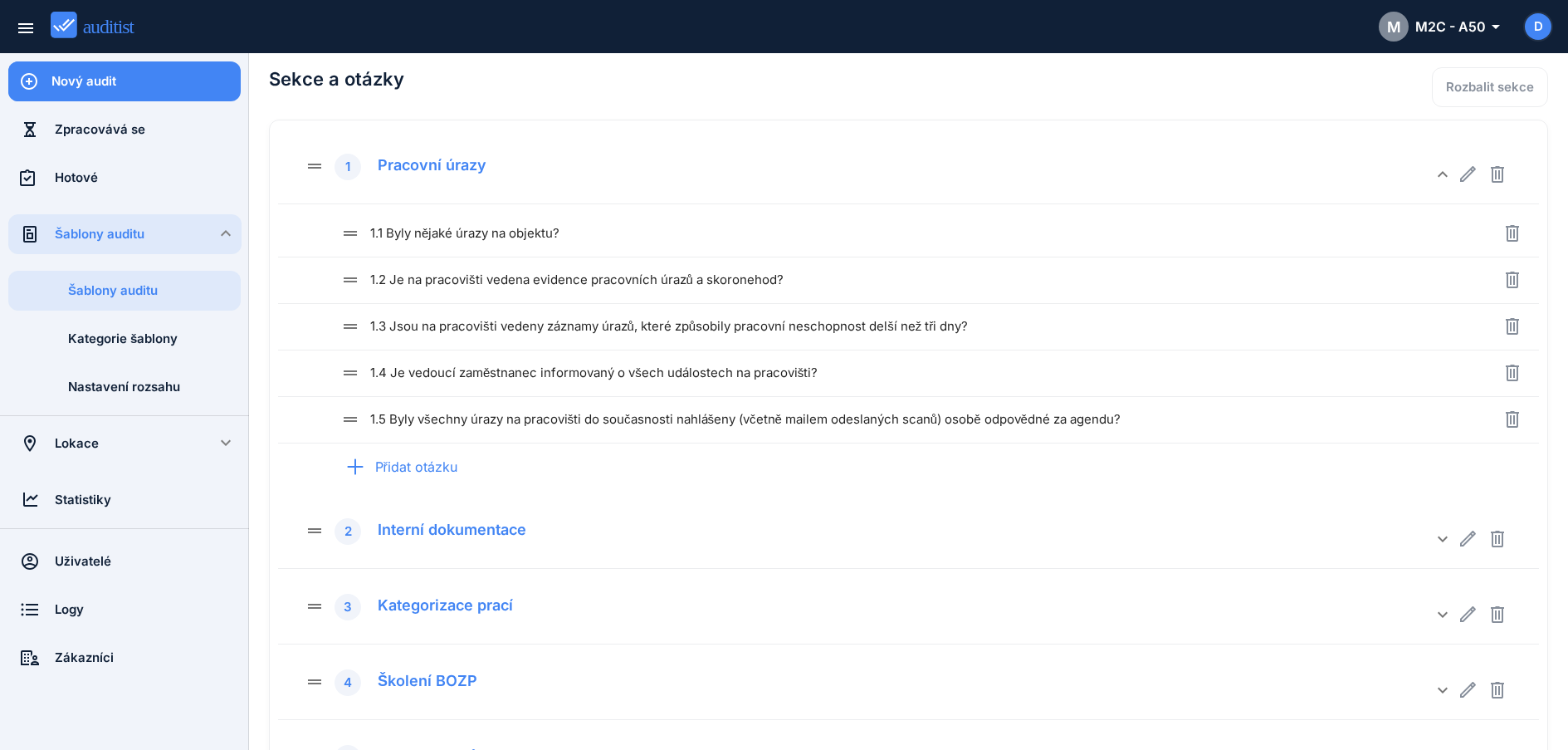
scroll to position [124, 0]
click at [1448, 30] on div "M M2C - A50 arrow_drop_down_outlined" at bounding box center [1439, 26] width 120 height 29
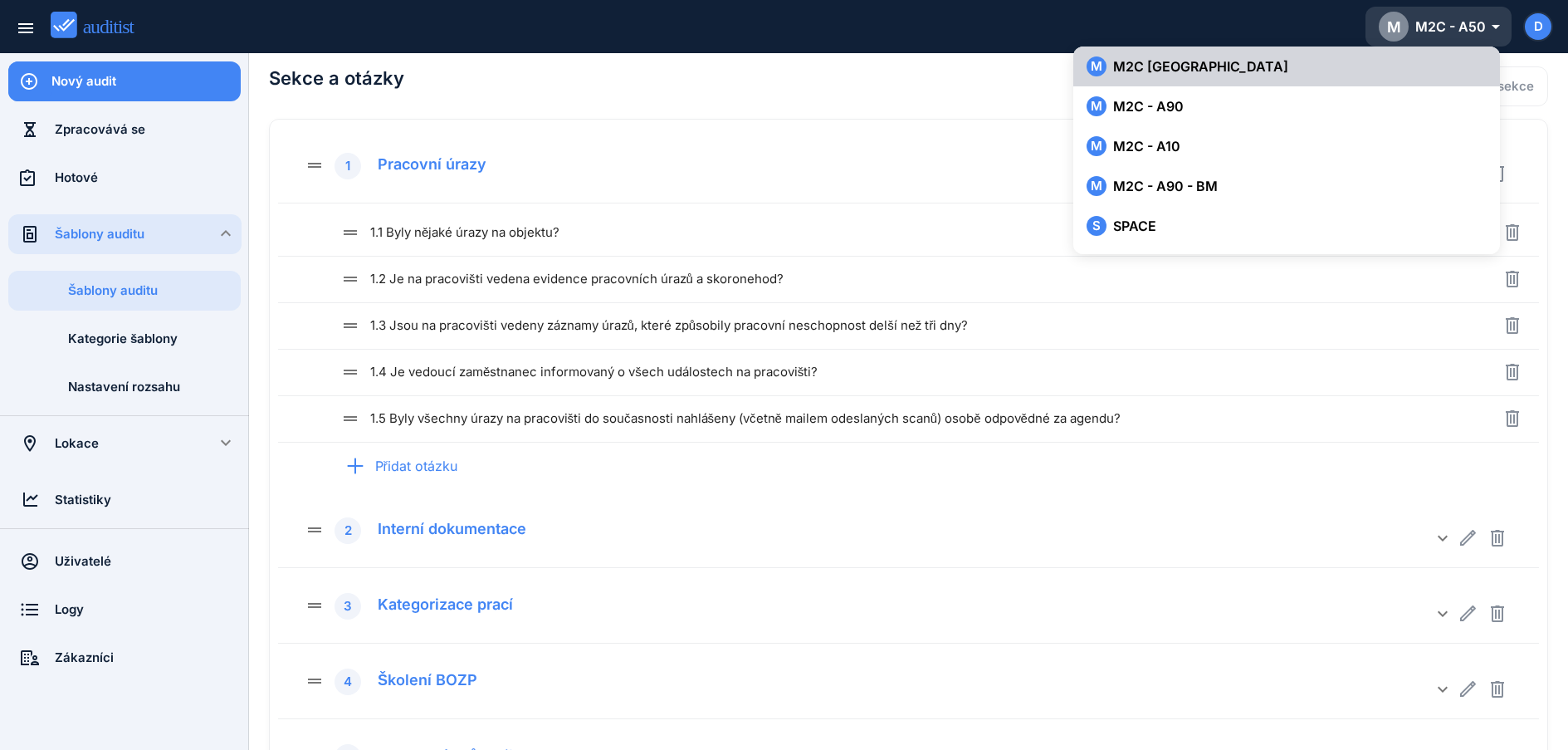
scroll to position [404, 0]
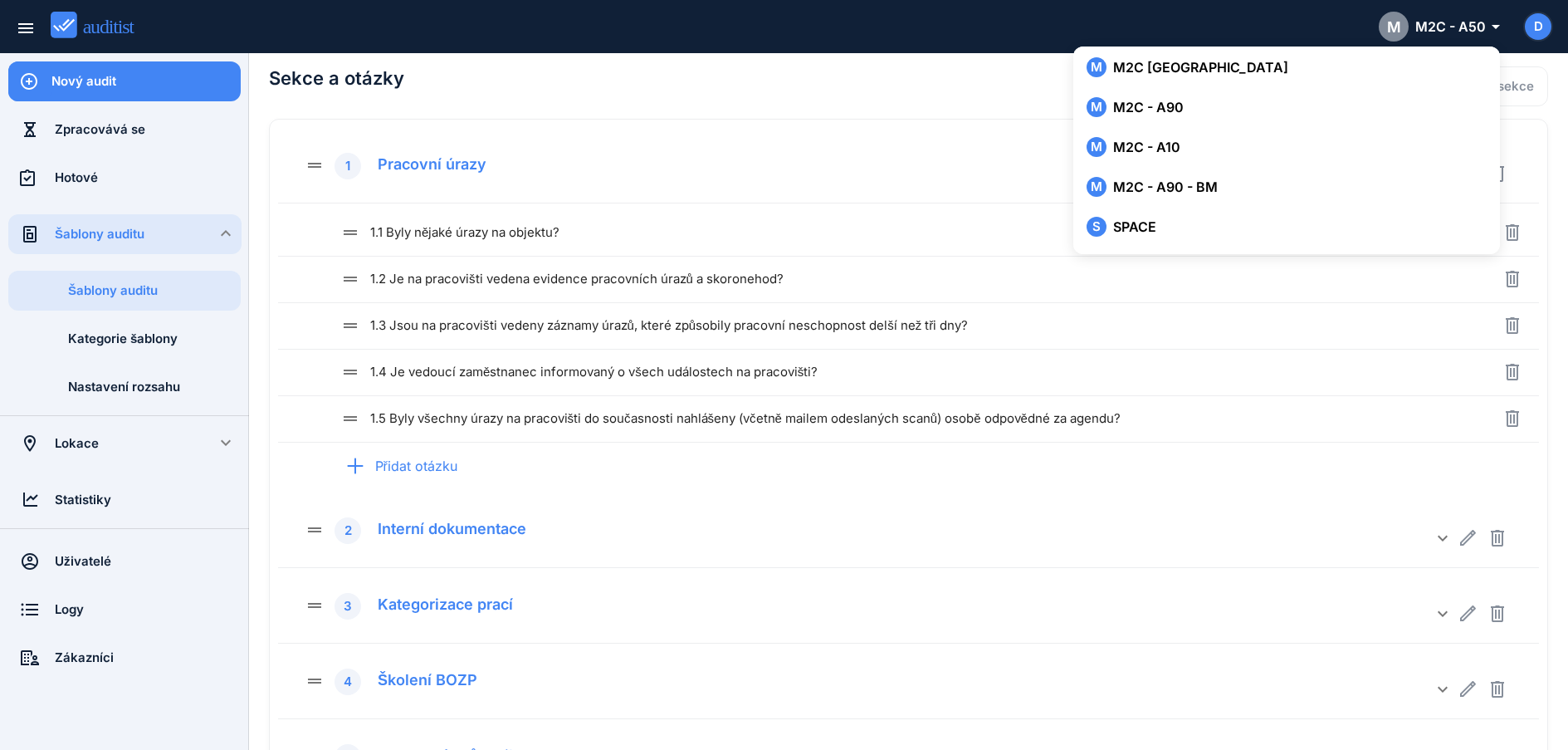
click at [566, 108] on div "Roční prověrka BOZP pracoviště dle §108 odst. 5 zákona 262/2006 Sb., Zákoník pr…" at bounding box center [908, 606] width 1279 height 1313
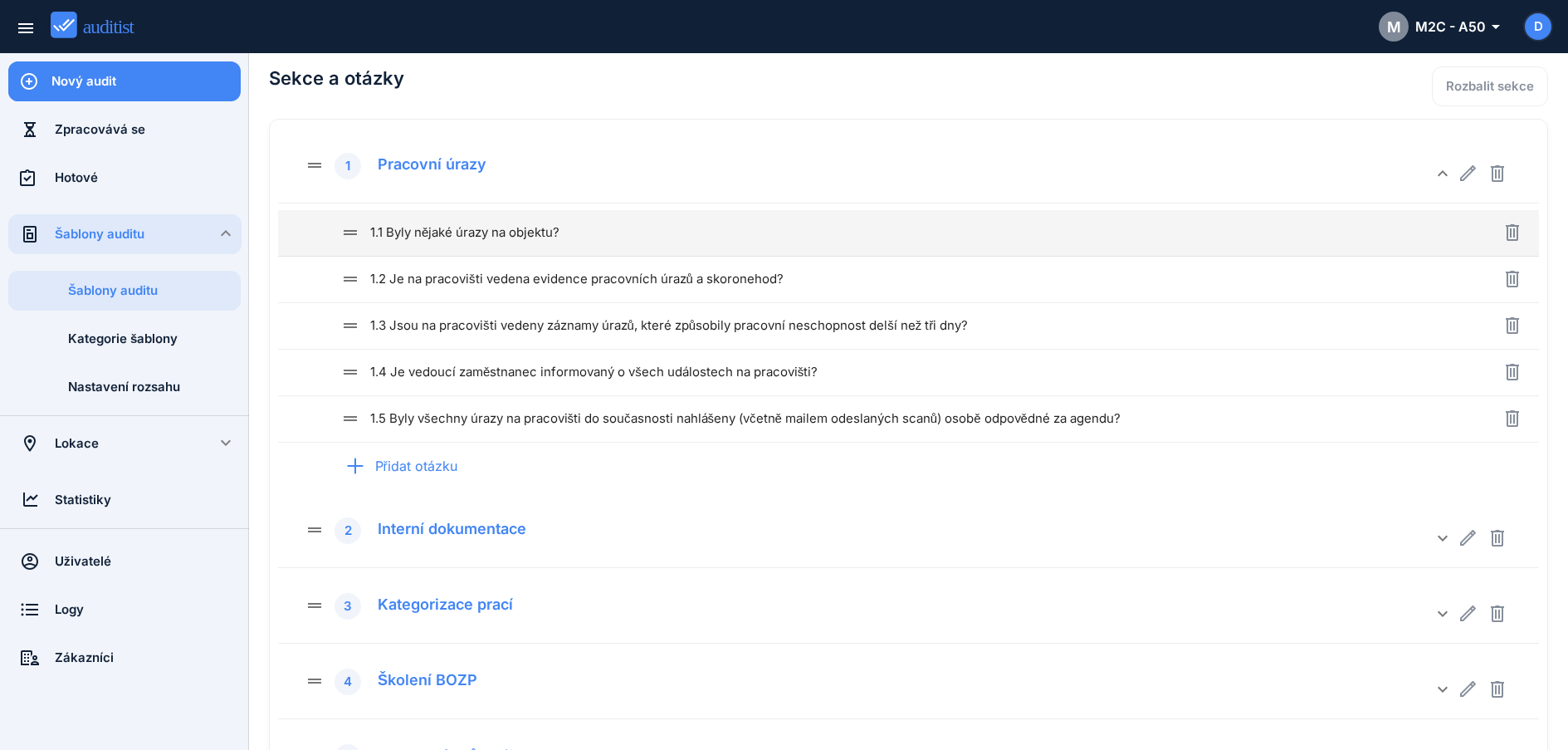
scroll to position [0, 0]
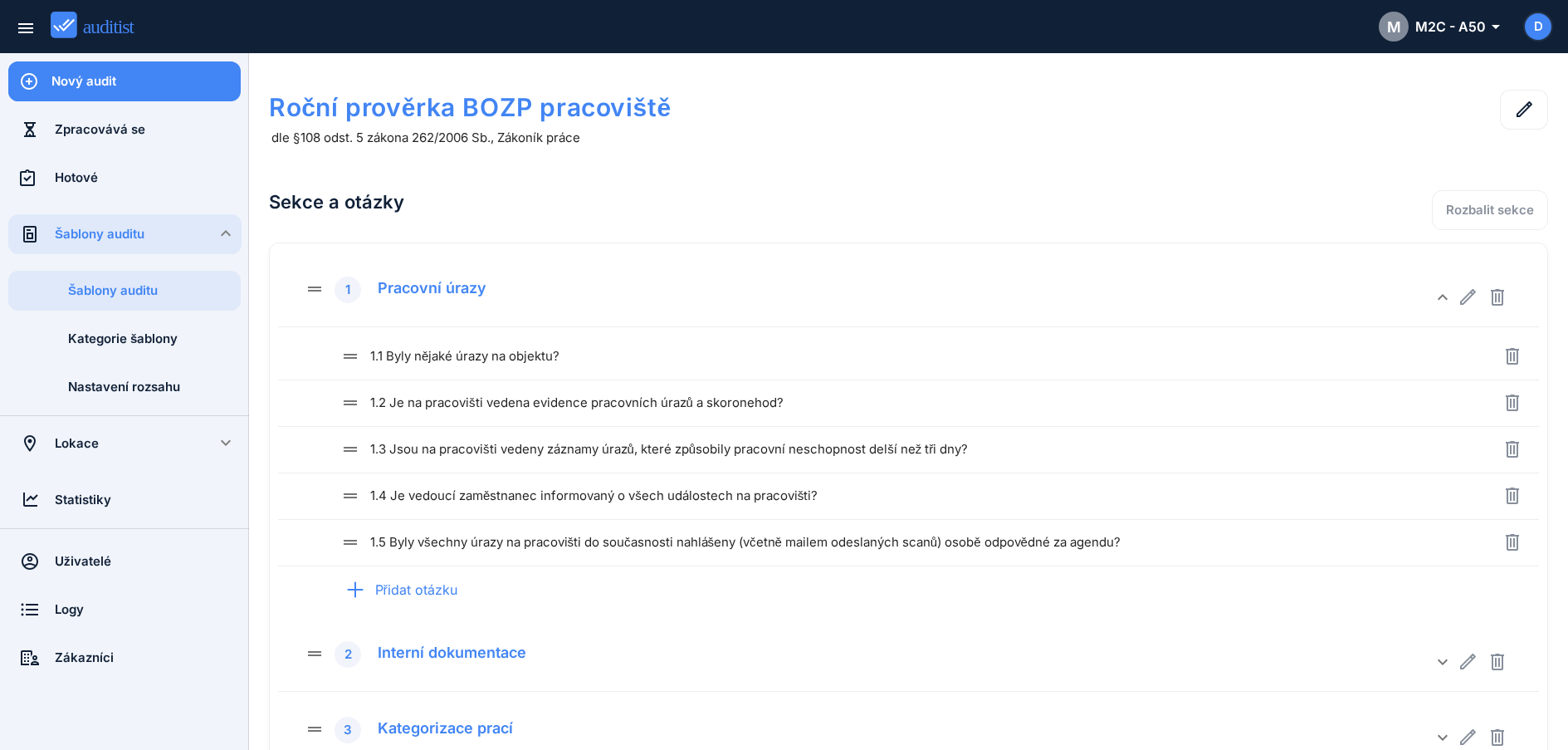
click at [403, 110] on h1 "Roční prověrka BOZP pracoviště" at bounding box center [653, 106] width 768 height 35
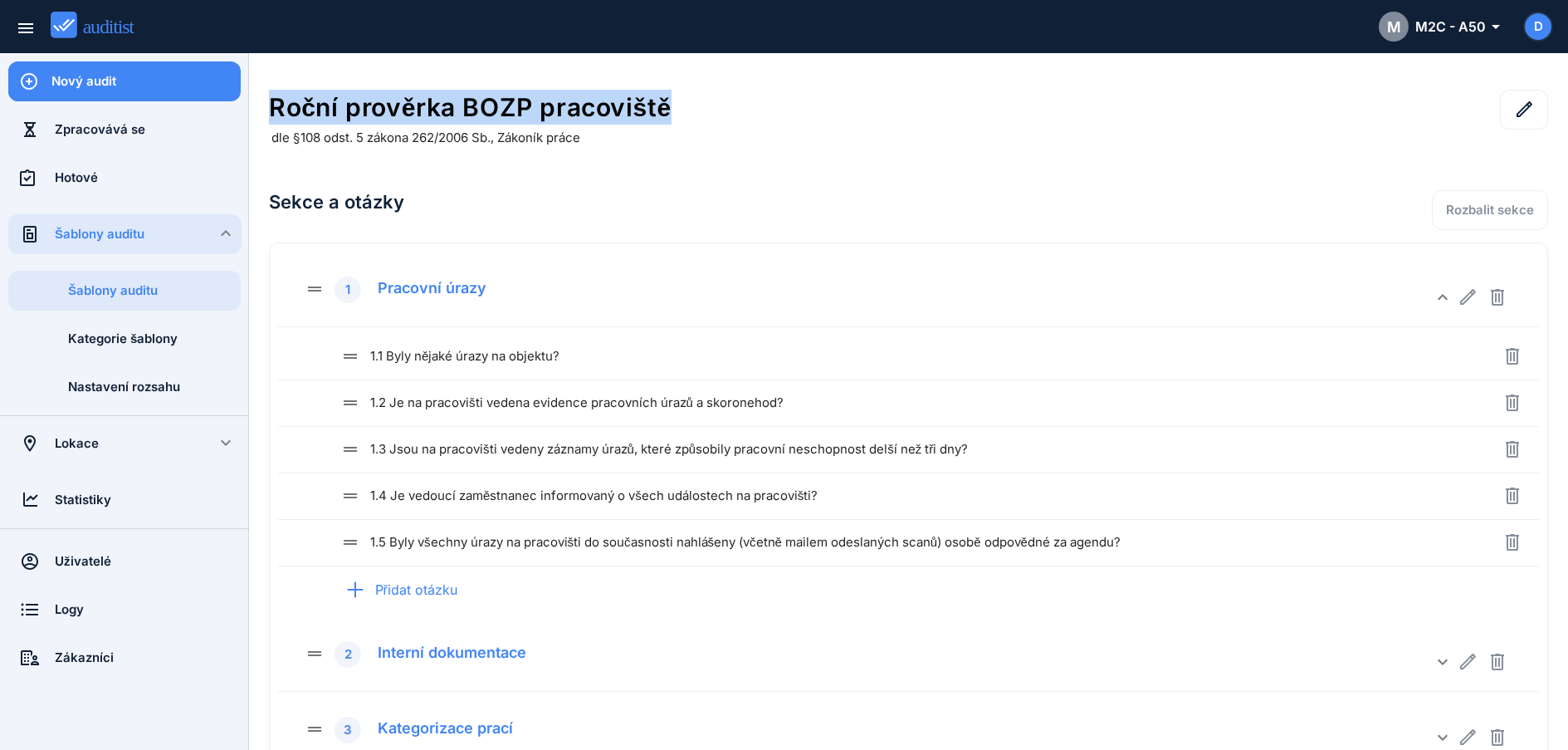
drag, startPoint x: 273, startPoint y: 108, endPoint x: 684, endPoint y: 119, distance: 411.1
click at [684, 119] on h1 "Roční prověrka BOZP pracoviště" at bounding box center [653, 106] width 768 height 35
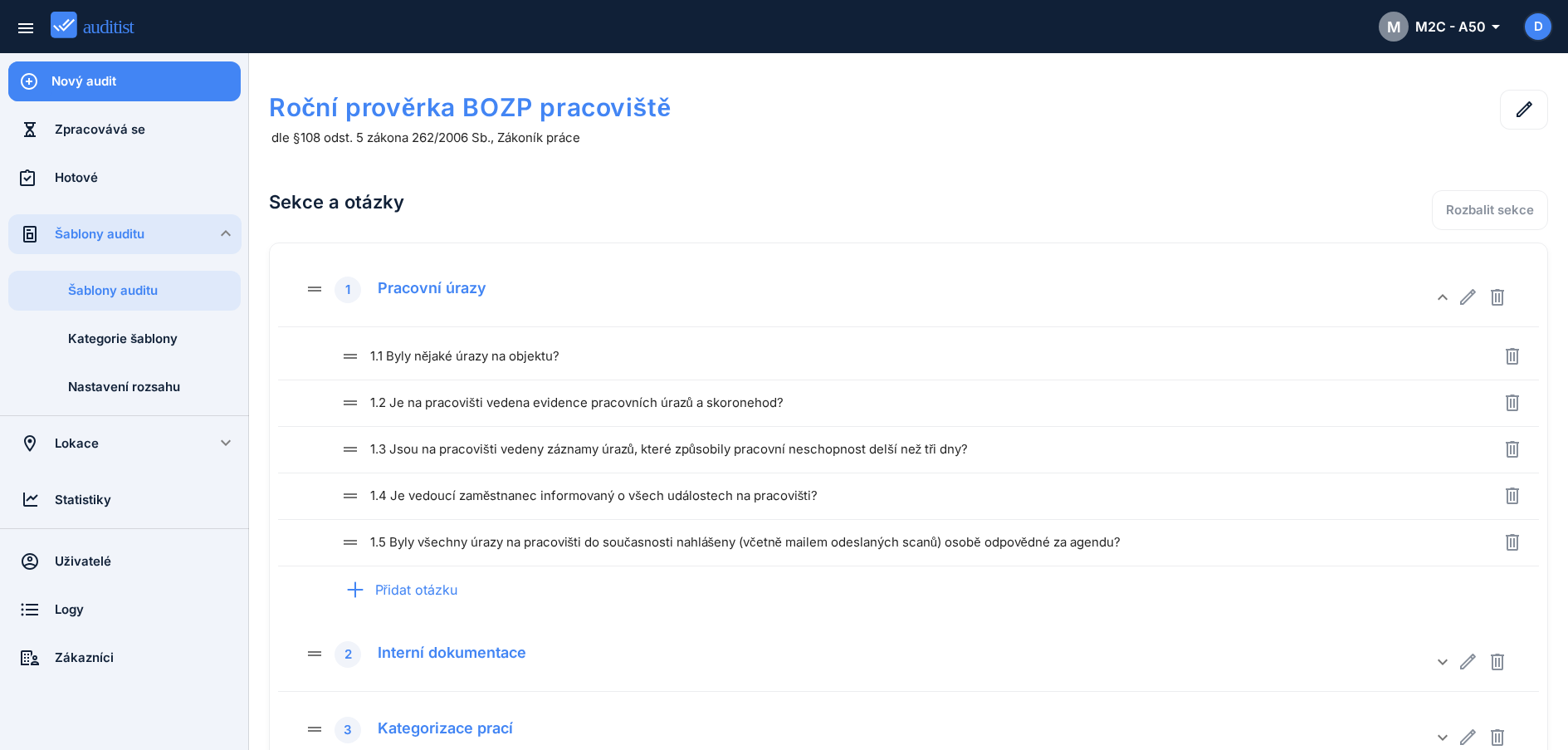
click at [744, 184] on h2 "Sekce a otázky" at bounding box center [653, 202] width 768 height 56
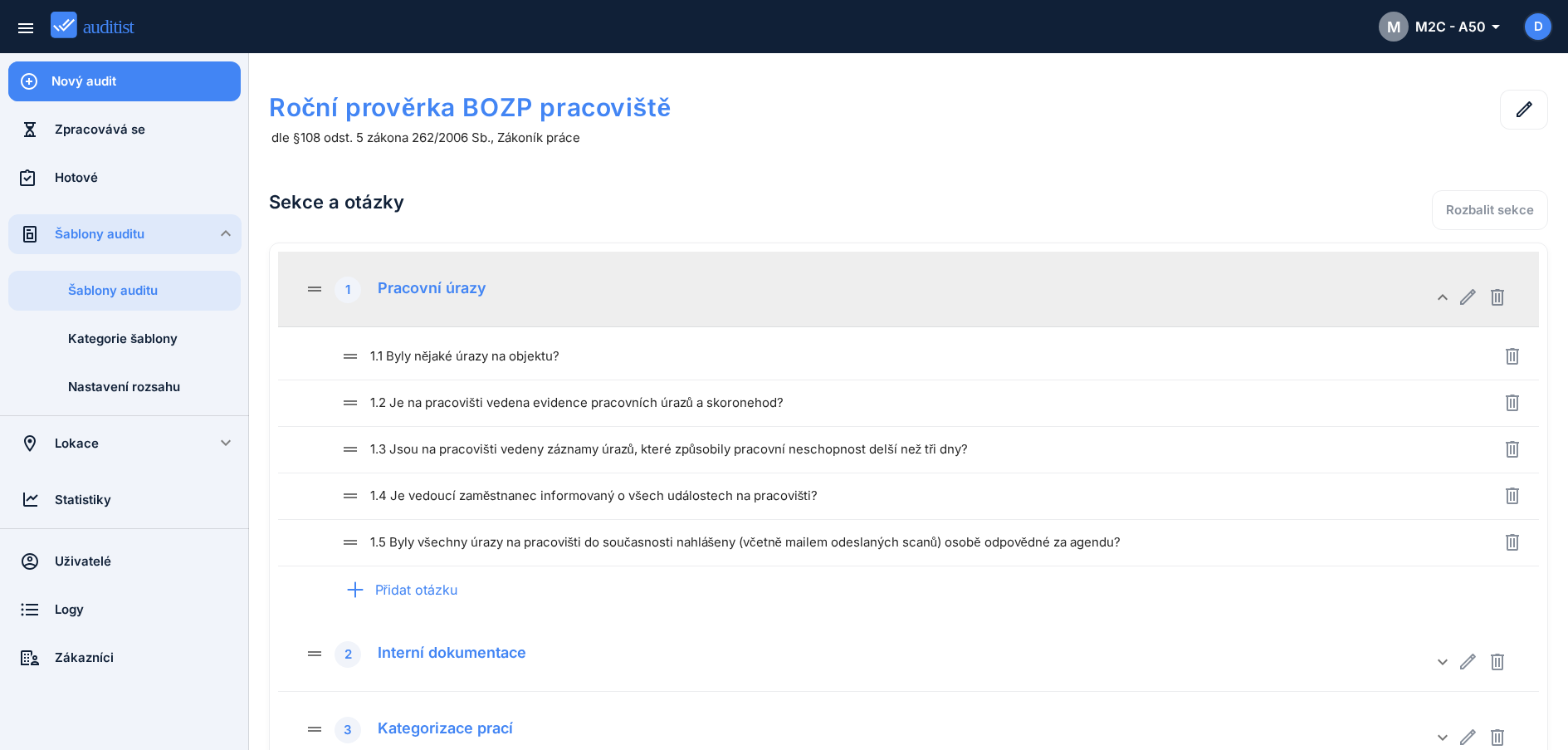
drag, startPoint x: 430, startPoint y: 352, endPoint x: 617, endPoint y: 202, distance: 239.7
click at [617, 202] on div "Roční prověrka BOZP pracoviště dle §108 odst. 5 zákona 262/2006 Sb., Zákoník pr…" at bounding box center [908, 729] width 1279 height 1313
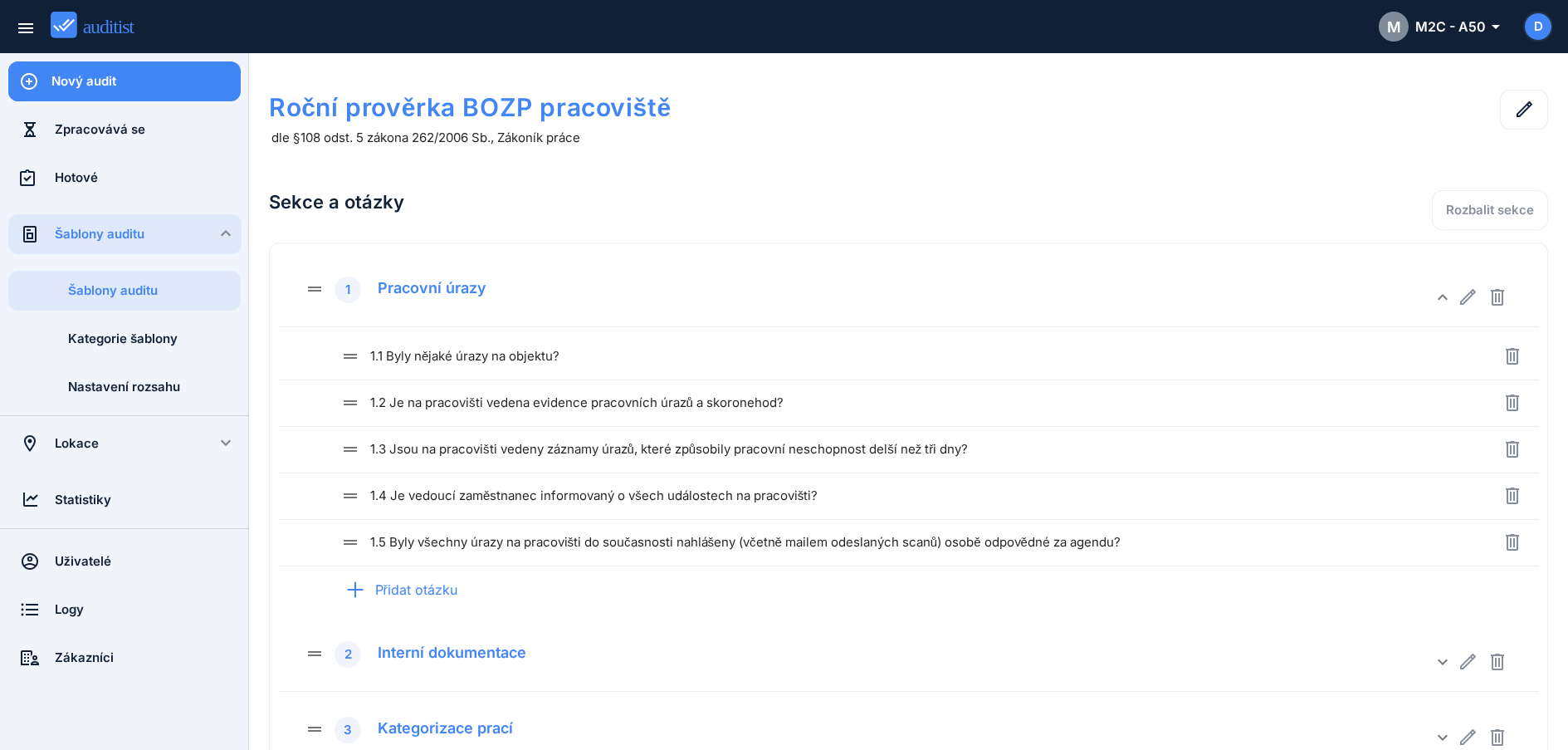
click at [631, 200] on h2 "Sekce a otázky" at bounding box center [653, 202] width 768 height 56
click at [1461, 32] on div "M M2C - A50 arrow_drop_down_outlined" at bounding box center [1439, 26] width 120 height 29
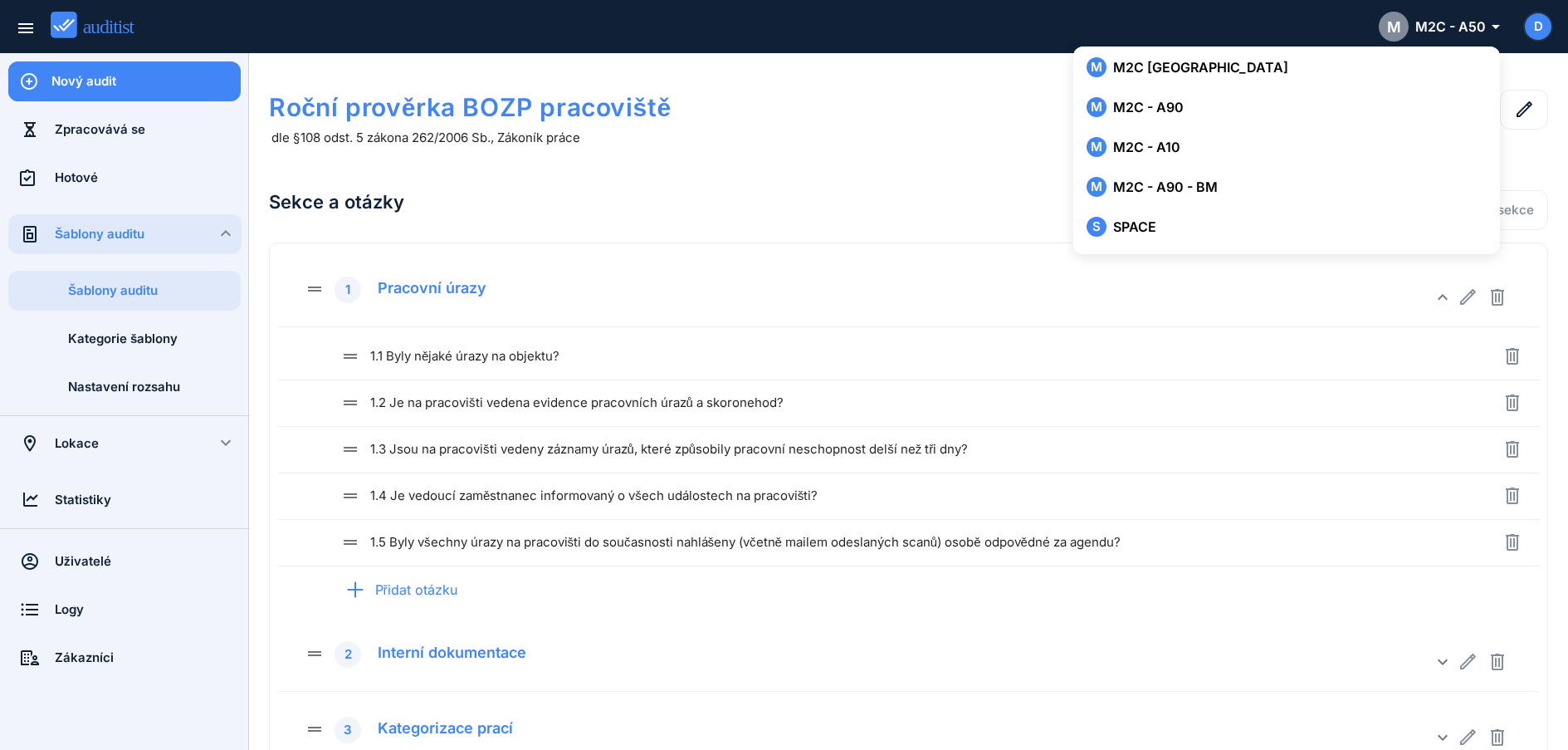
click at [785, 103] on h1 "Roční prověrka BOZP pracoviště" at bounding box center [653, 106] width 768 height 35
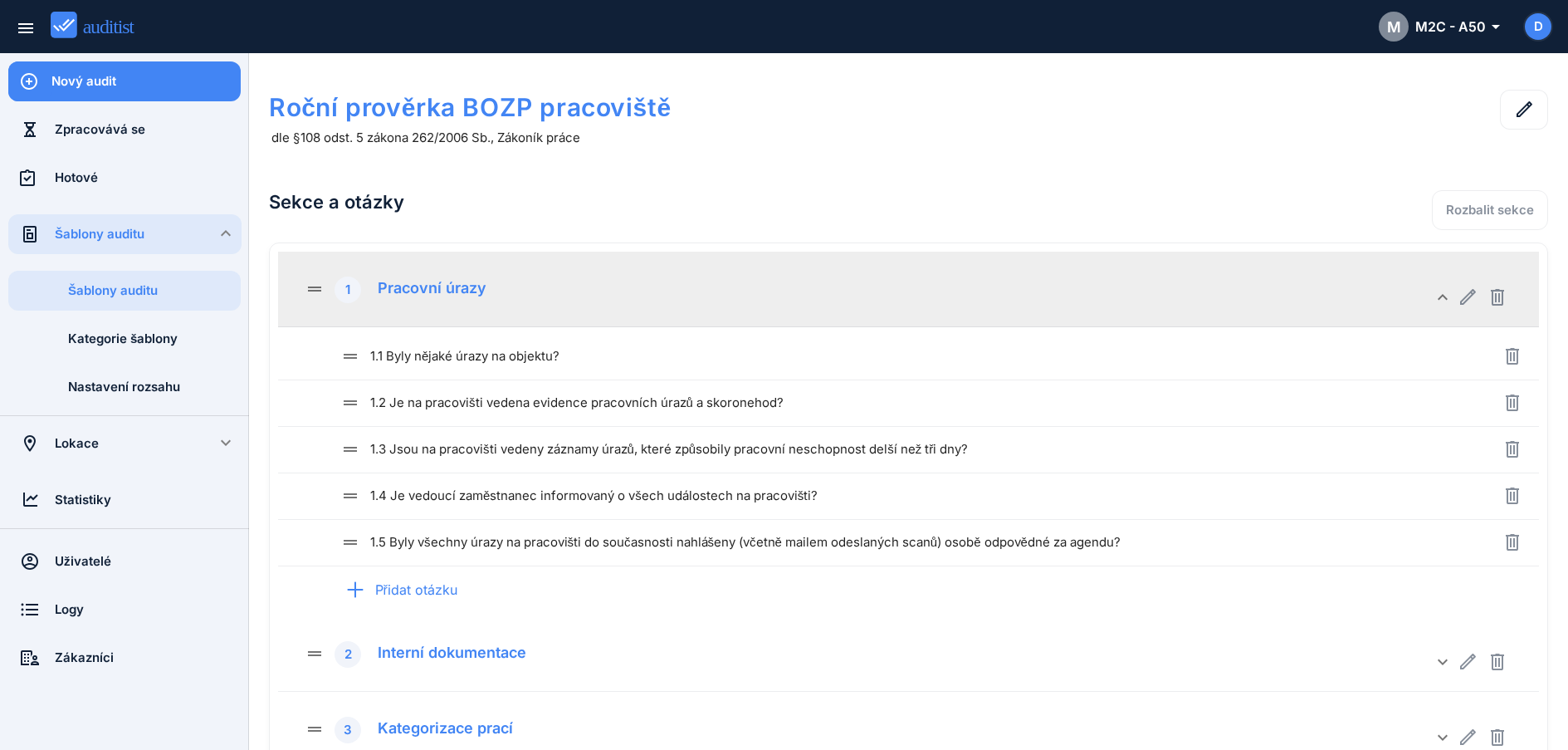
click at [484, 297] on div "Pracovní úrazy" at bounding box center [426, 285] width 122 height 23
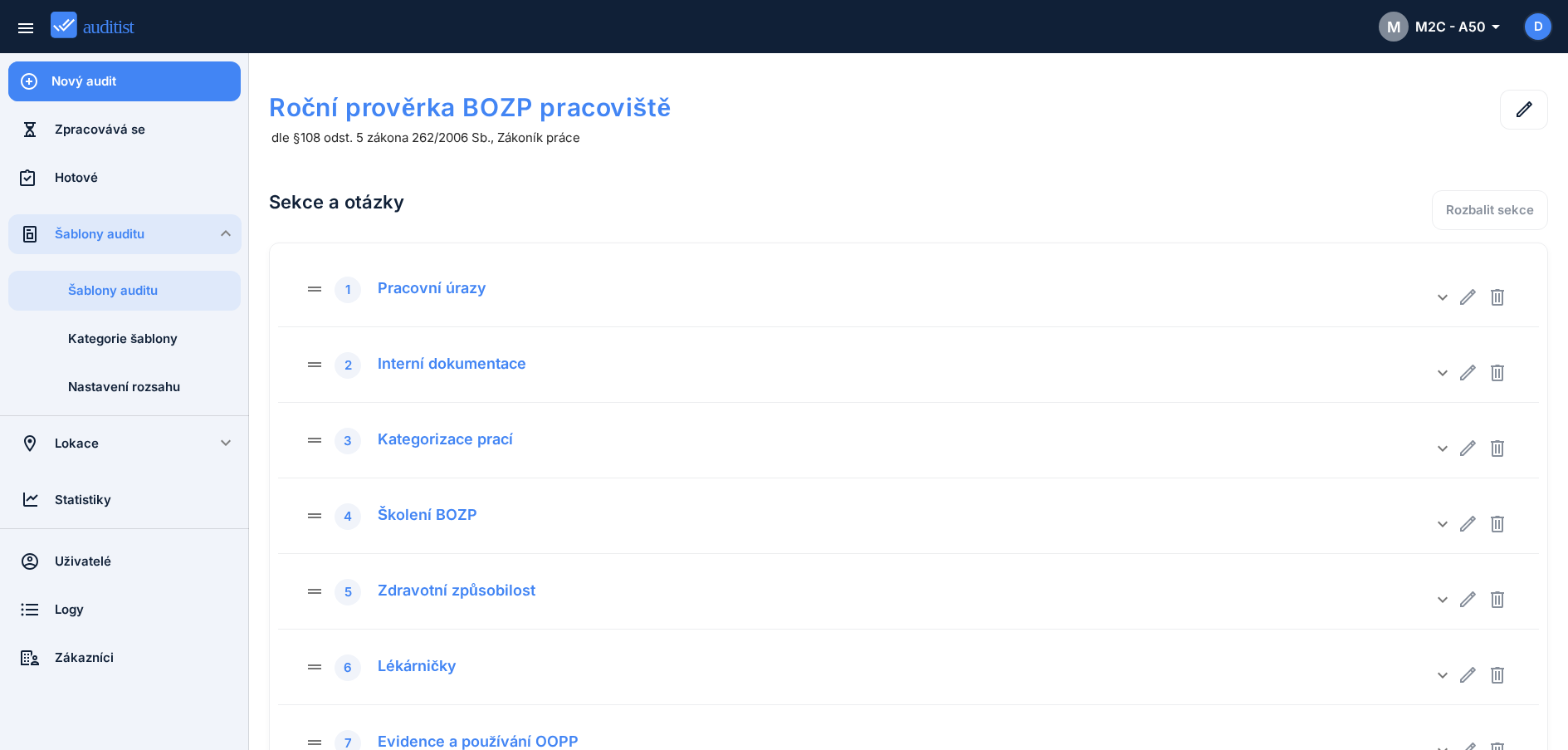
click at [425, 87] on div "Roční prověrka BOZP pracoviště dle §108 odst. 5 zákona 262/2006 Sb., Zákoník pr…" at bounding box center [653, 117] width 768 height 88
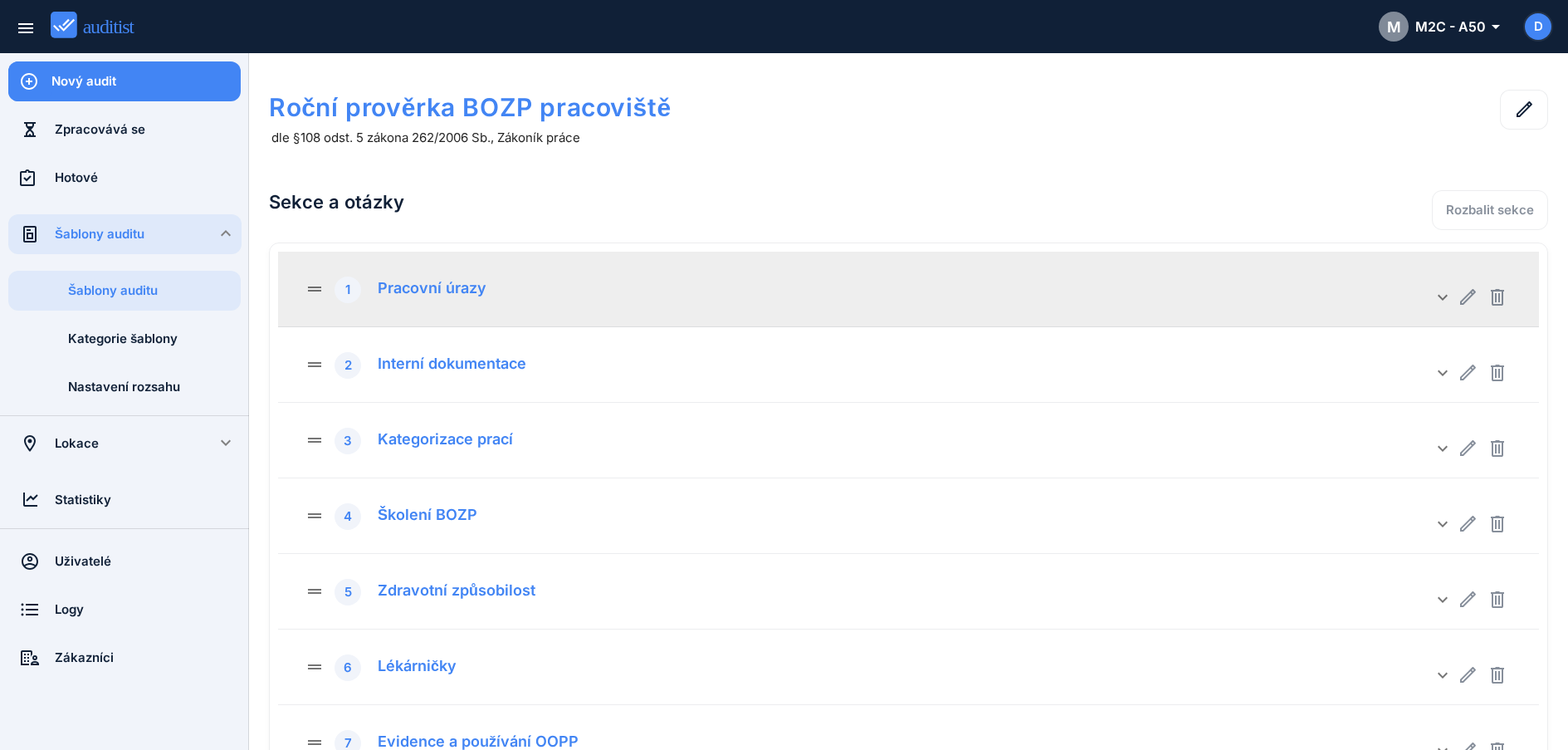
click at [493, 293] on div "drag_handle 1 Pracovní úrazy" at bounding box center [869, 288] width 1128 height 29
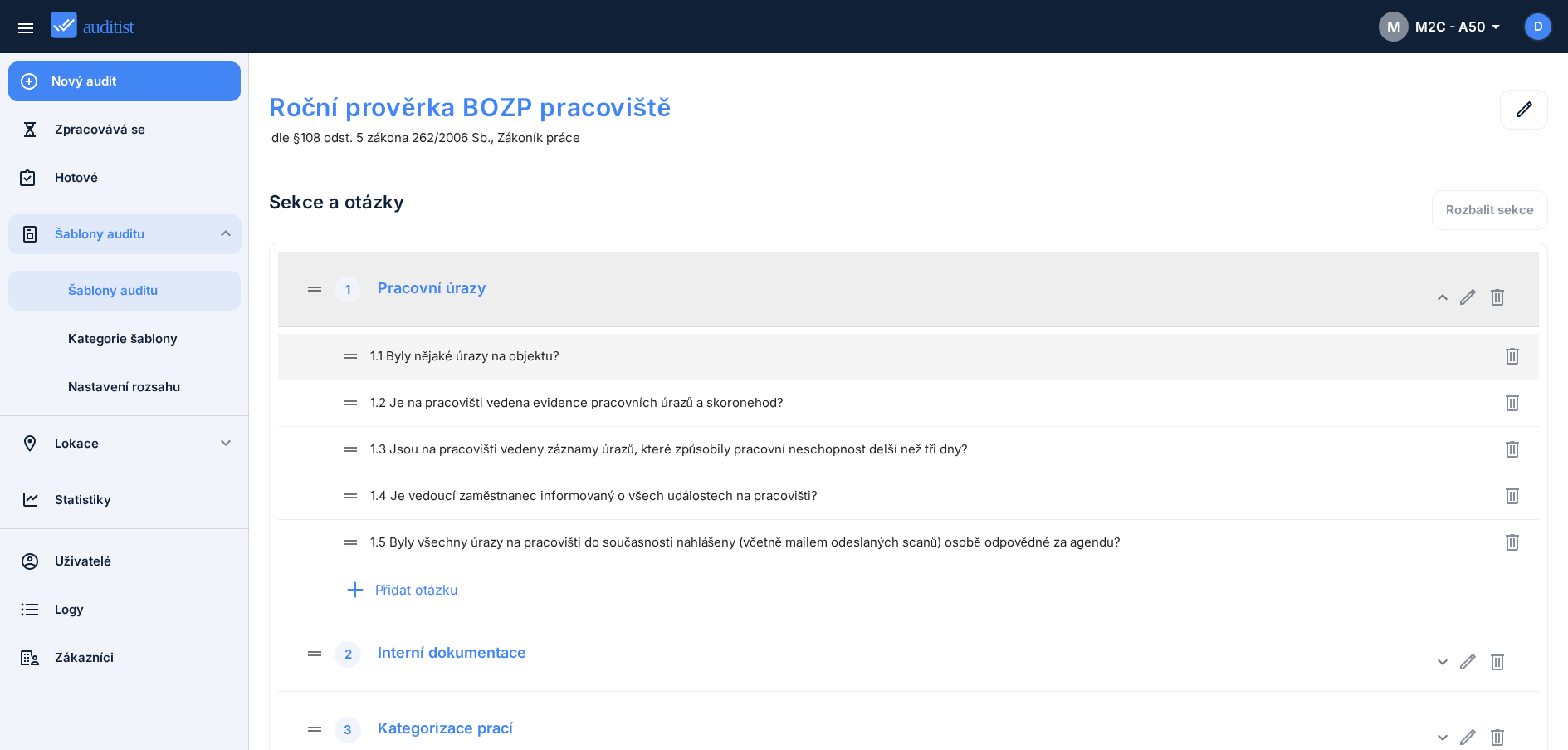
click at [512, 364] on div "drag_handle 1.1 Byly nějaké úrazy na objektu?" at bounding box center [892, 356] width 1105 height 20
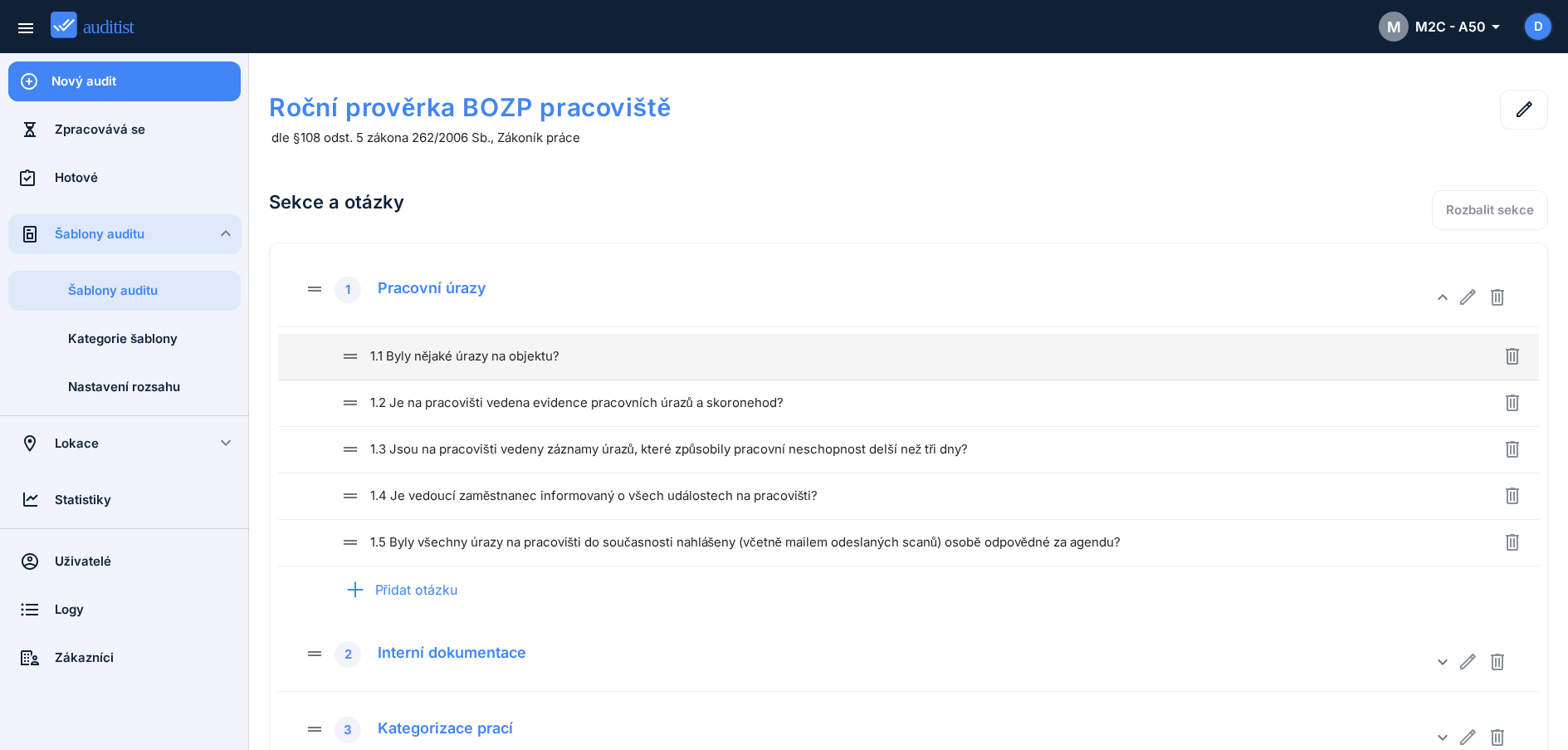
type input "**********"
type textarea "**********"
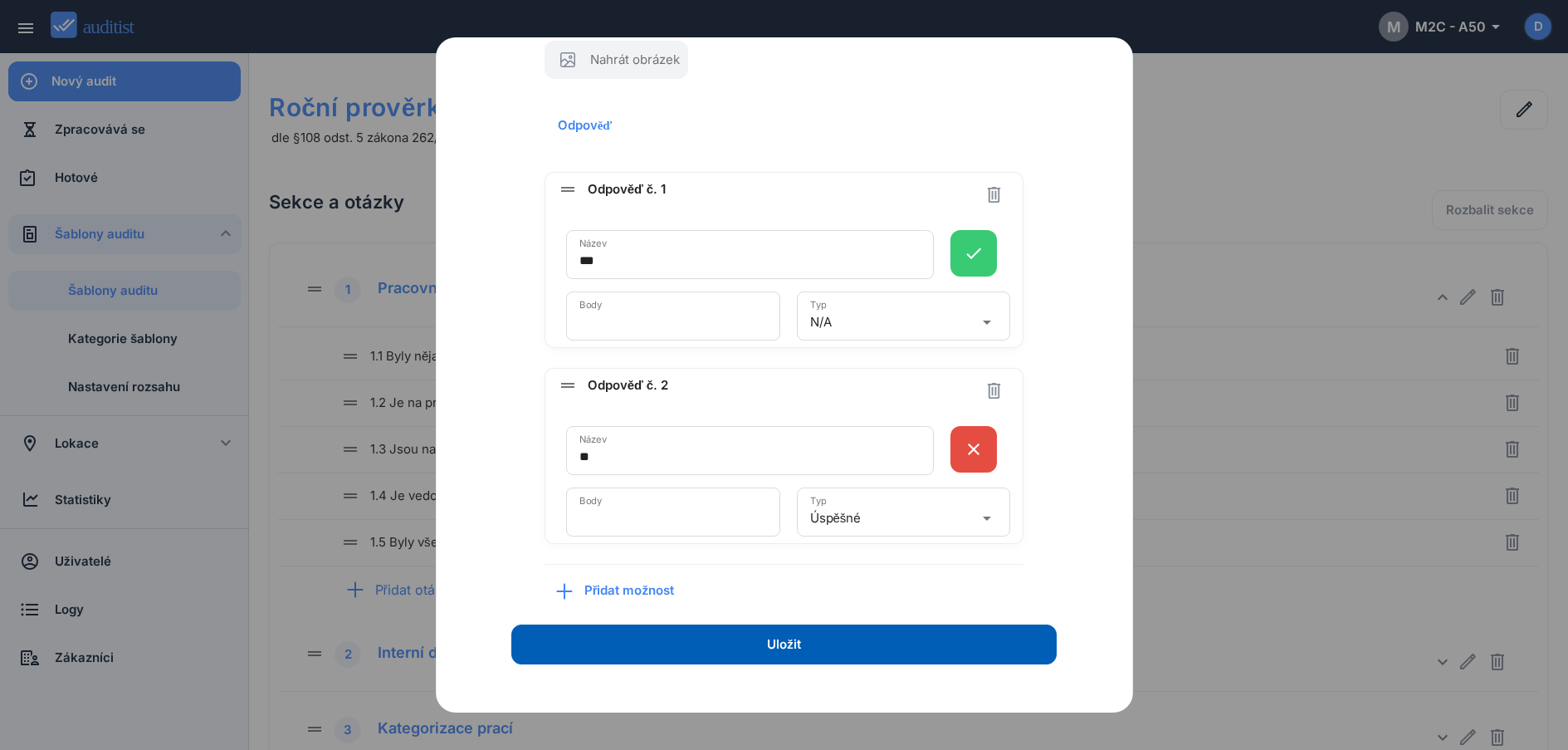
scroll to position [258, 0]
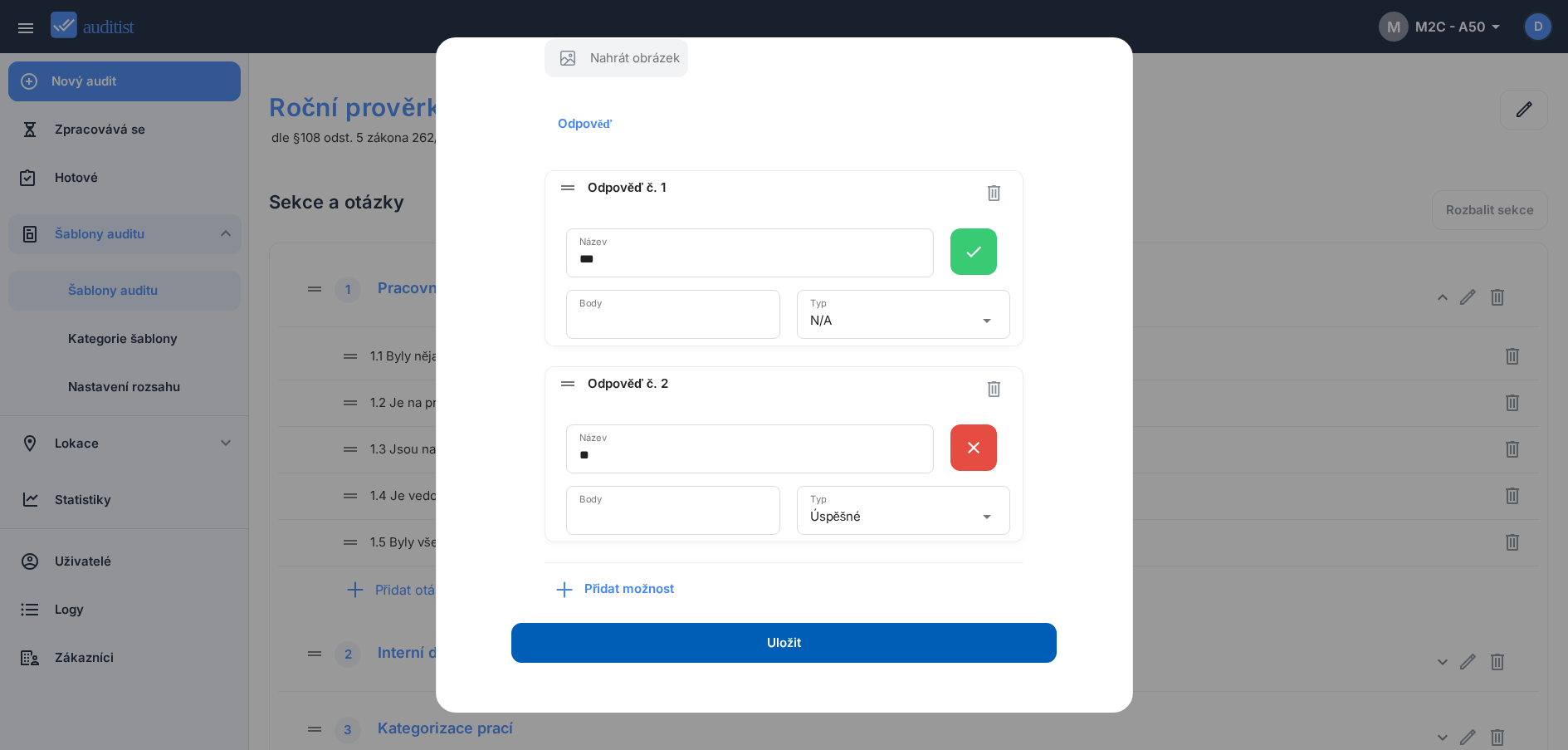
click at [909, 505] on div "Úspěšné" at bounding box center [892, 516] width 164 height 27
click at [824, 599] on div "N/A" at bounding box center [811, 593] width 38 height 36
click at [1061, 391] on div "**********" at bounding box center [783, 244] width 626 height 742
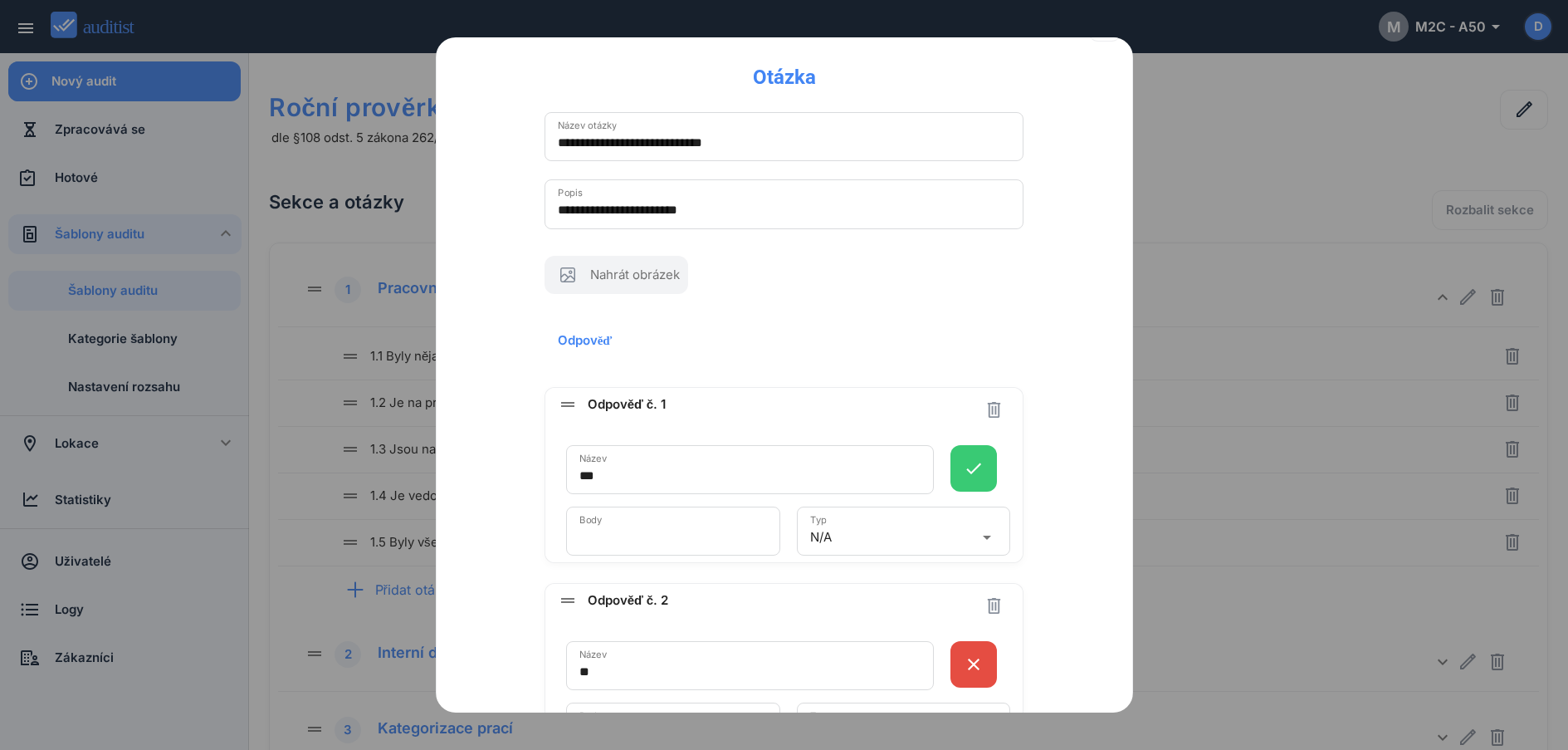
scroll to position [289, 0]
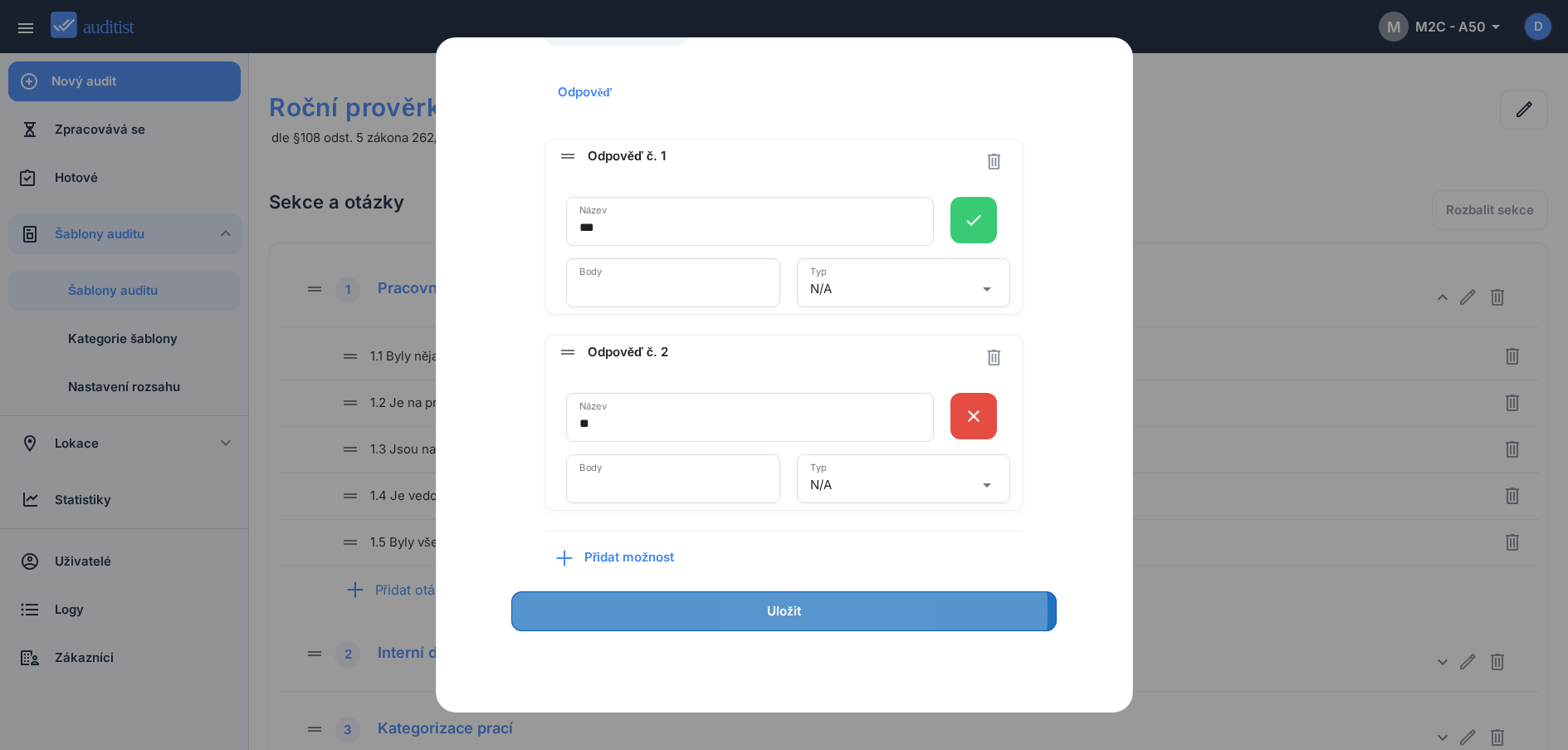
click at [770, 614] on span "Uložit" at bounding box center [784, 611] width 34 height 19
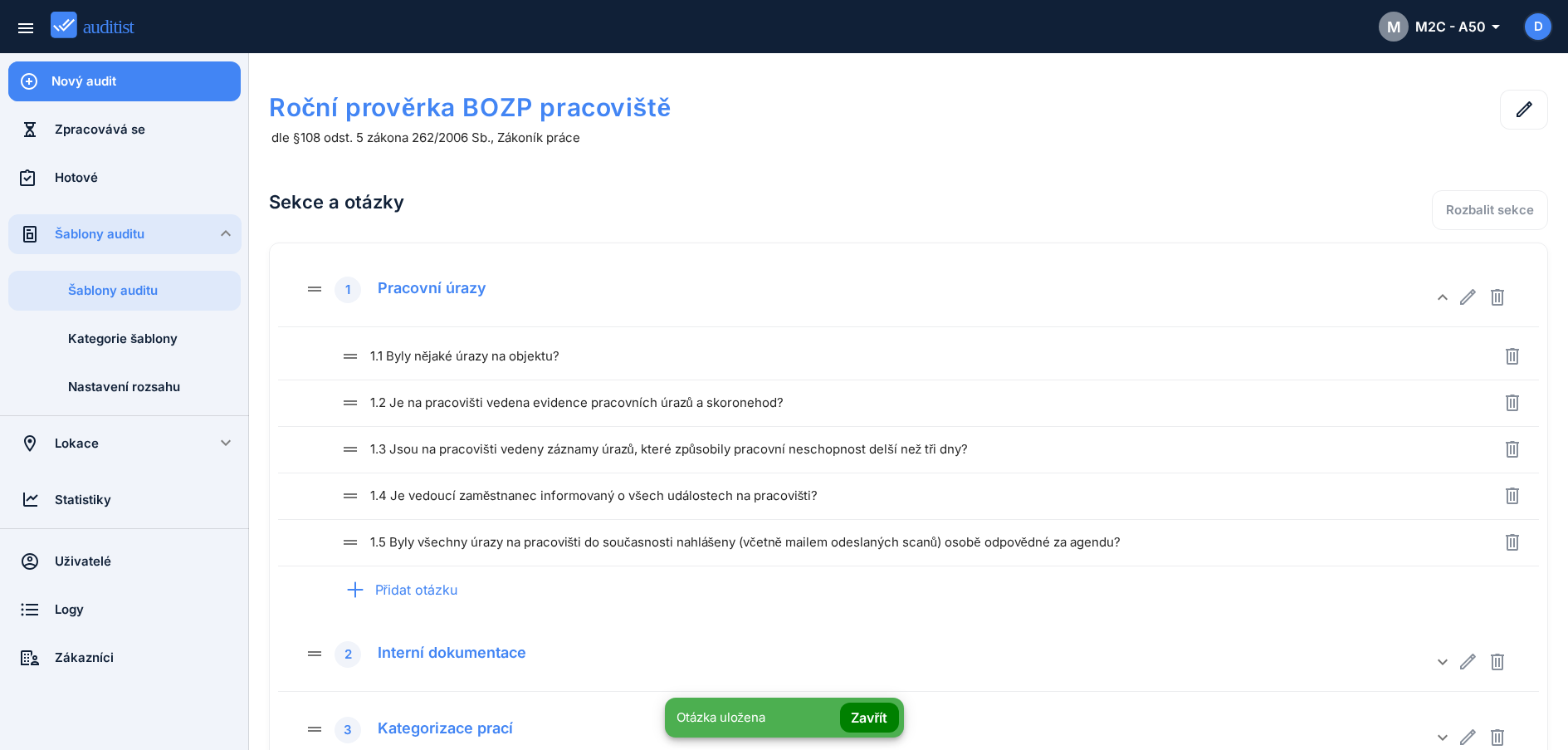
click at [792, 151] on div "Roční prověrka BOZP pracoviště dle §108 odst. 5 zákona 262/2006 Sb., Zákoník pr…" at bounding box center [653, 117] width 768 height 88
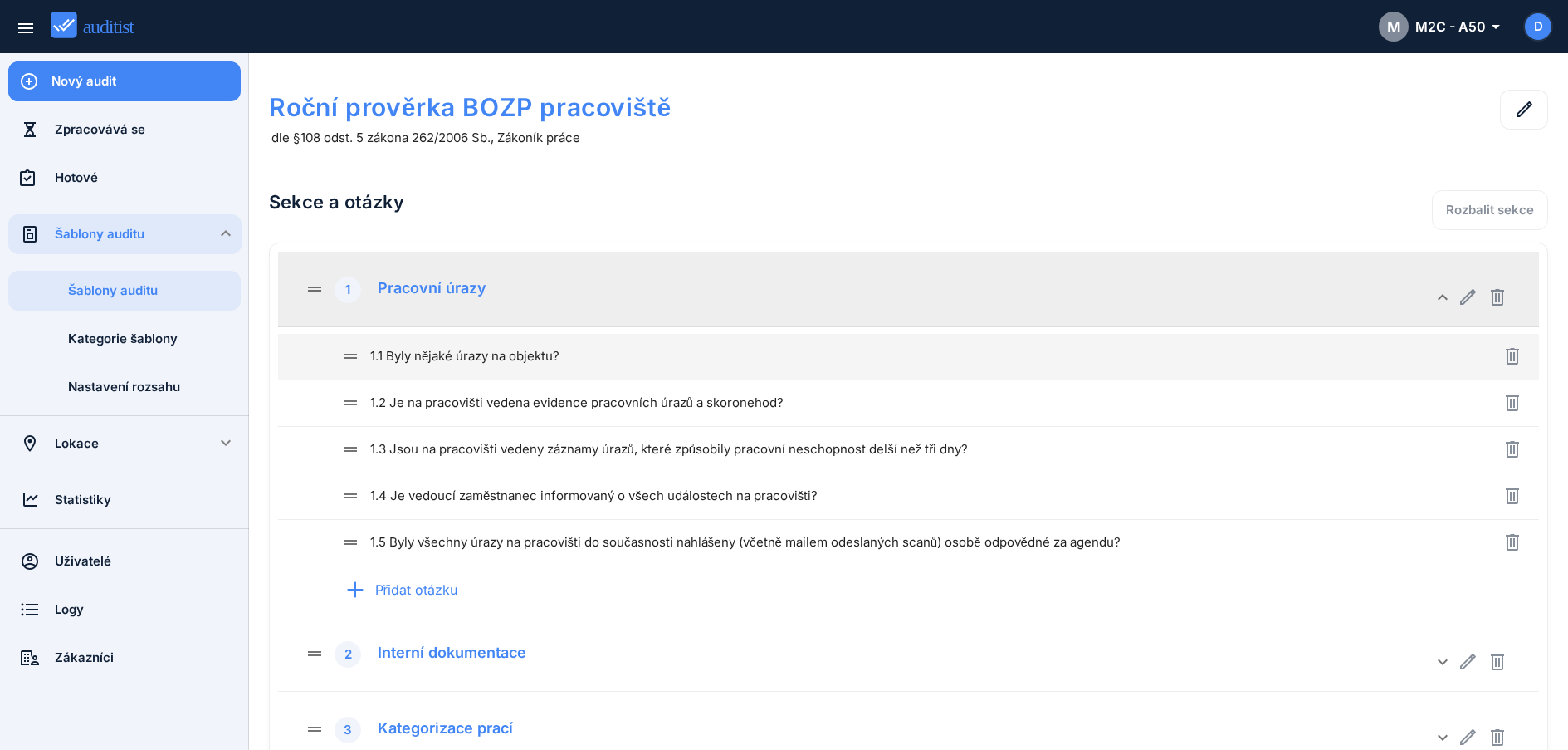
click at [750, 365] on div "drag_handle 1.1 Byly nějaké úrazy na objektu?" at bounding box center [892, 356] width 1105 height 20
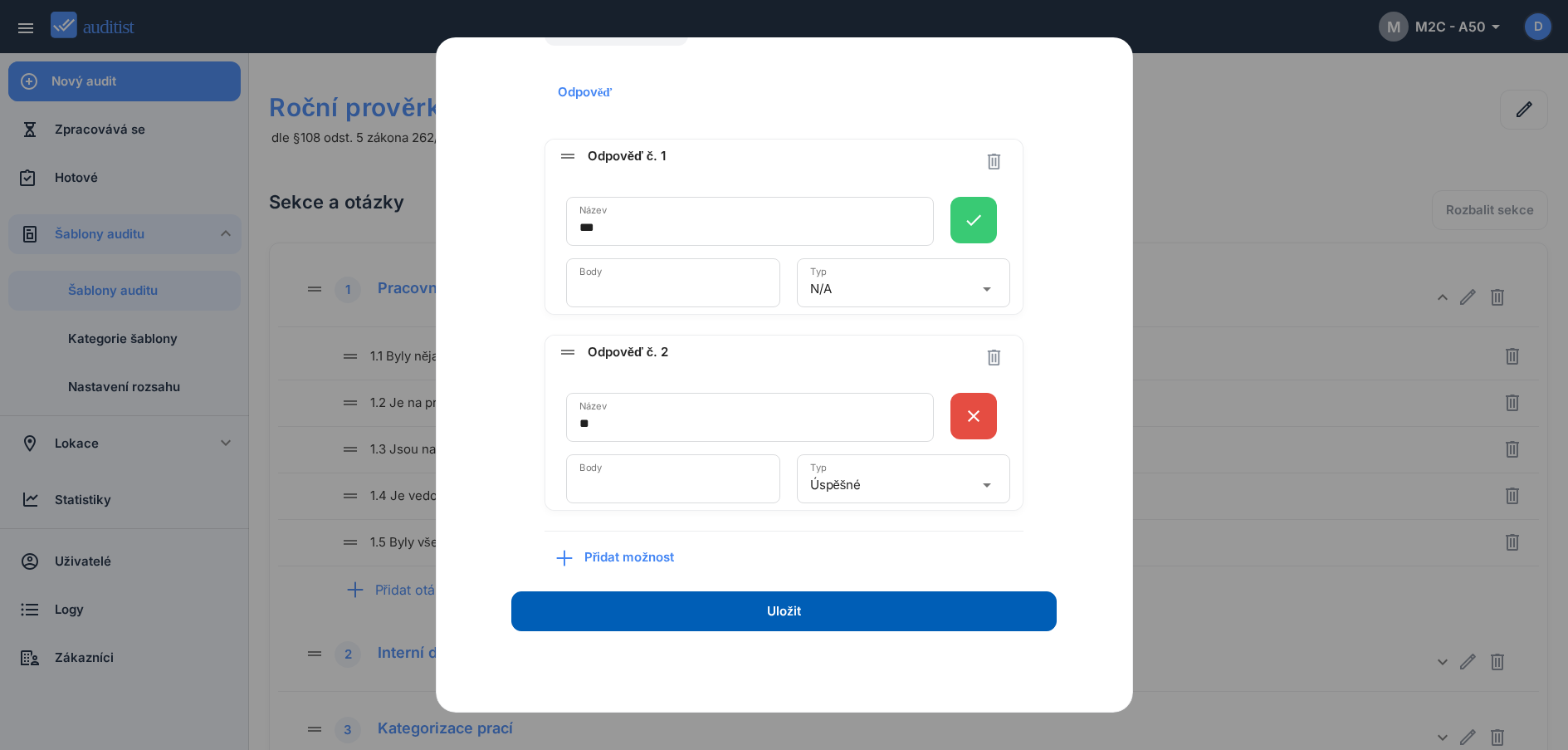
click at [1198, 147] on div at bounding box center [784, 375] width 1568 height 750
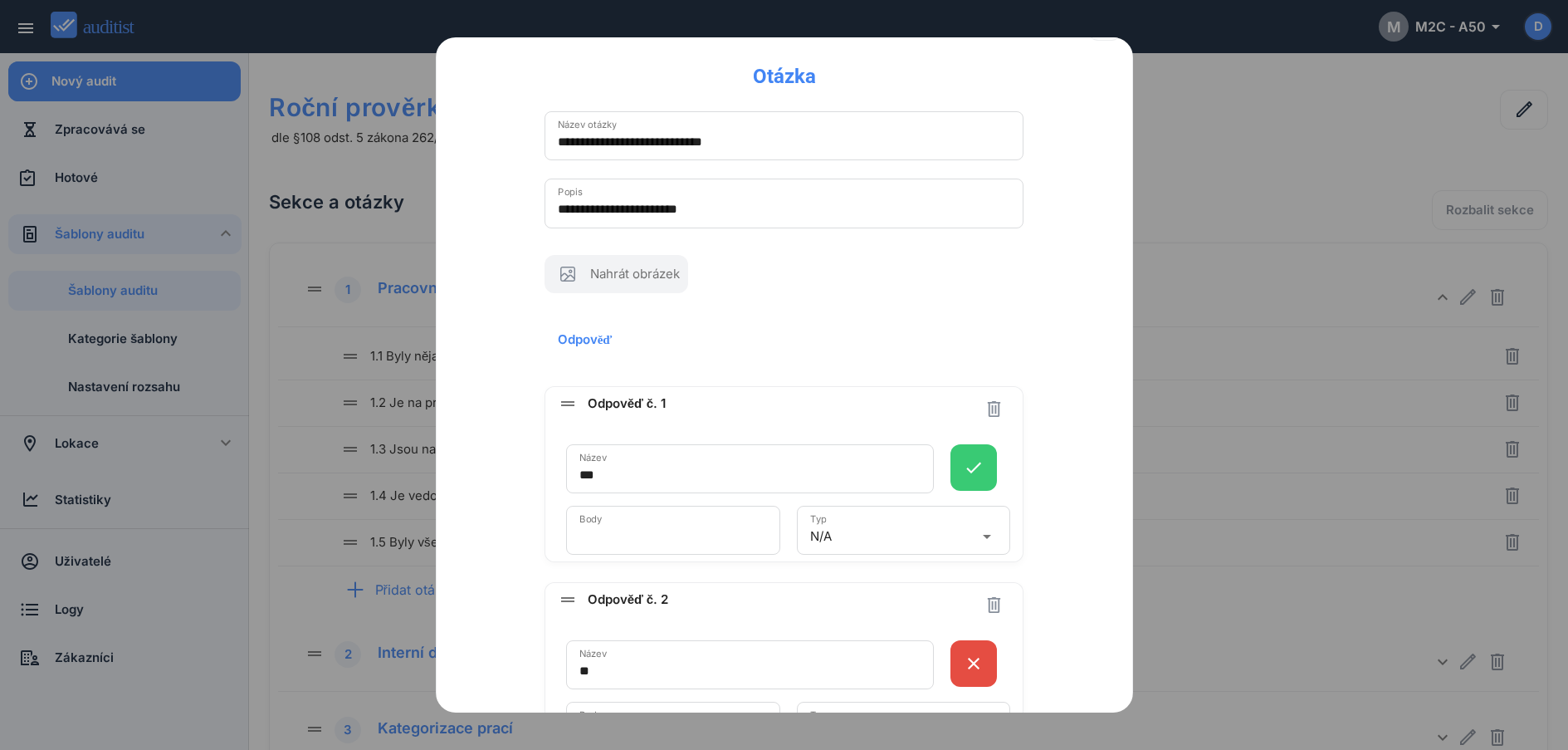
scroll to position [0, 0]
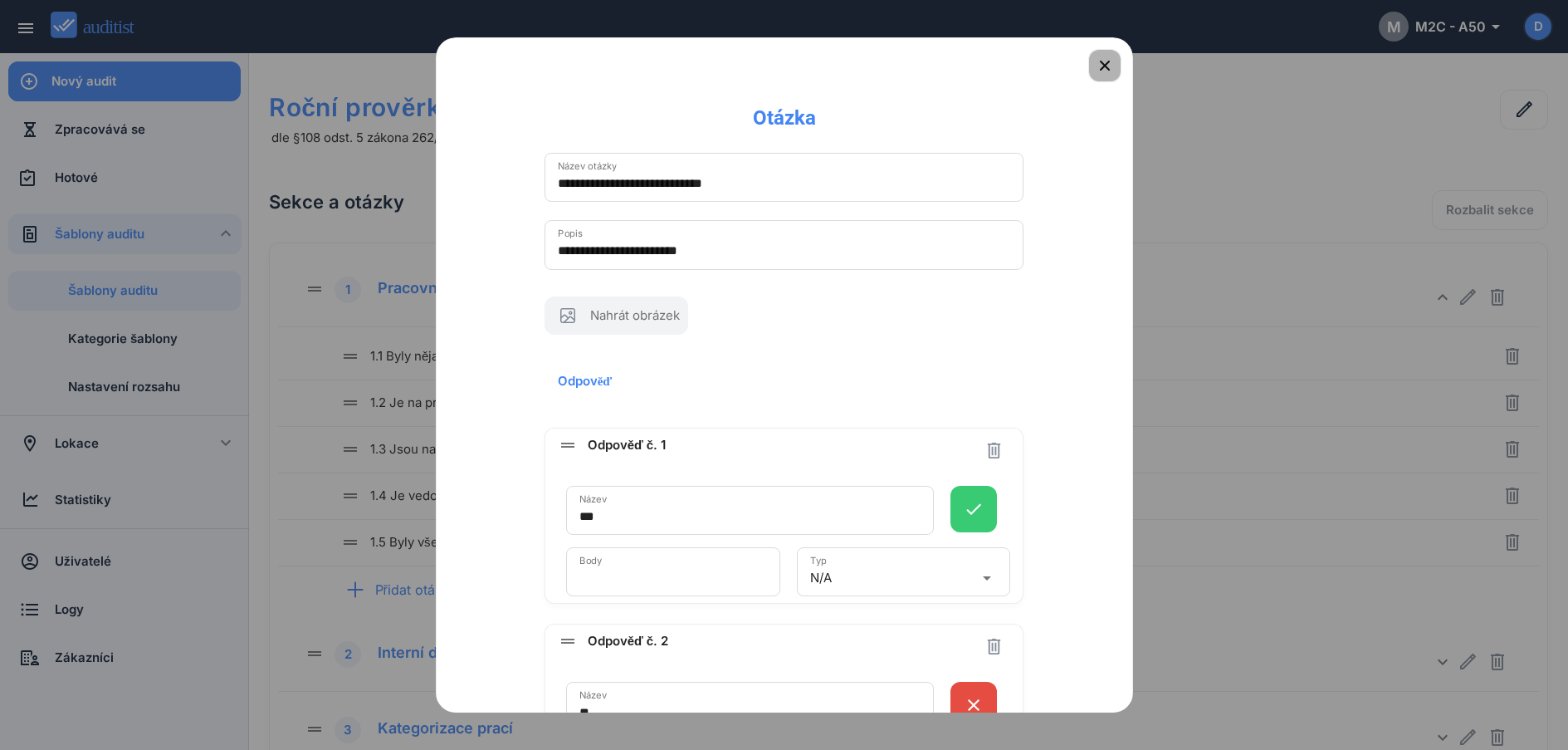
click at [1095, 62] on icon "button" at bounding box center [1104, 66] width 20 height 20
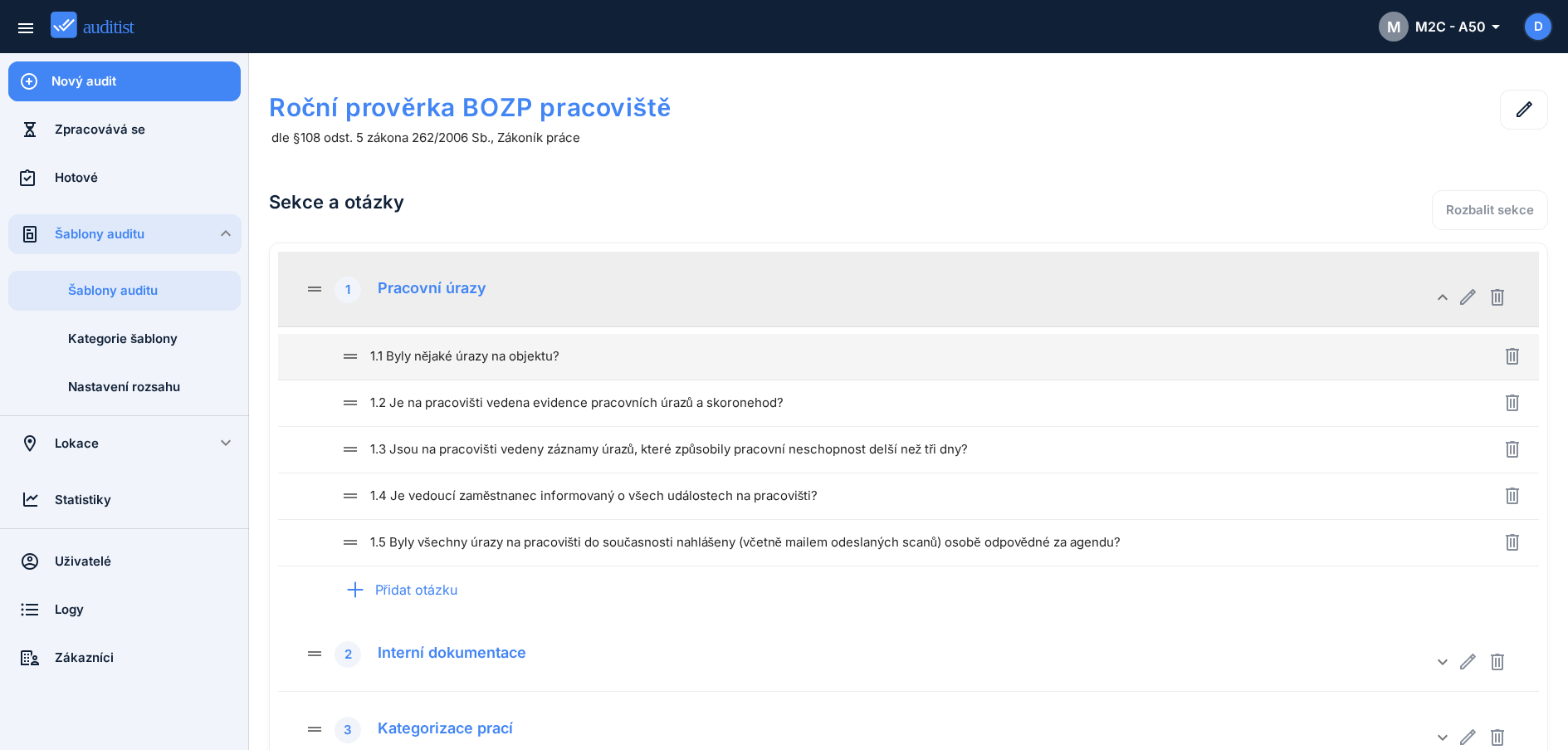
click at [732, 356] on div "drag_handle 1.1 Byly nějaké úrazy na objektu?" at bounding box center [892, 356] width 1105 height 20
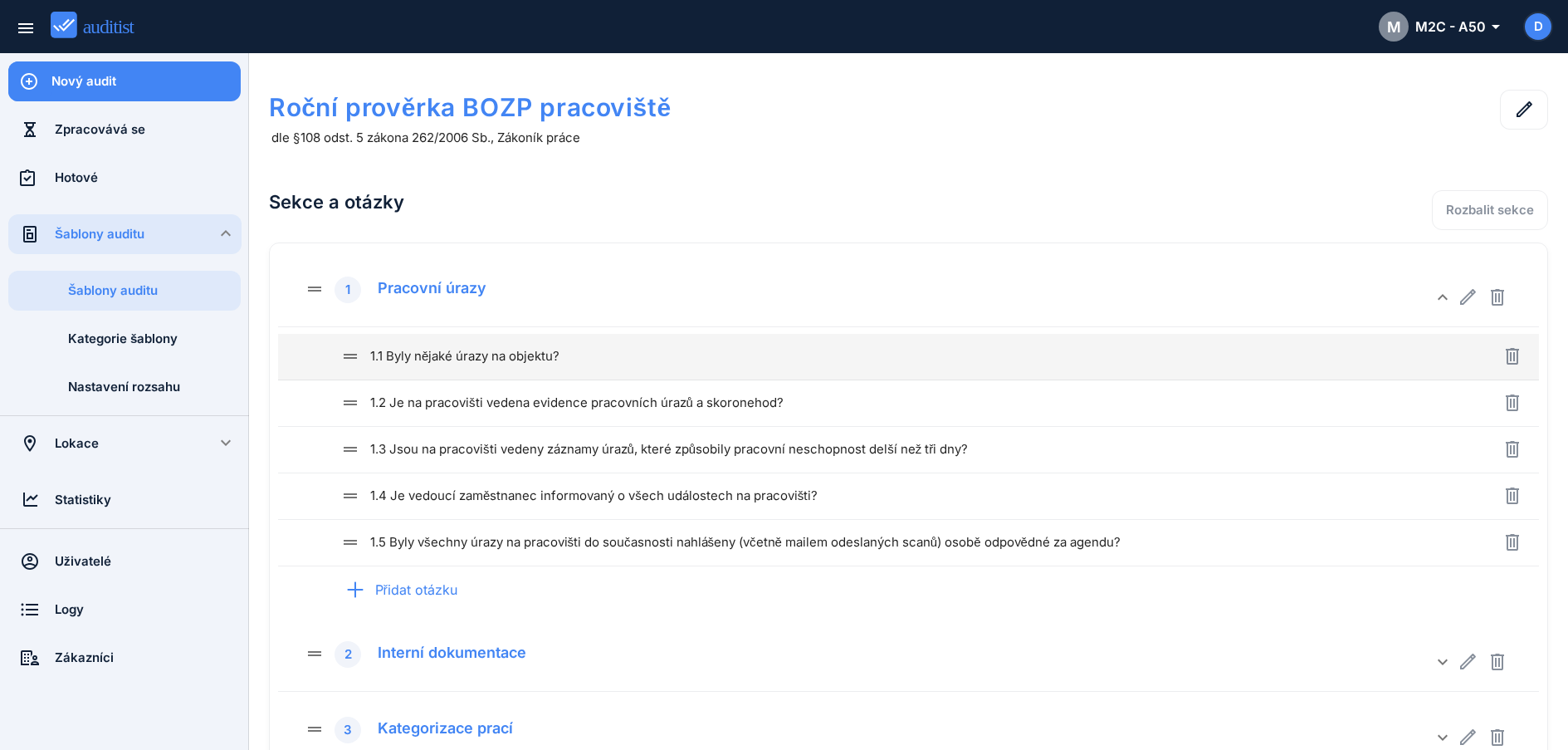
type input "**********"
type textarea "**********"
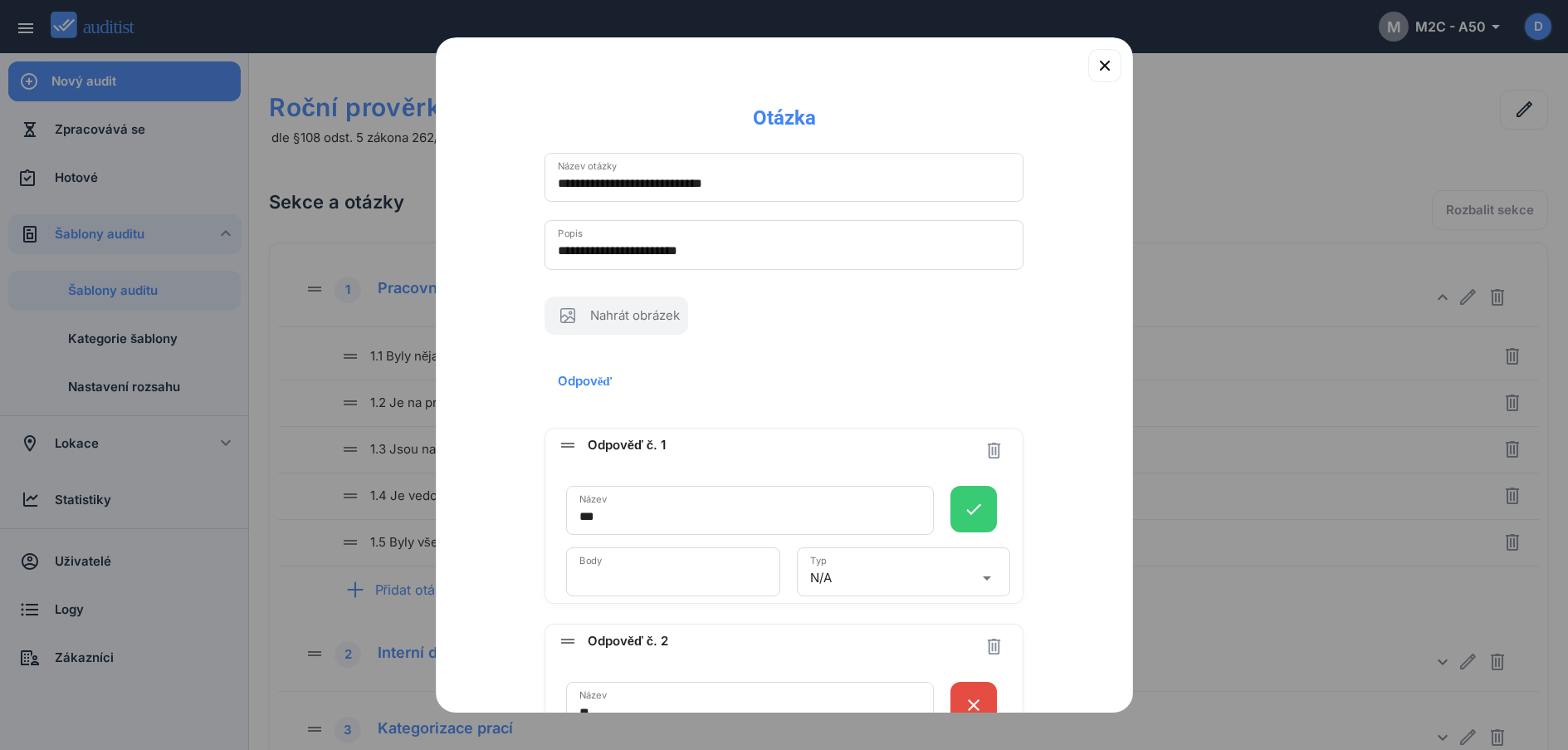
scroll to position [289, 0]
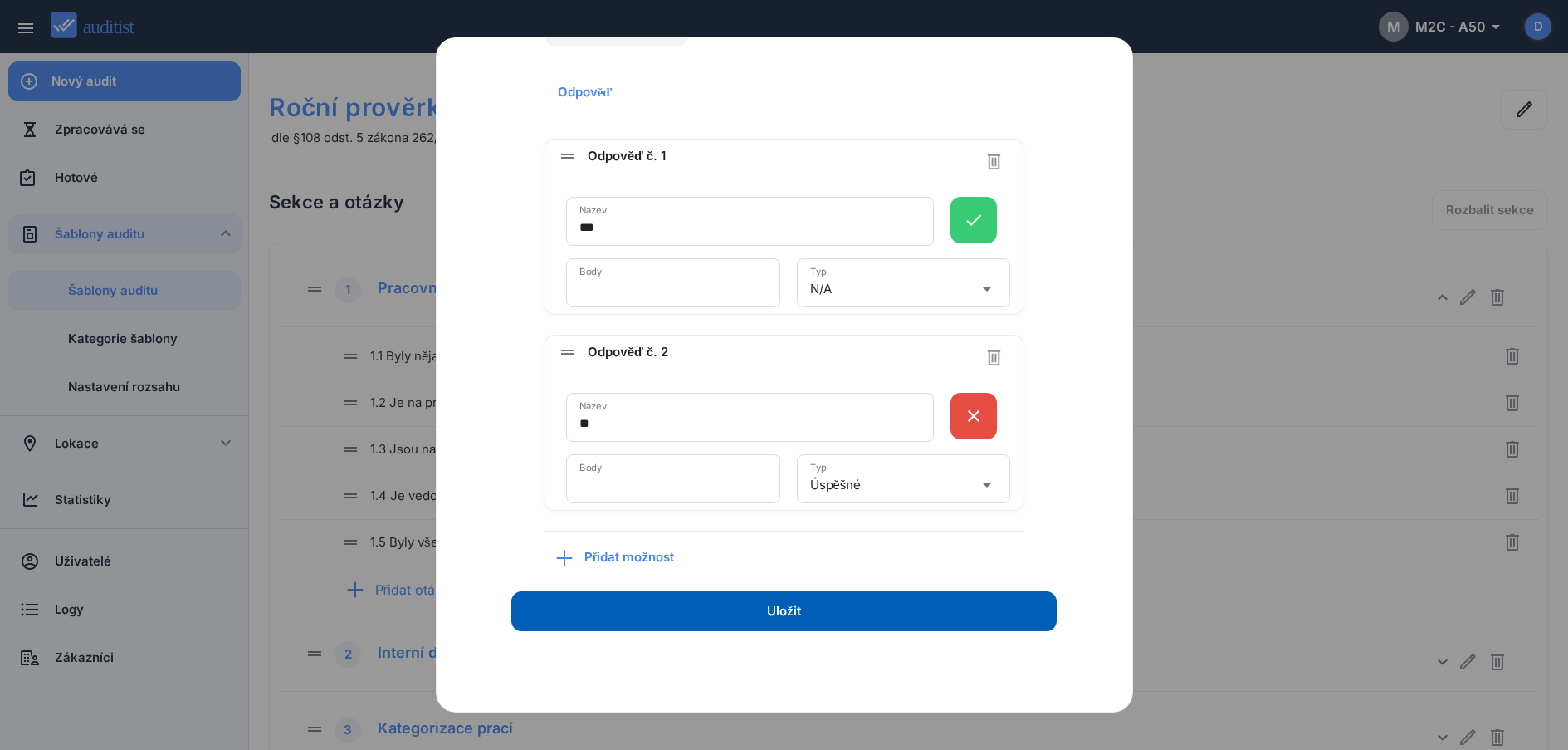
click at [614, 552] on span "Přidat možnost" at bounding box center [635, 558] width 102 height 19
click at [901, 490] on div "N/A" at bounding box center [892, 485] width 164 height 27
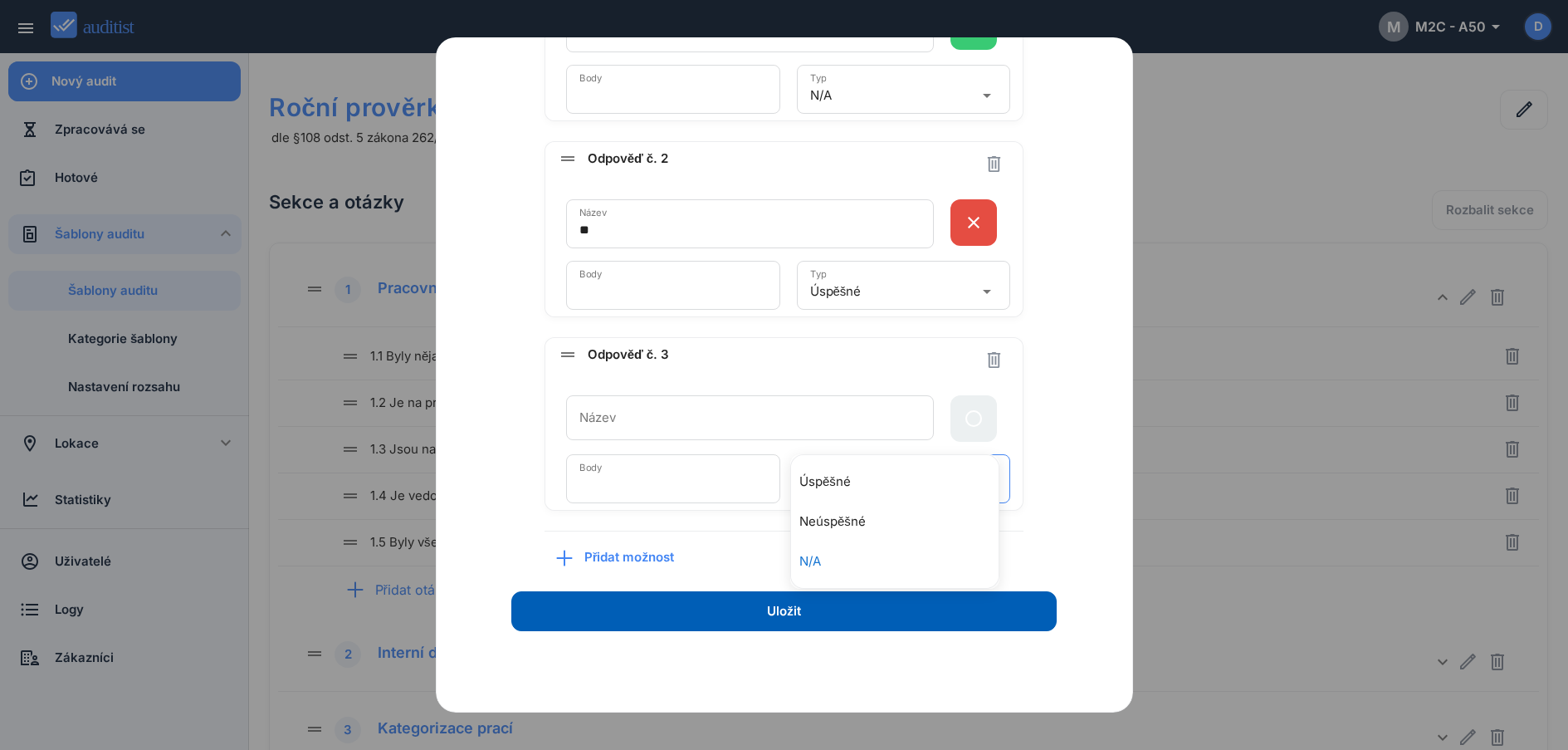
click at [1069, 437] on div "**********" at bounding box center [783, 116] width 626 height 936
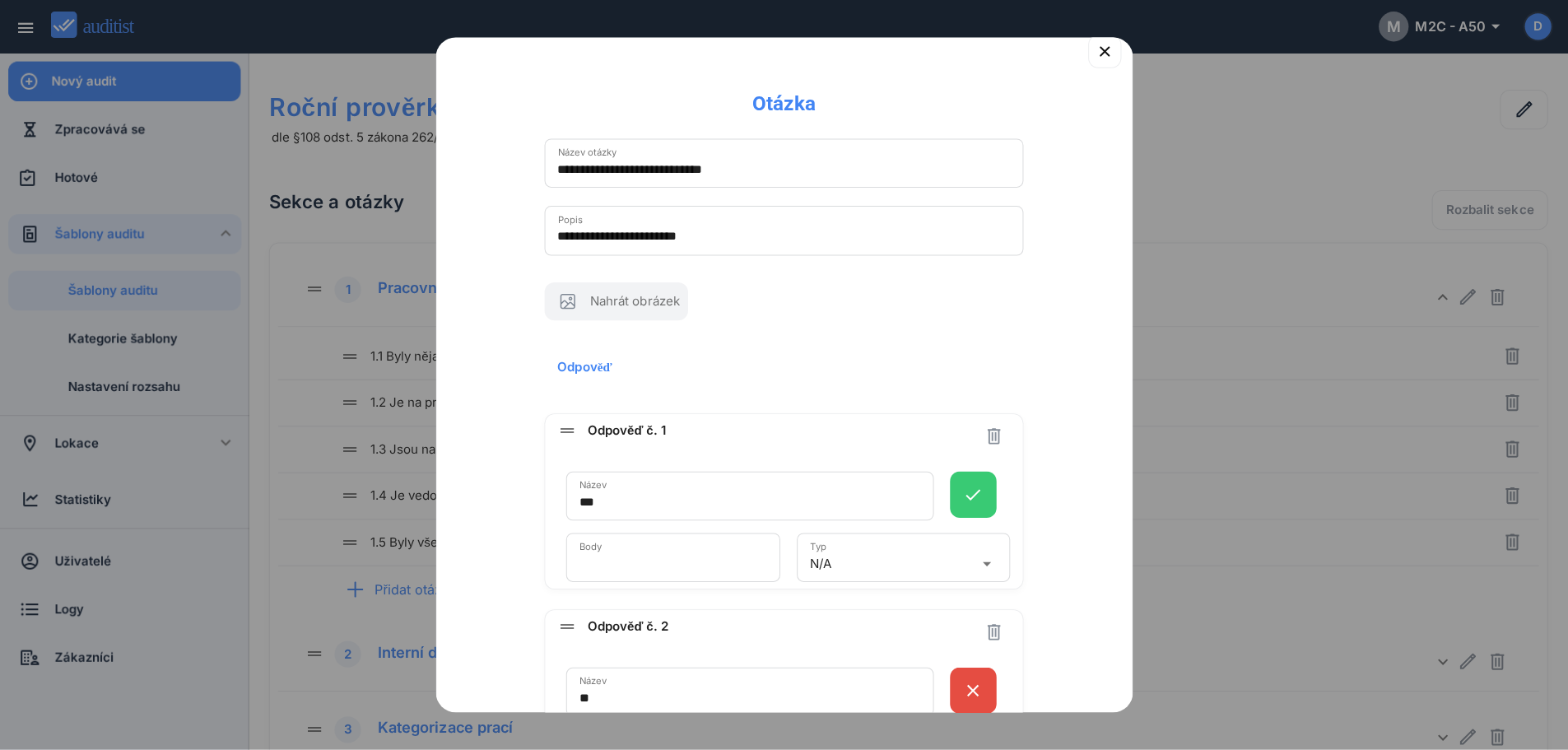
scroll to position [0, 0]
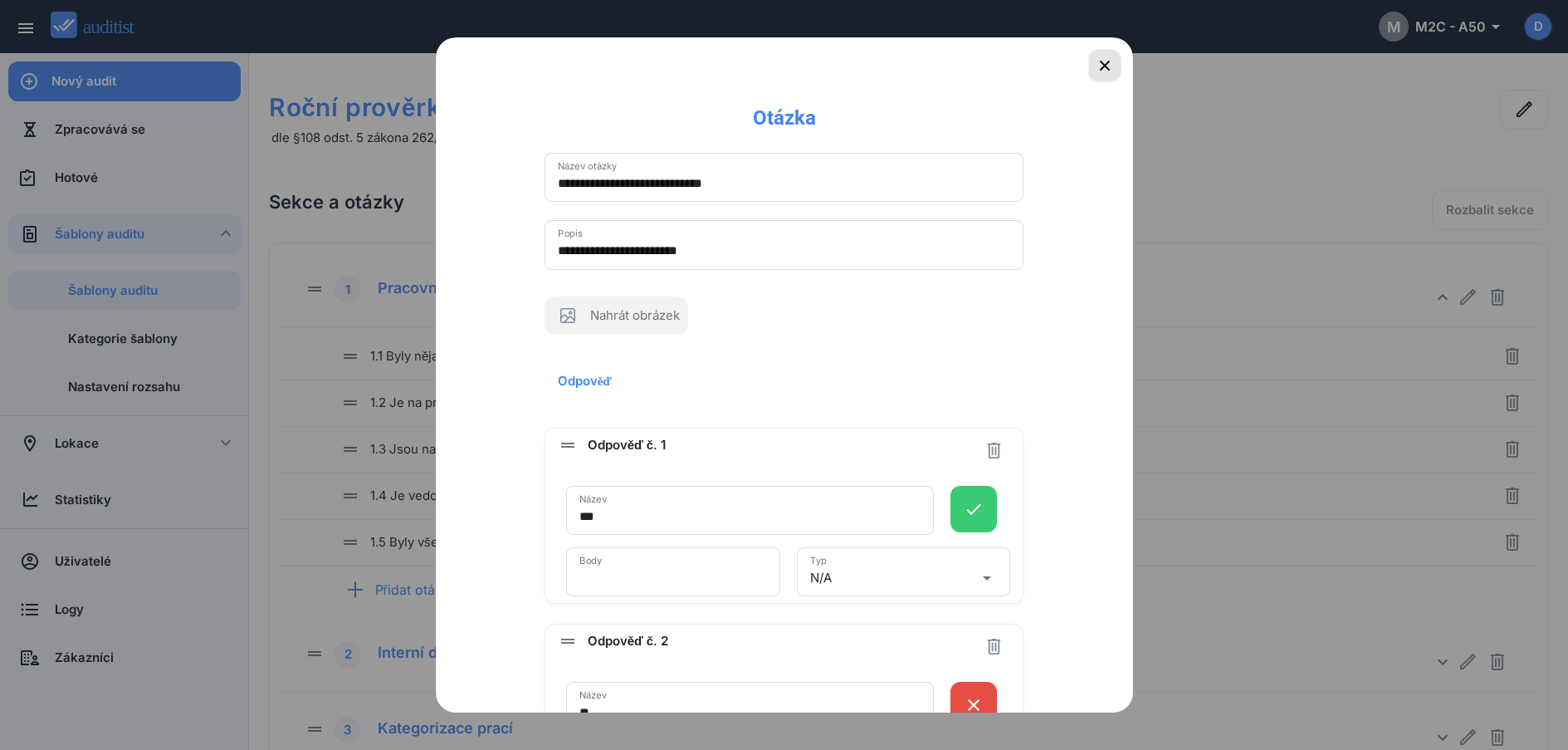
click at [1095, 66] on icon "button" at bounding box center [1104, 66] width 20 height 20
